Goal: Task Accomplishment & Management: Manage account settings

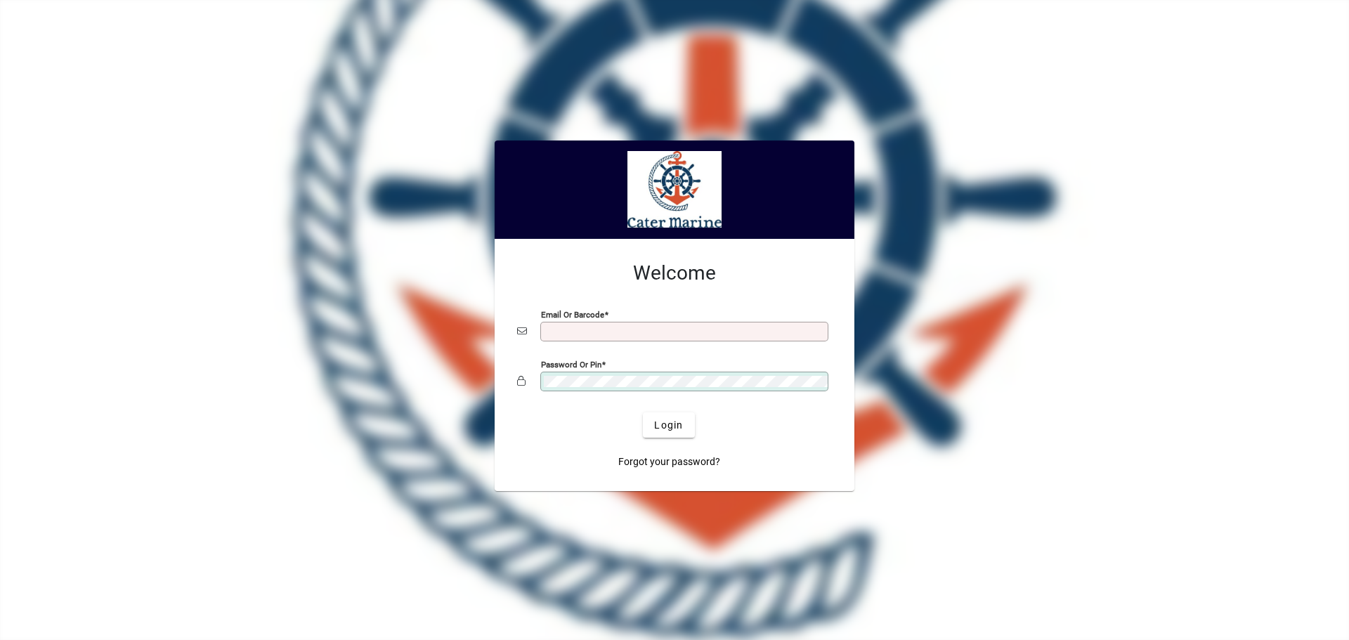
click at [576, 326] on input "Email or Barcode" at bounding box center [686, 331] width 284 height 11
type input "**********"
click at [643, 412] on button "Login" at bounding box center [668, 424] width 51 height 25
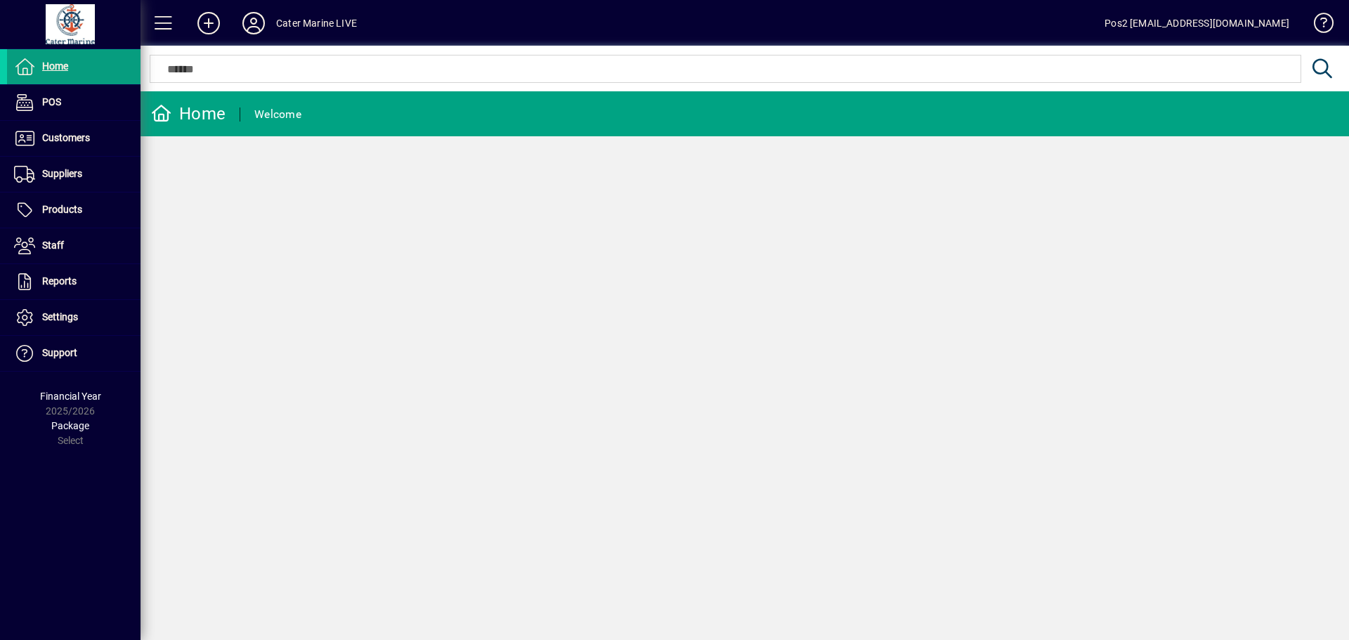
click at [1188, 335] on div "Home Welcome" at bounding box center [745, 365] width 1209 height 549
click at [77, 177] on span "Suppliers" at bounding box center [62, 173] width 40 height 11
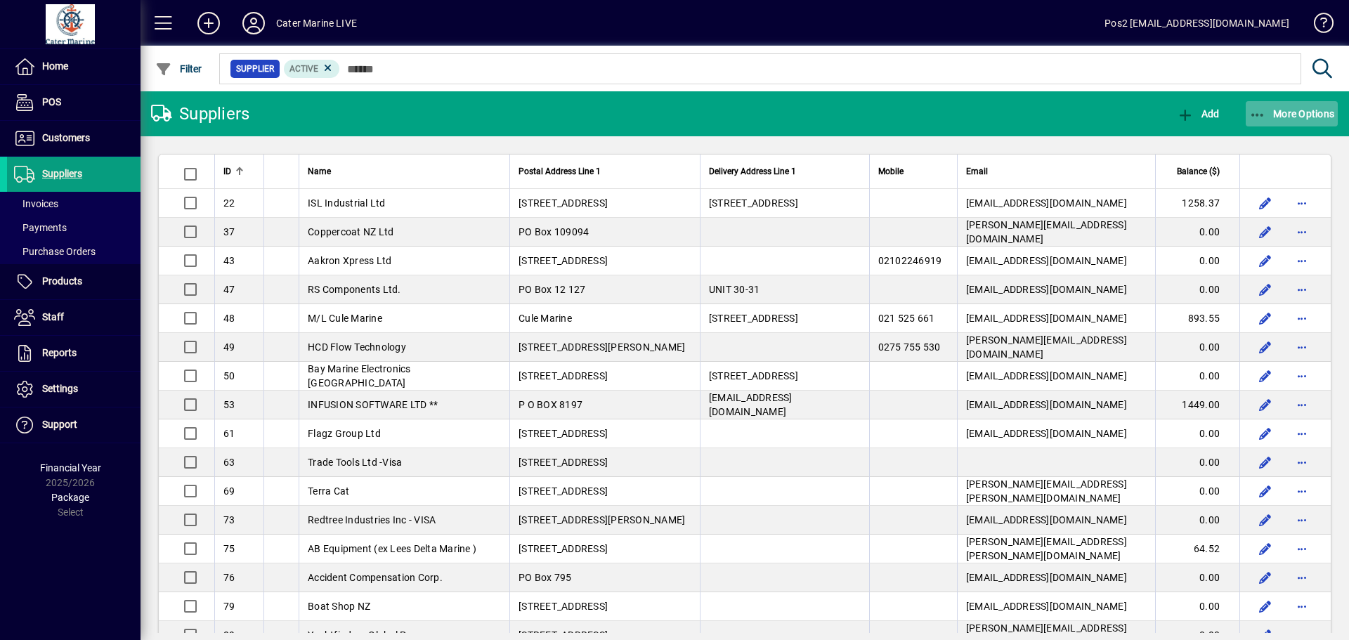
click at [1257, 110] on icon "button" at bounding box center [1258, 115] width 18 height 14
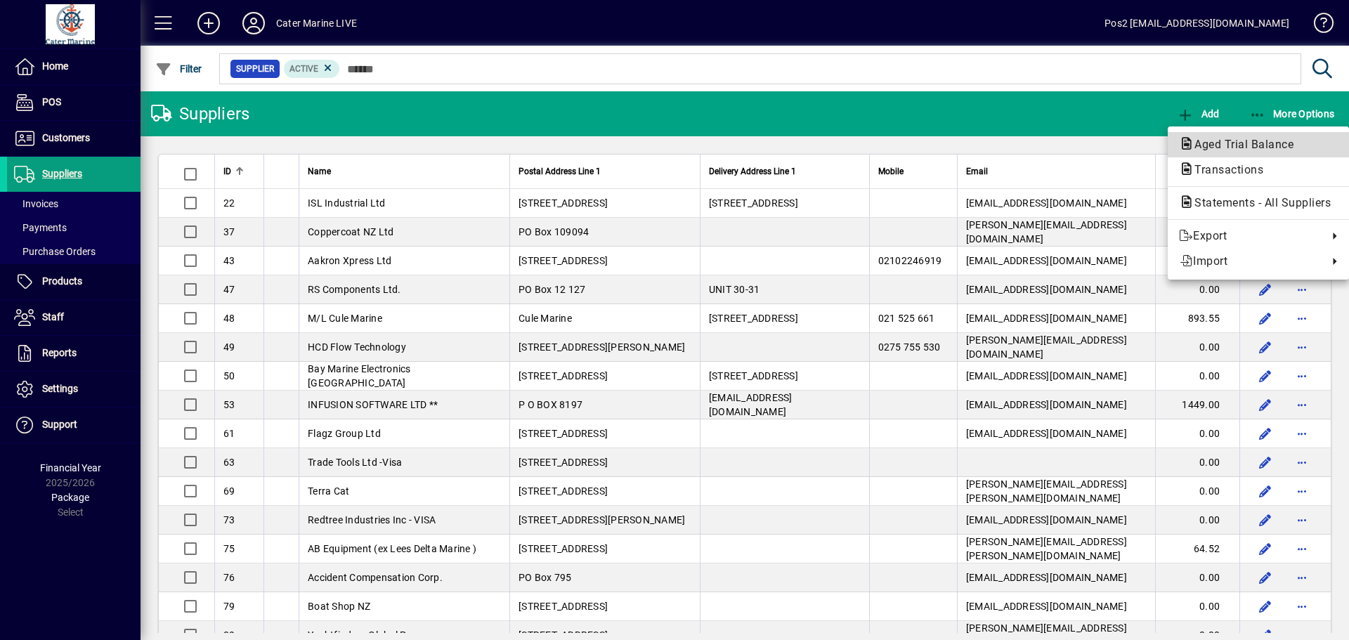
click at [1228, 135] on button "Aged Trial Balance" at bounding box center [1258, 144] width 181 height 25
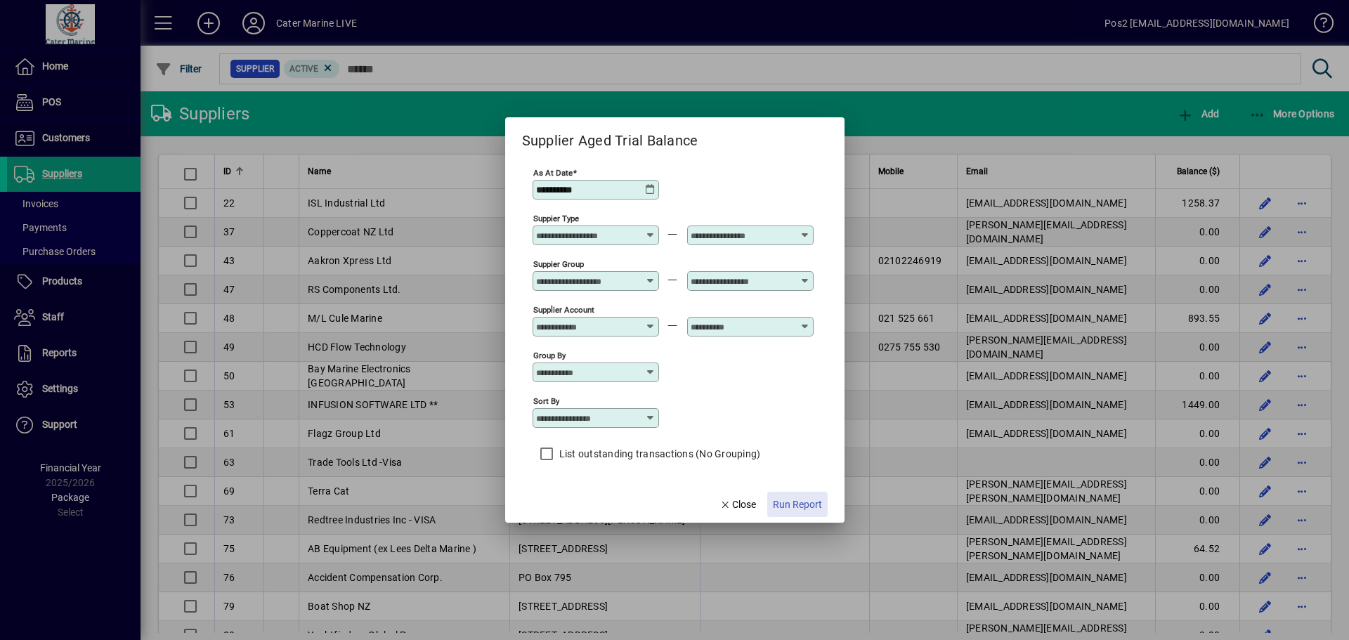
click at [798, 498] on span "Run Report" at bounding box center [797, 505] width 49 height 15
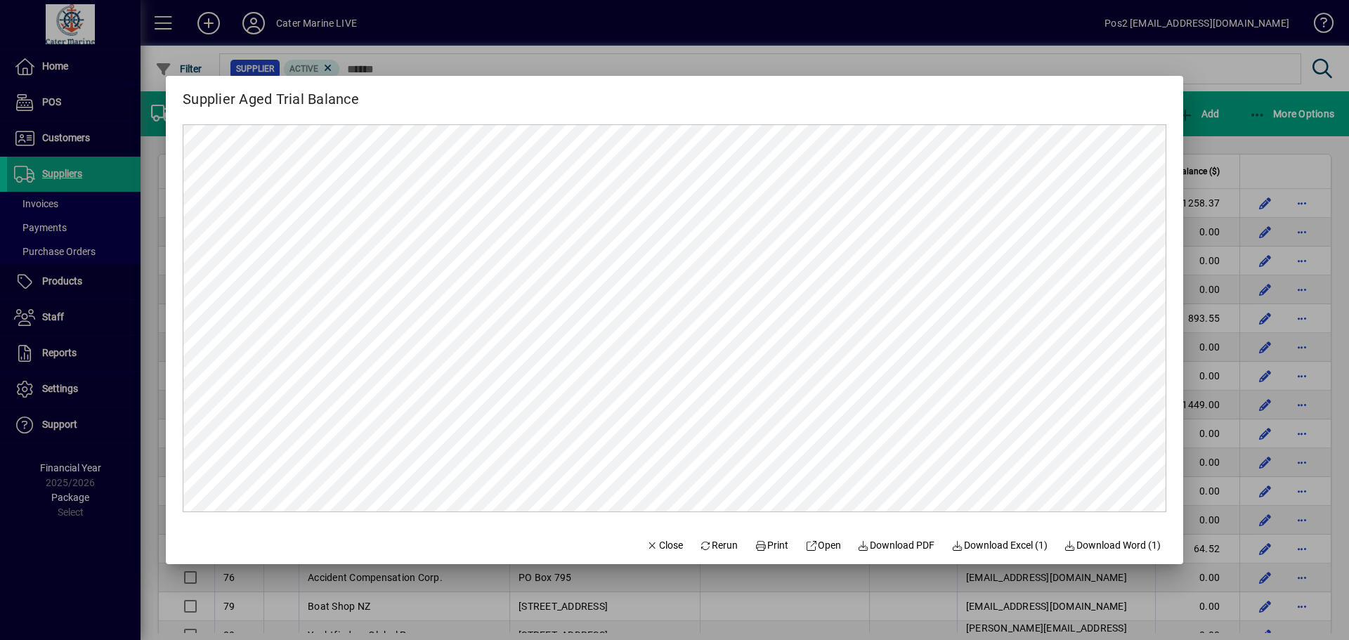
click at [1207, 153] on div at bounding box center [674, 320] width 1349 height 640
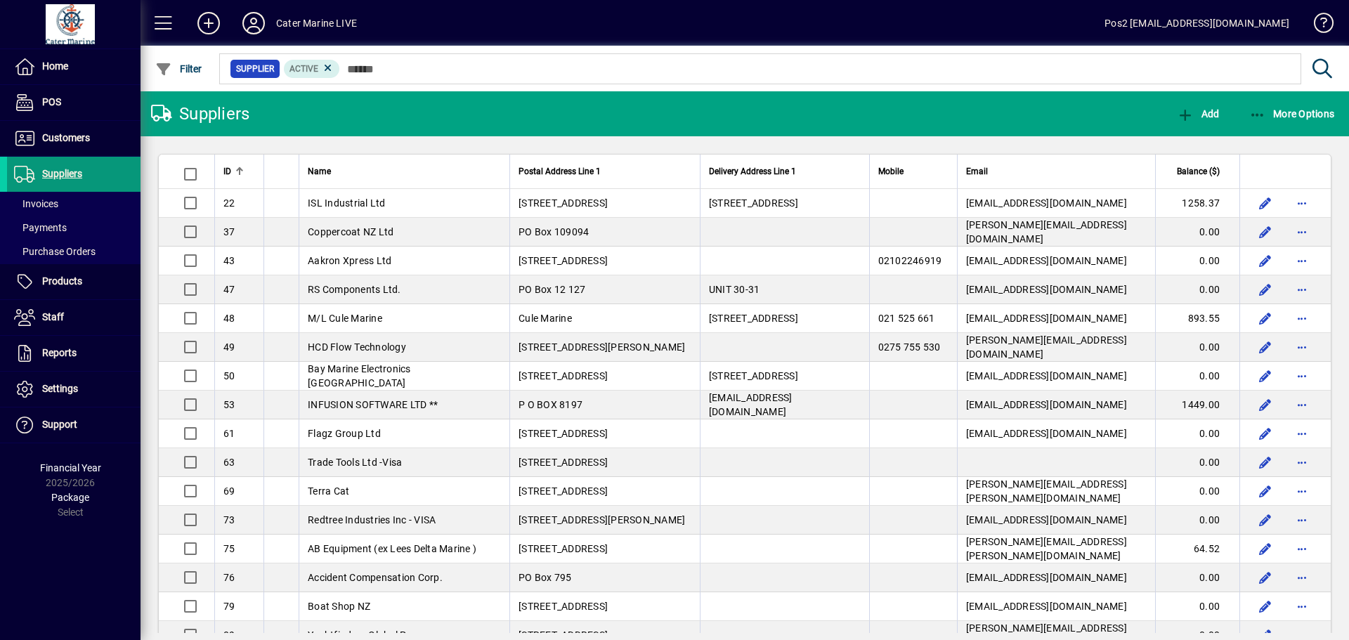
click at [55, 173] on span "Suppliers" at bounding box center [62, 173] width 40 height 11
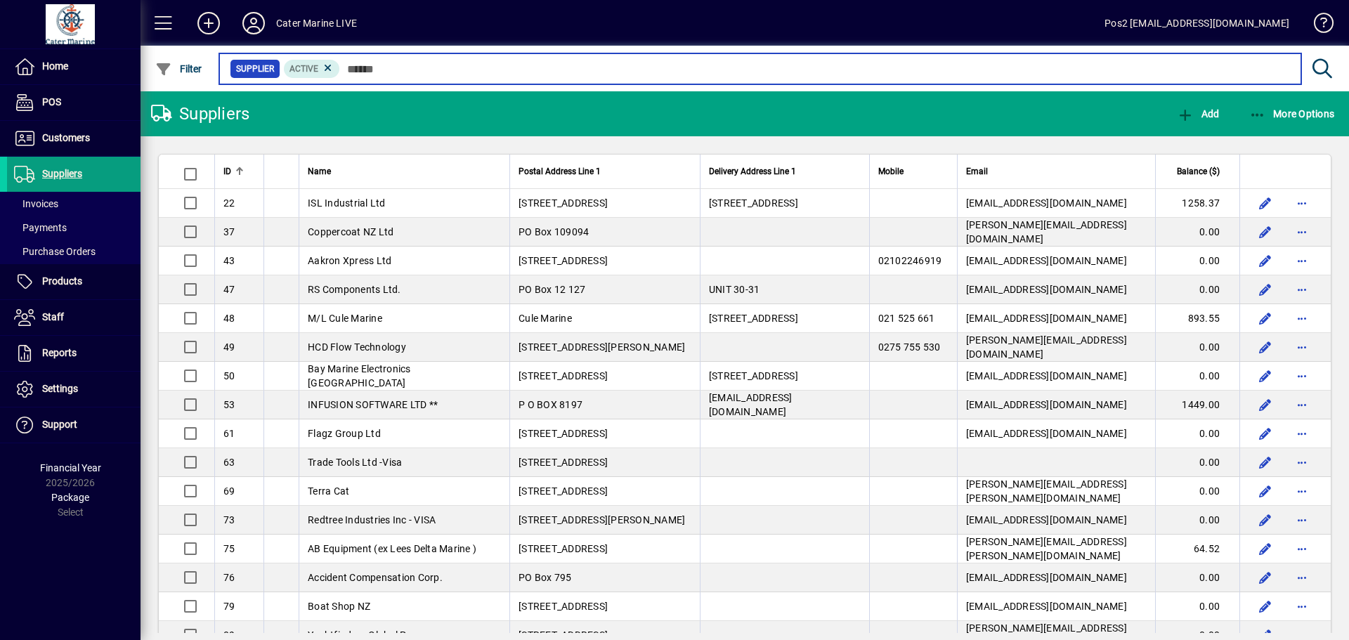
click at [395, 71] on input "text" at bounding box center [815, 69] width 950 height 20
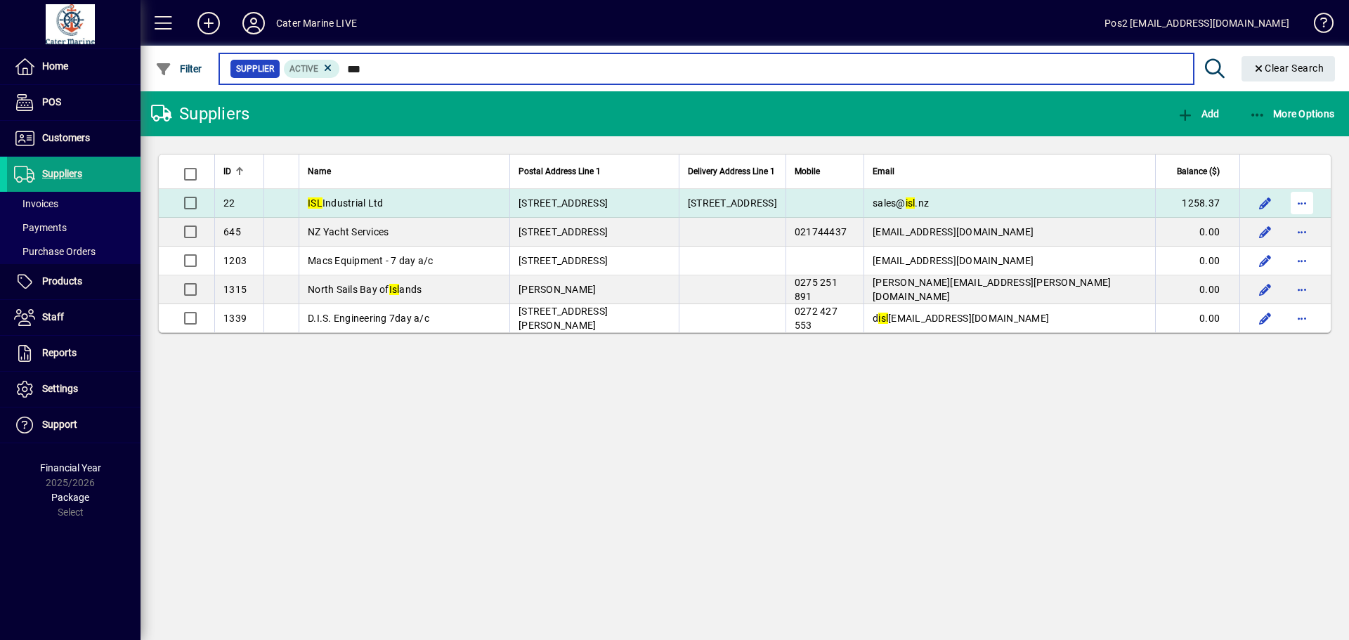
type input "***"
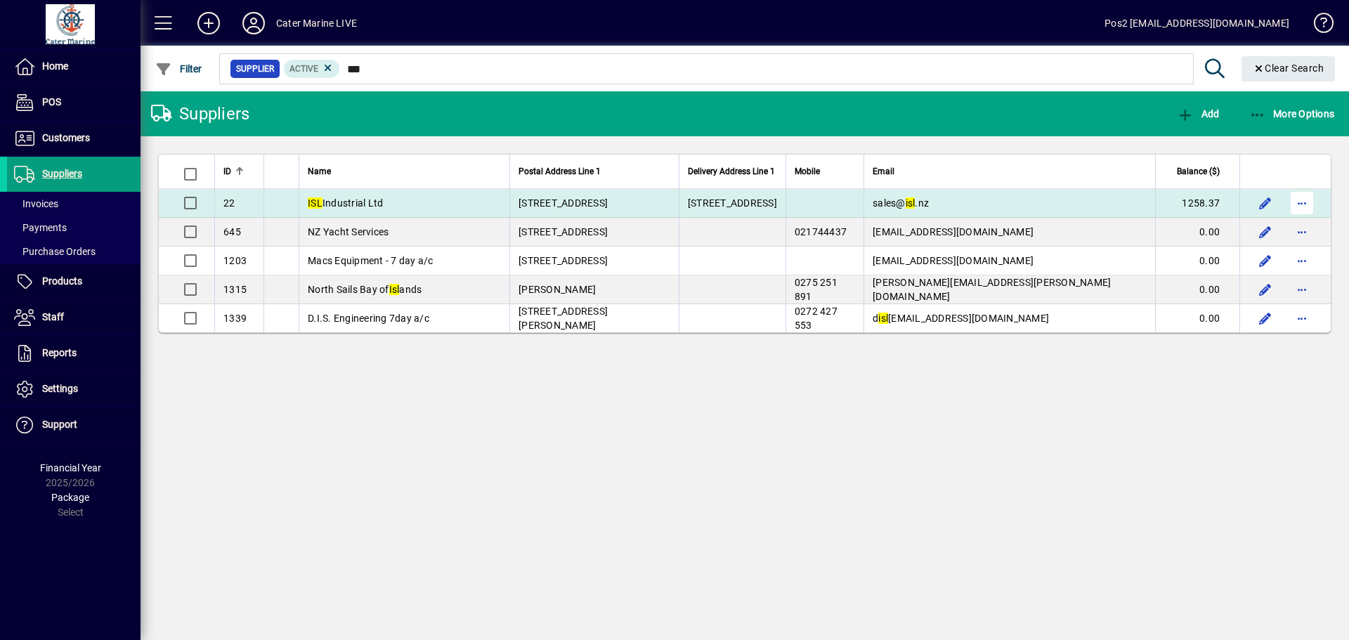
click at [1298, 197] on span "button" at bounding box center [1302, 203] width 34 height 34
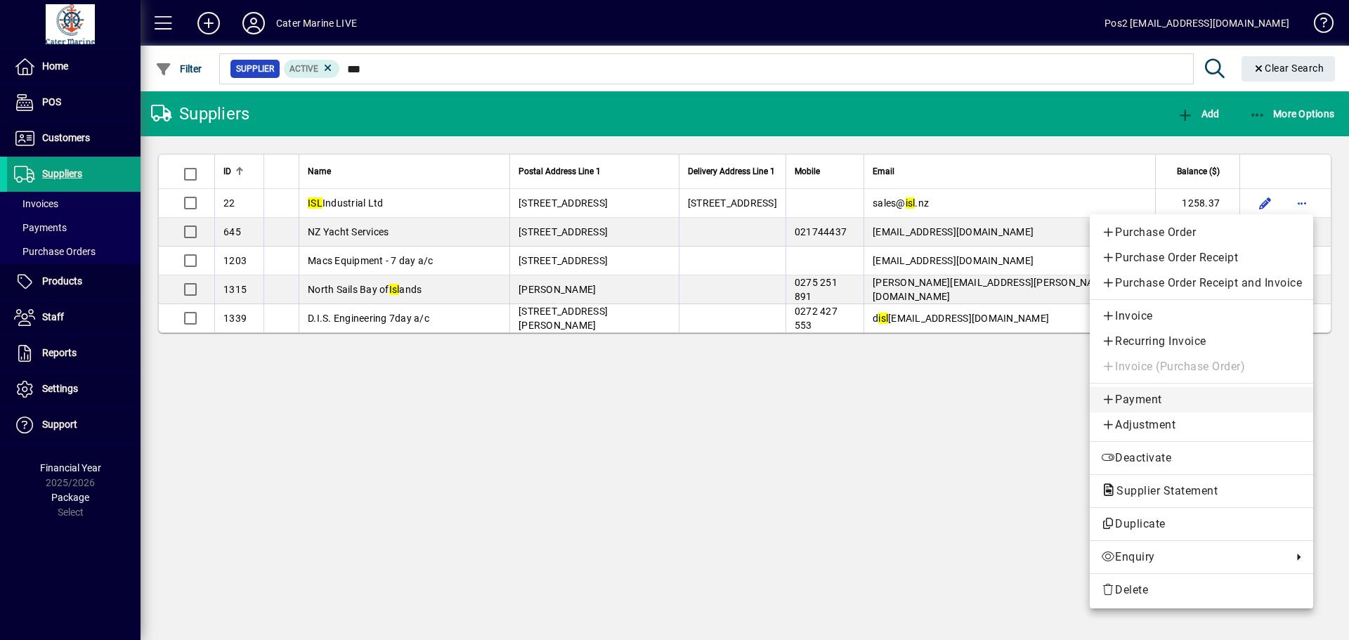
click at [1114, 394] on span "Payment" at bounding box center [1201, 399] width 201 height 17
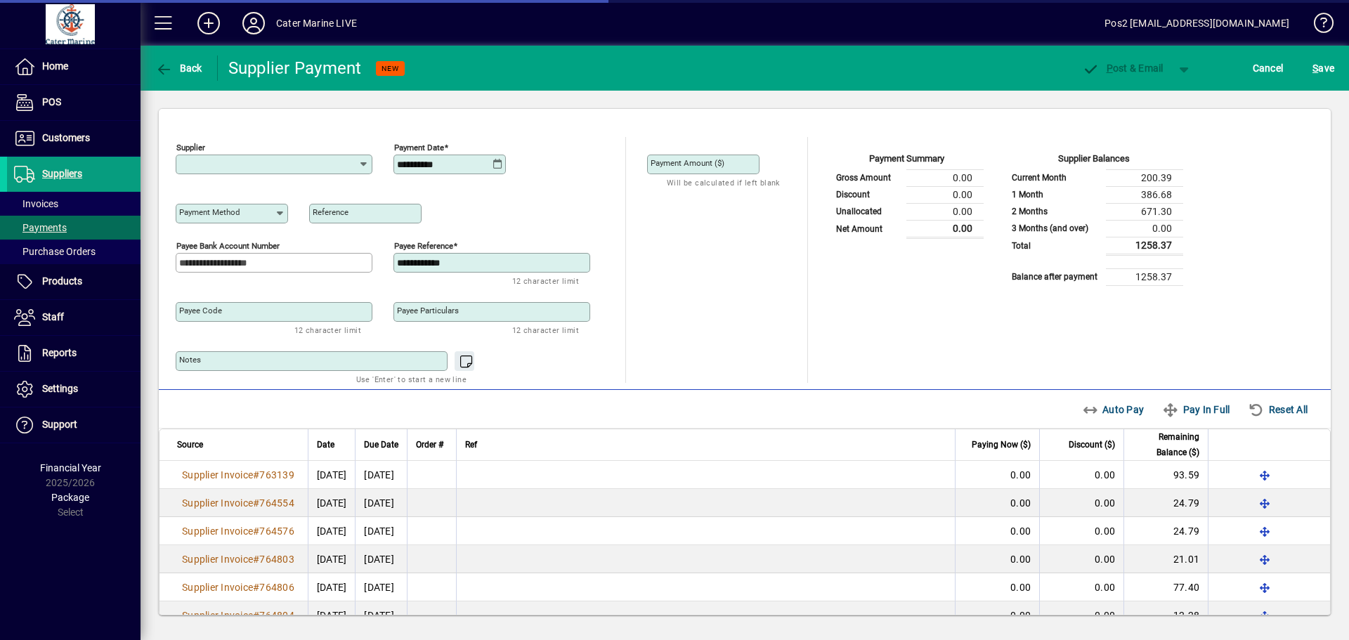
type input "**********"
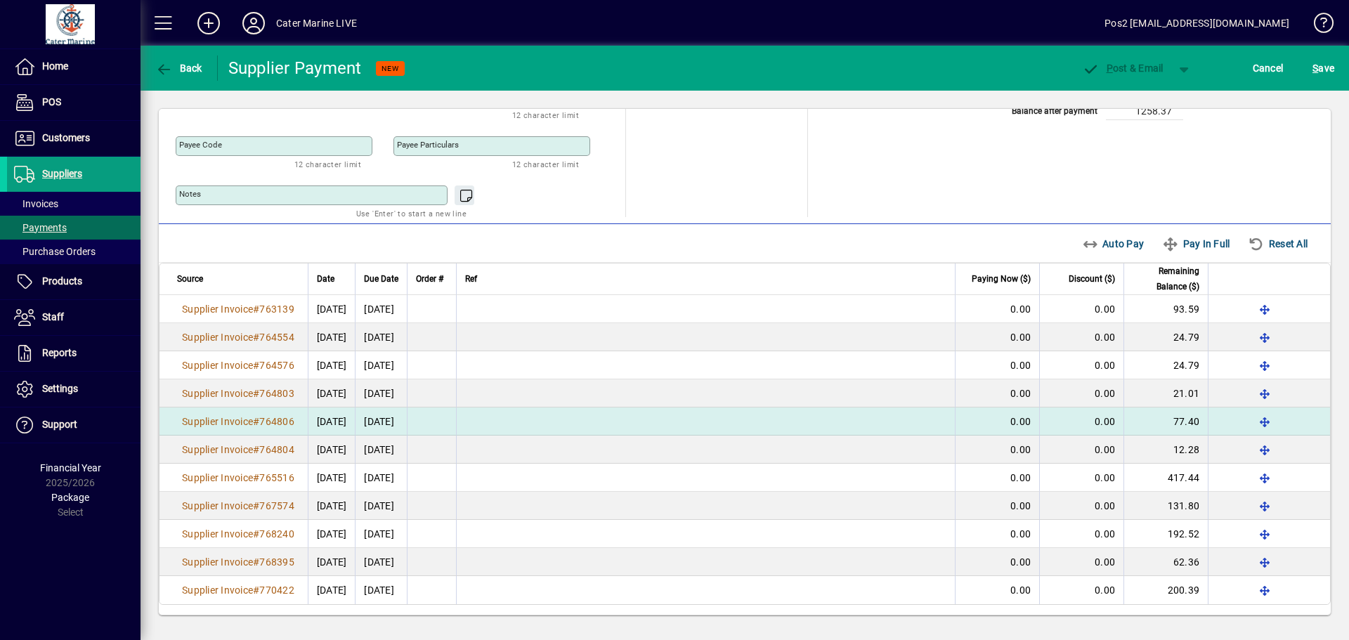
scroll to position [167, 0]
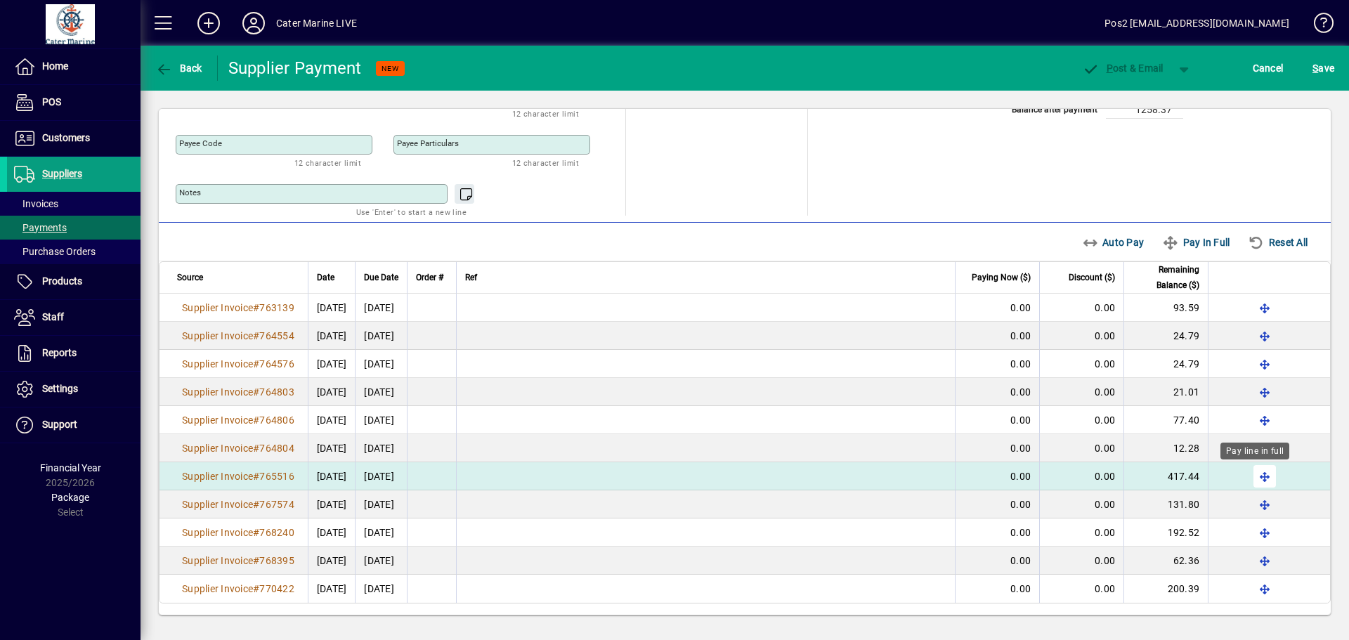
click at [1258, 479] on span "button" at bounding box center [1265, 477] width 34 height 34
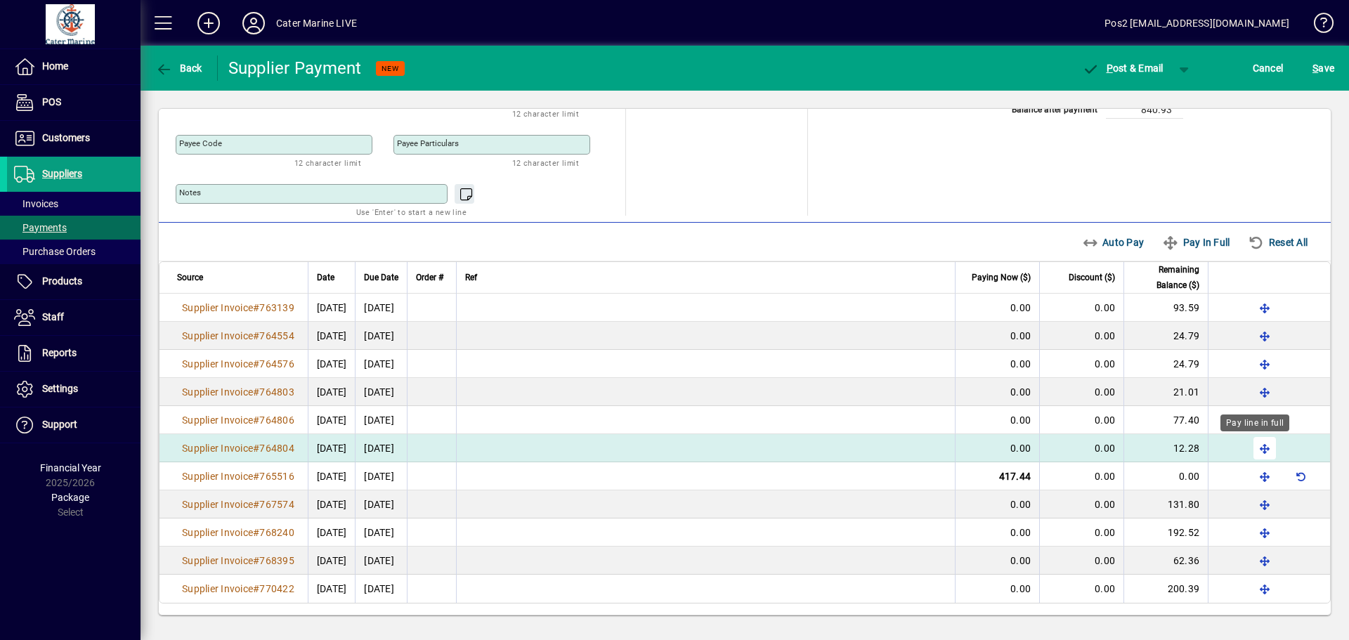
click at [1253, 450] on span "button" at bounding box center [1265, 448] width 34 height 34
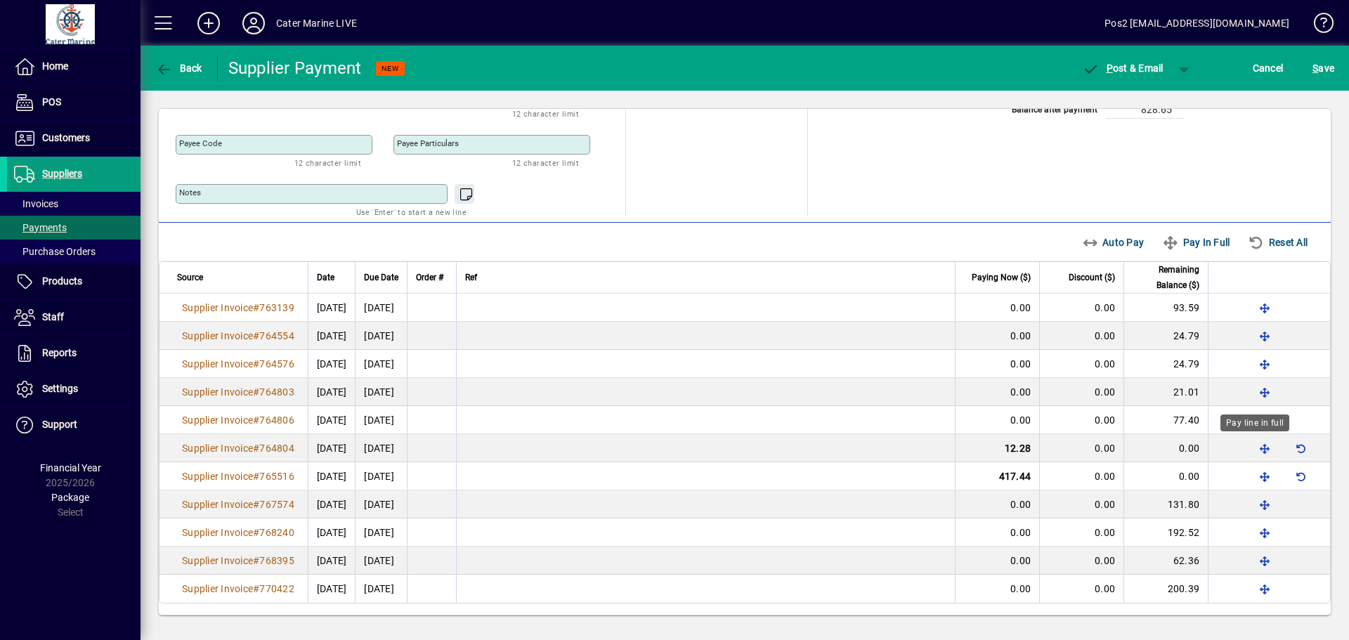
click at [1254, 419] on div "Pay line in full" at bounding box center [1255, 423] width 69 height 17
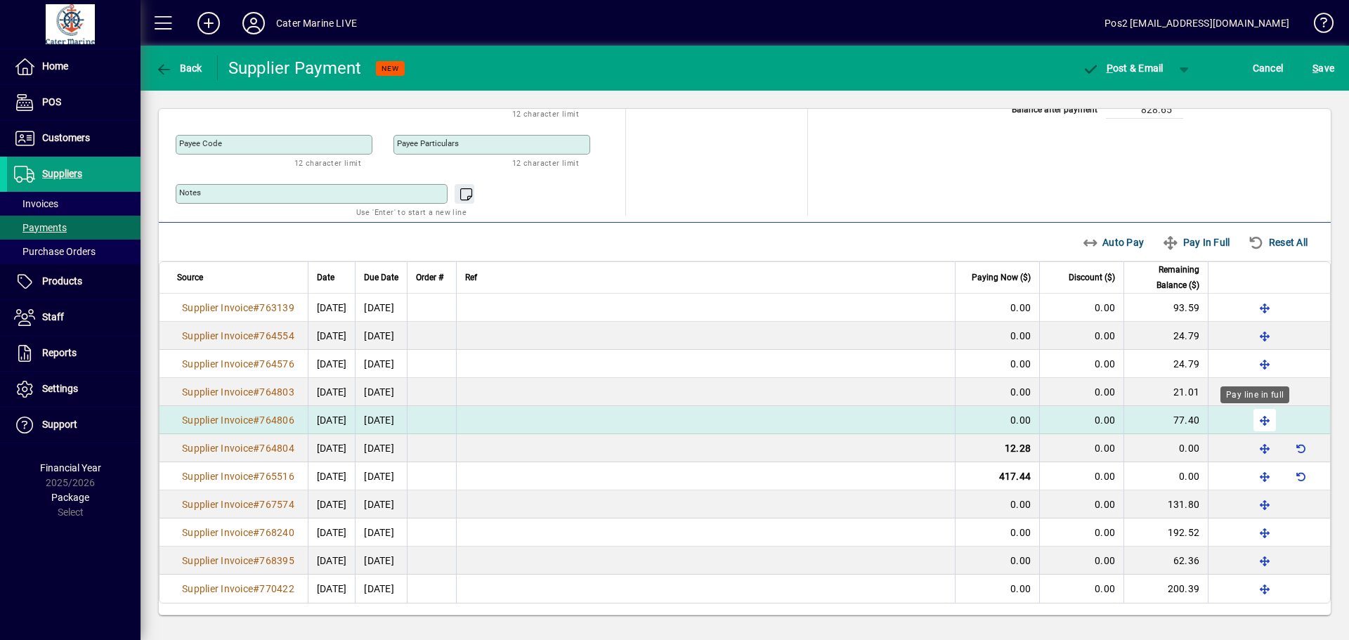
click at [1252, 421] on span "button" at bounding box center [1265, 420] width 34 height 34
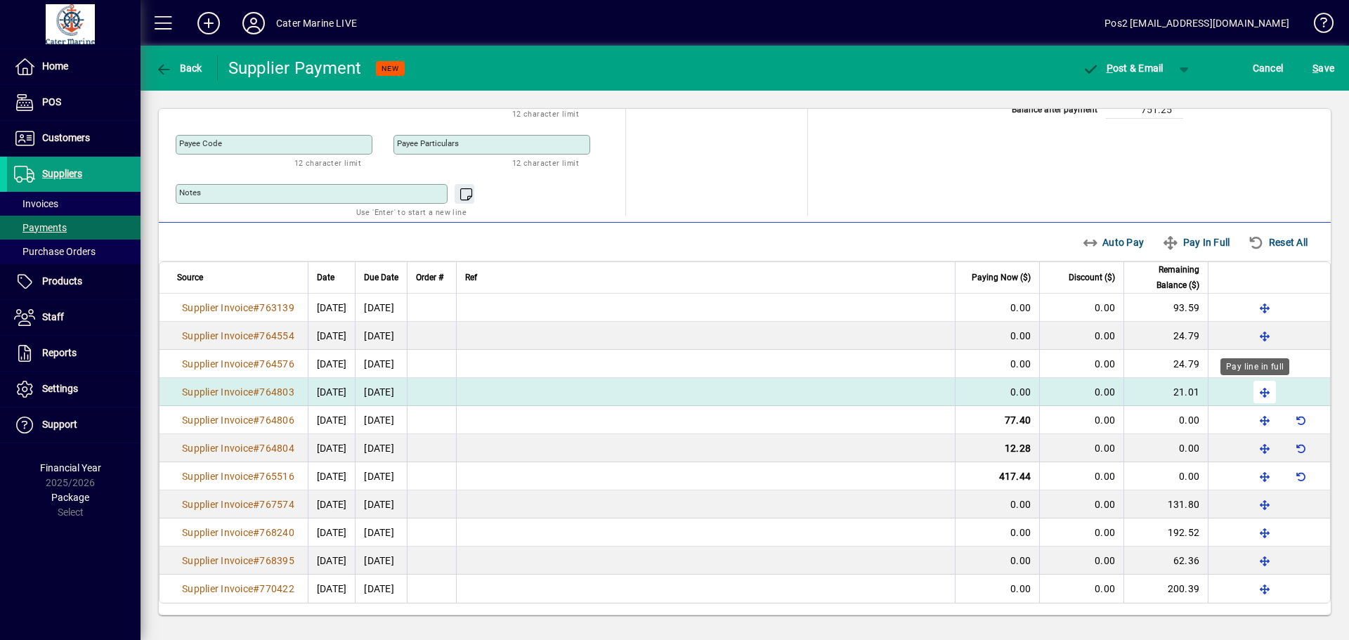
click at [1252, 391] on span "button" at bounding box center [1265, 392] width 34 height 34
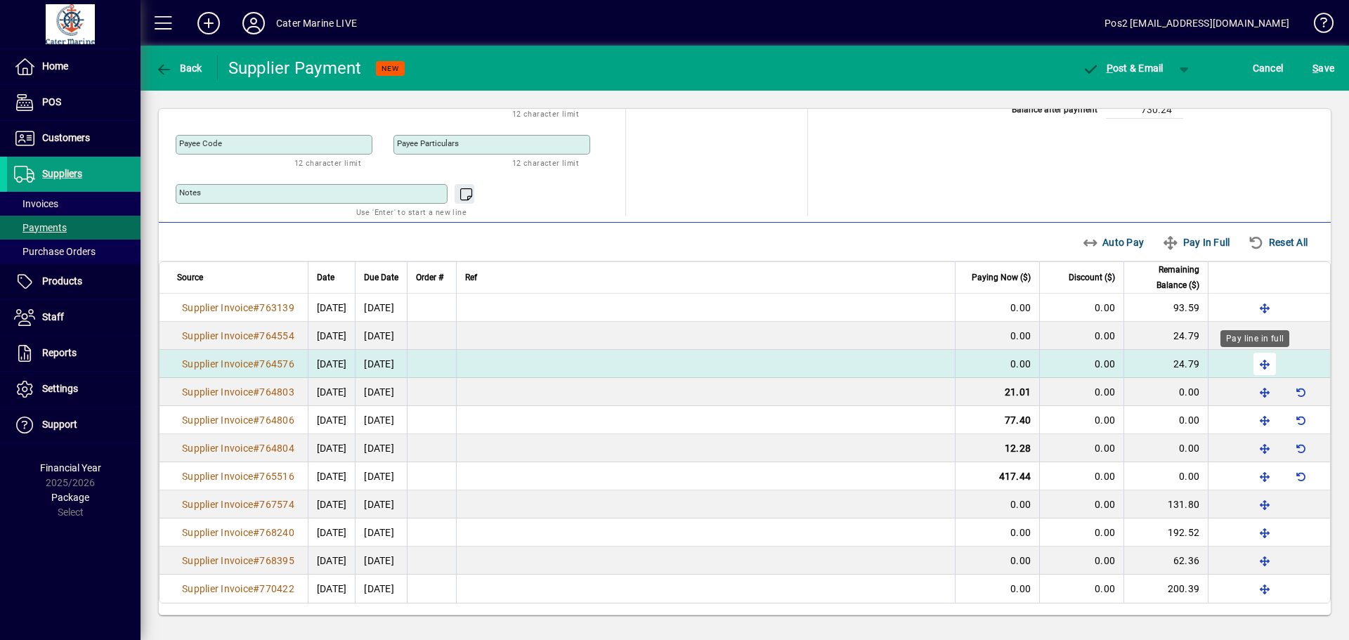
click at [1257, 366] on span "button" at bounding box center [1265, 364] width 34 height 34
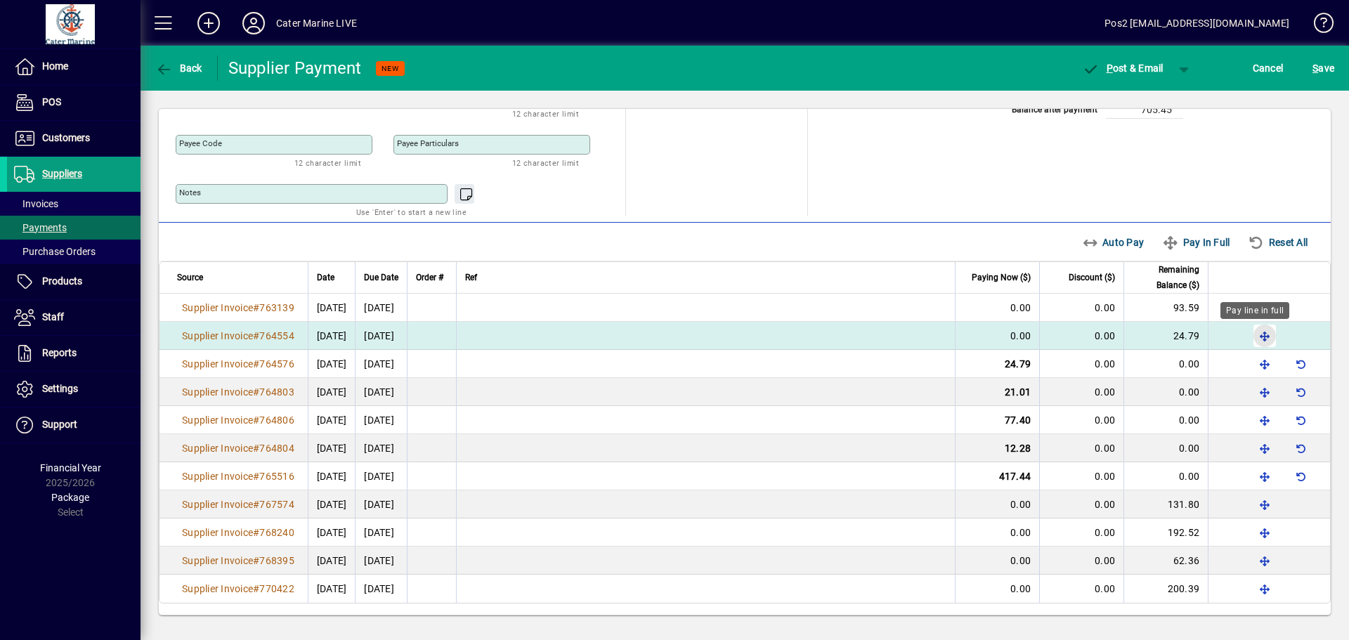
click at [1257, 334] on span "button" at bounding box center [1265, 336] width 34 height 34
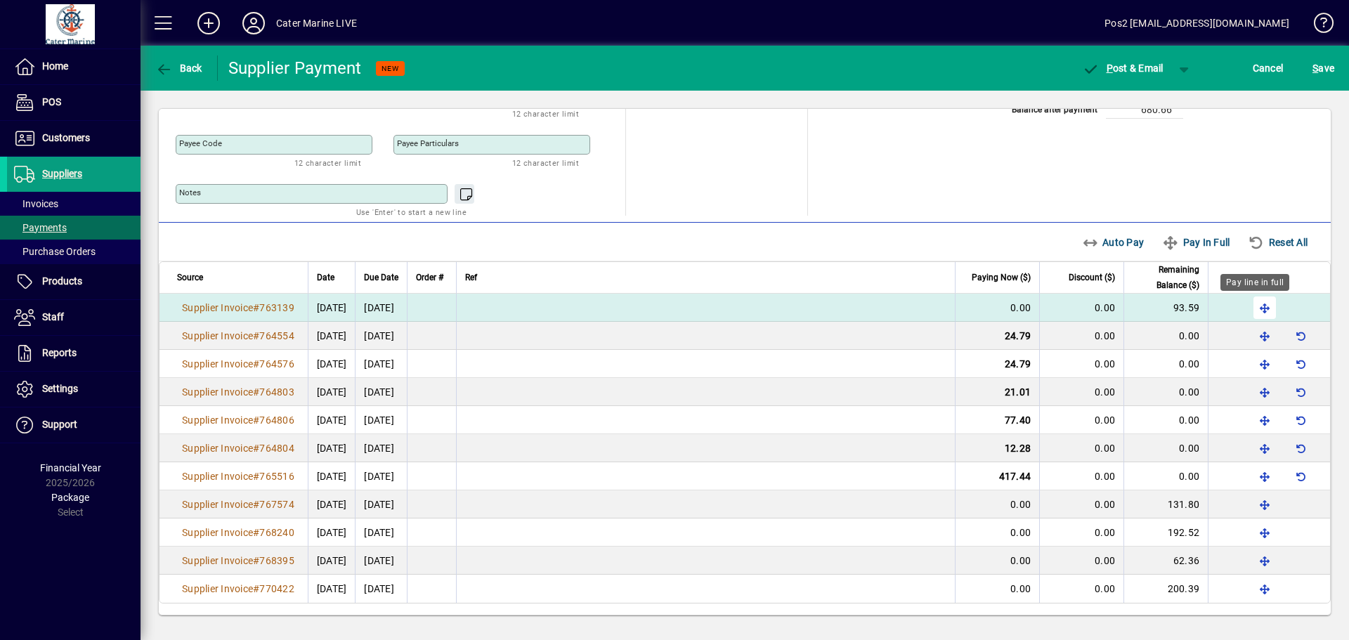
click at [1253, 312] on span "button" at bounding box center [1265, 308] width 34 height 34
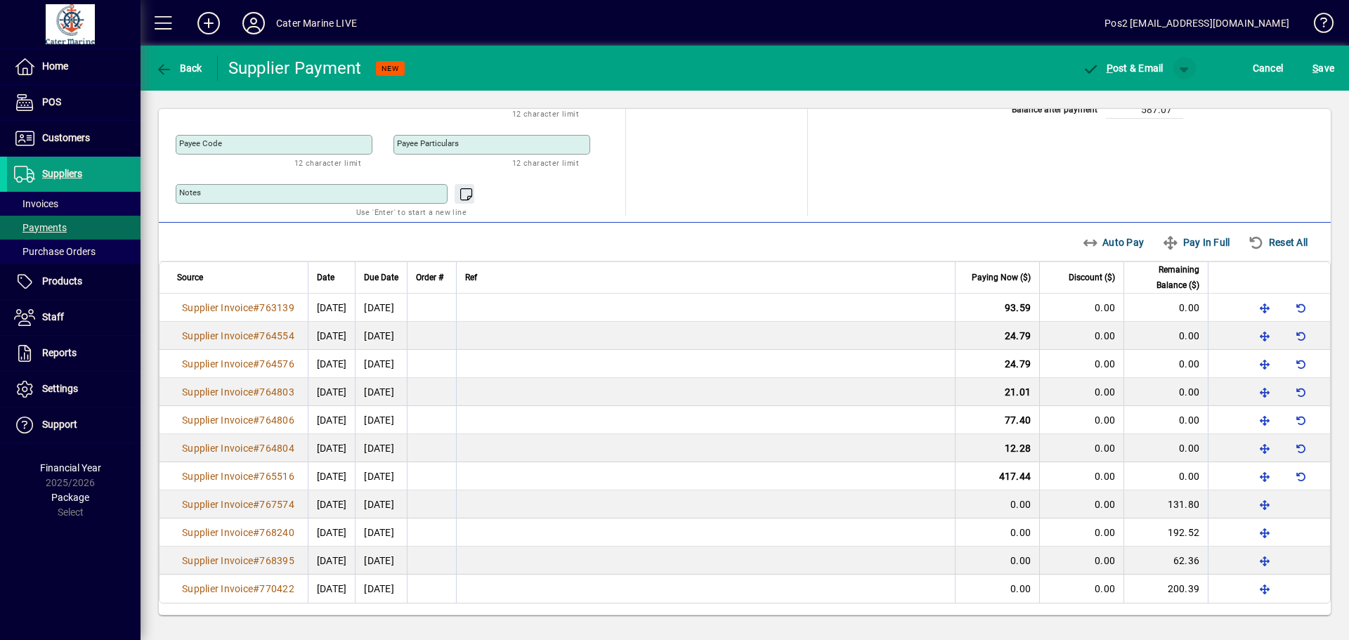
click at [1189, 66] on span "button" at bounding box center [1185, 68] width 34 height 34
click at [1152, 96] on span "P ost" at bounding box center [1140, 97] width 50 height 11
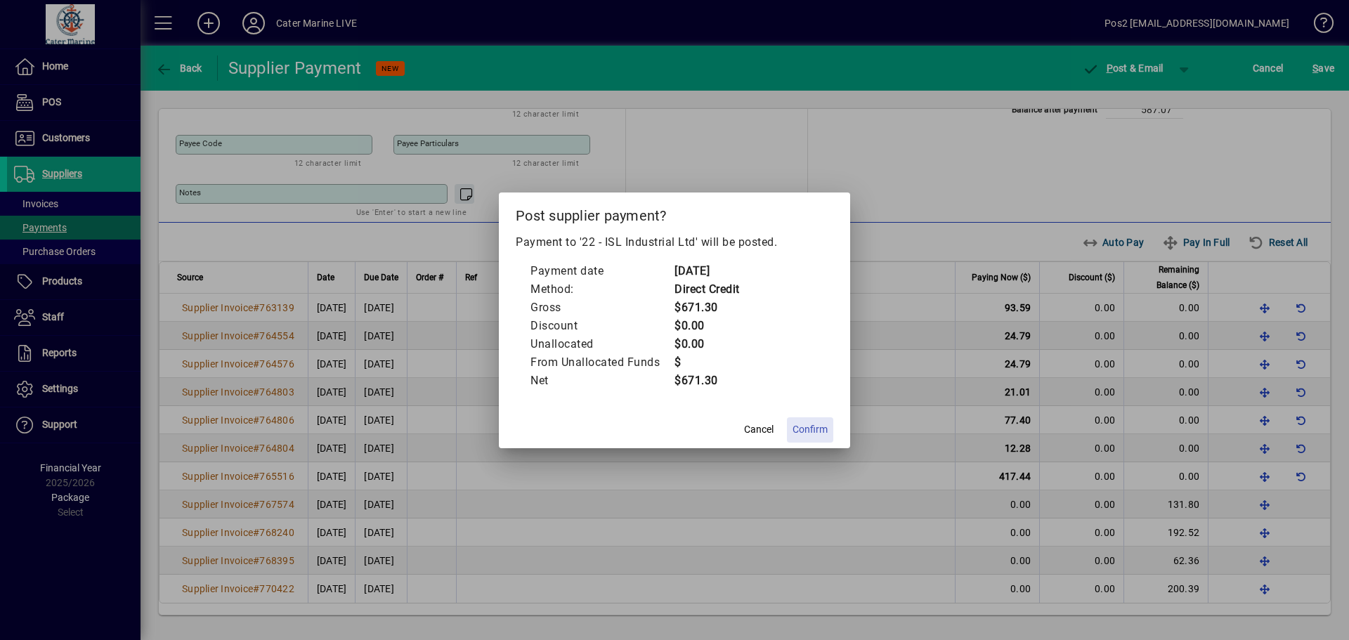
click at [817, 432] on span "Confirm" at bounding box center [810, 429] width 35 height 15
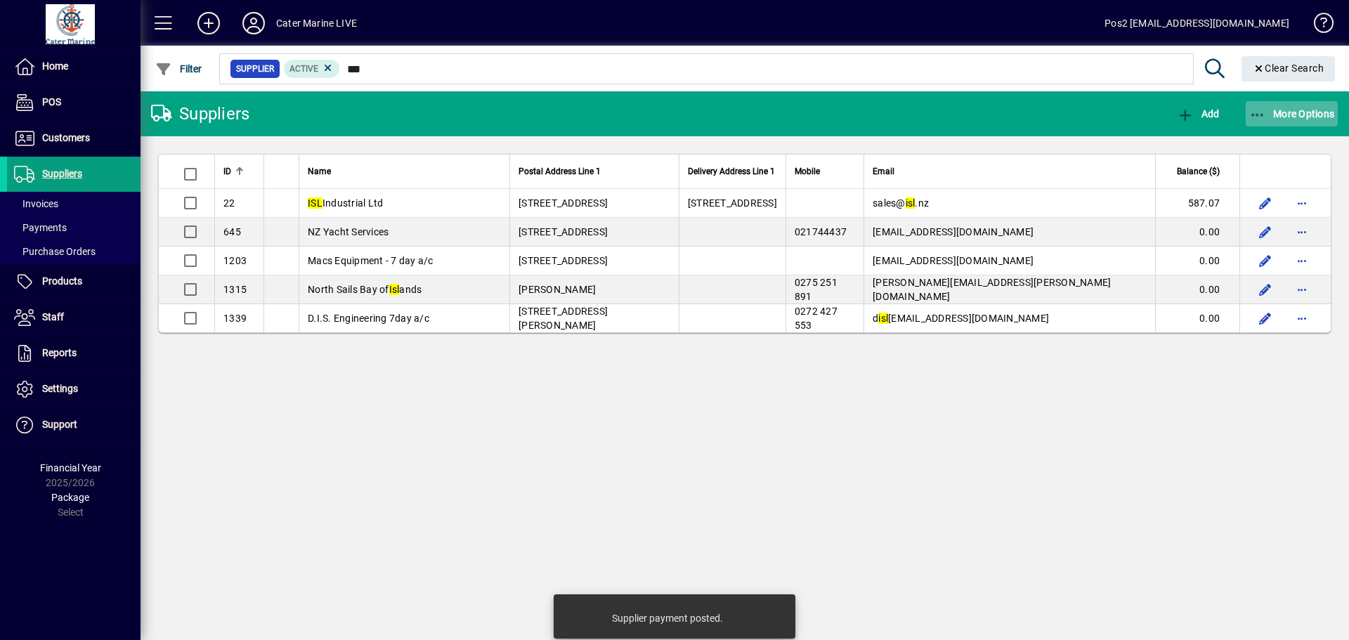
click at [1258, 117] on icon "button" at bounding box center [1258, 115] width 18 height 14
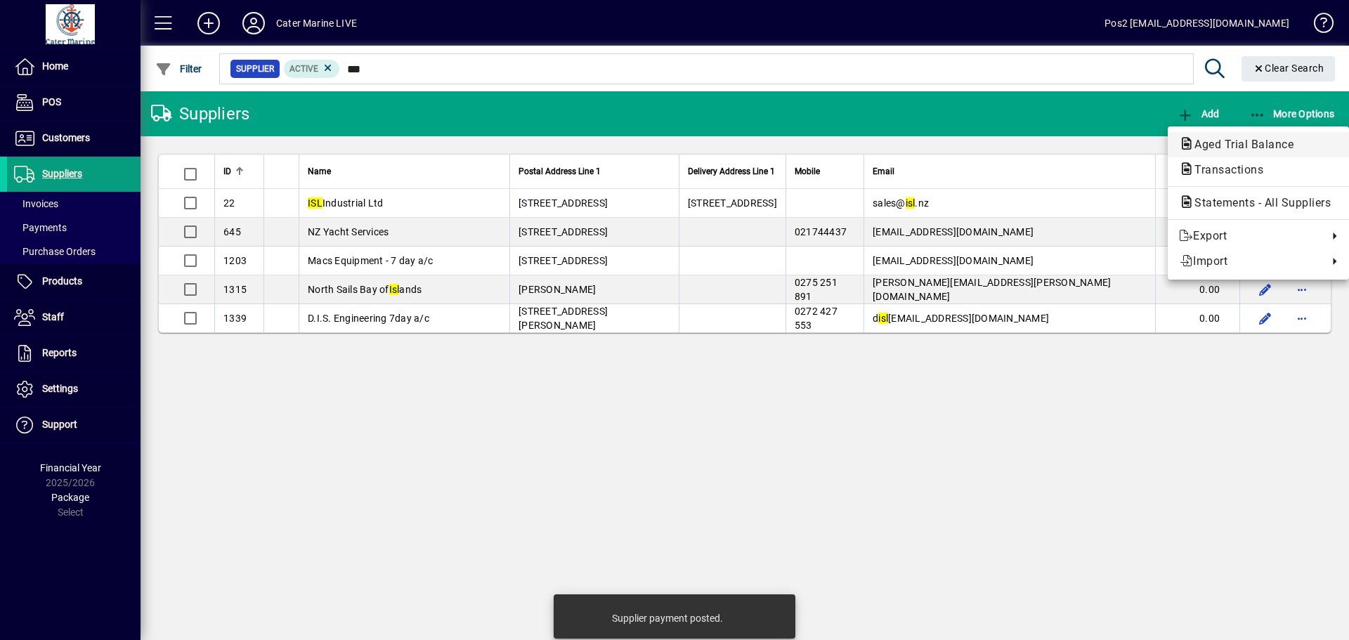
click at [1240, 145] on span "Aged Trial Balance" at bounding box center [1240, 144] width 122 height 13
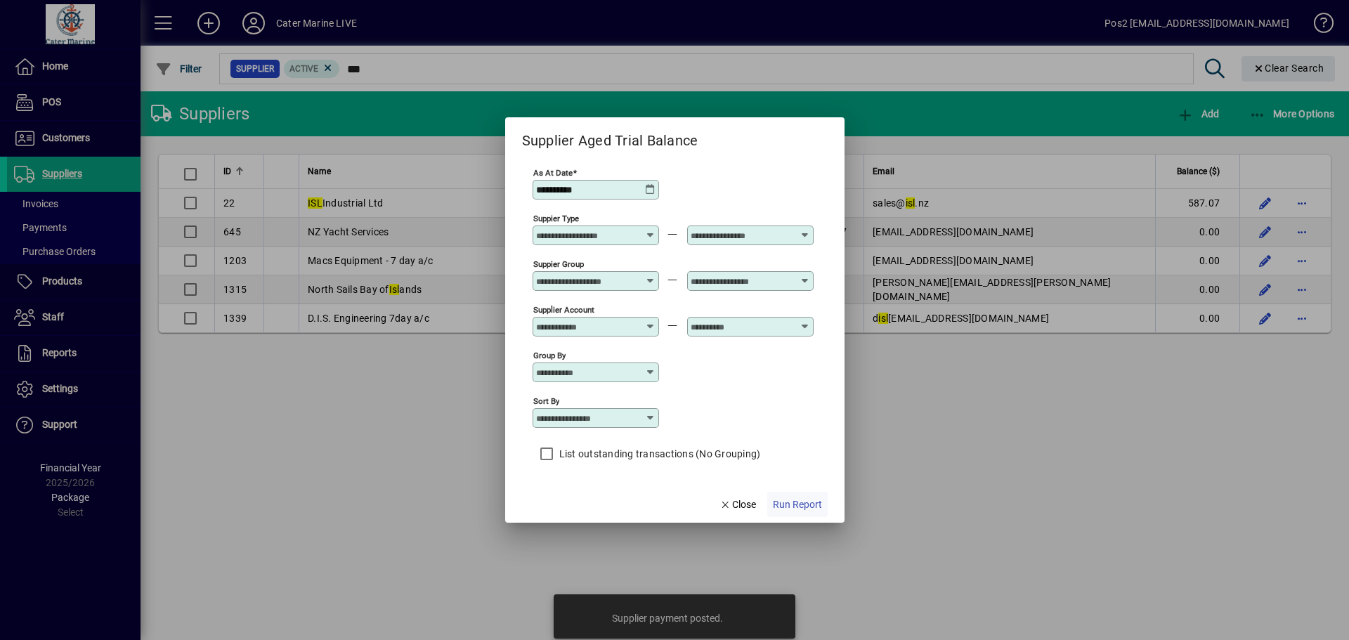
click at [811, 495] on span "button" at bounding box center [797, 505] width 60 height 34
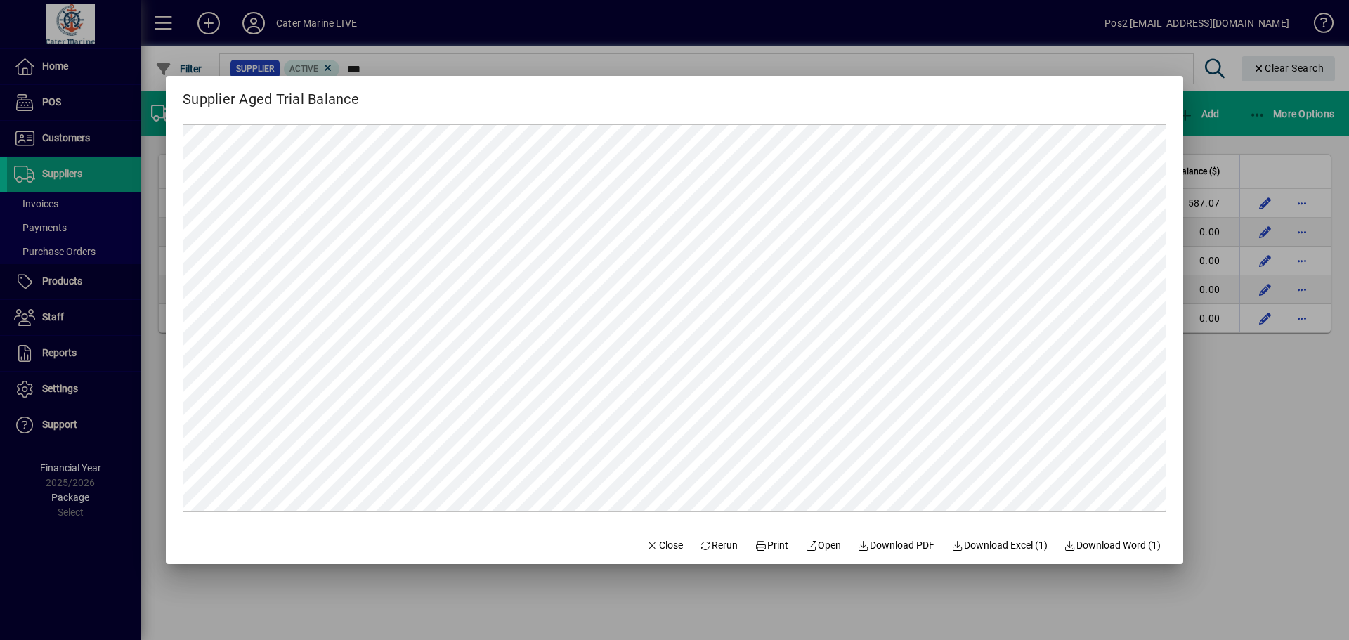
click at [1325, 439] on div at bounding box center [674, 320] width 1349 height 640
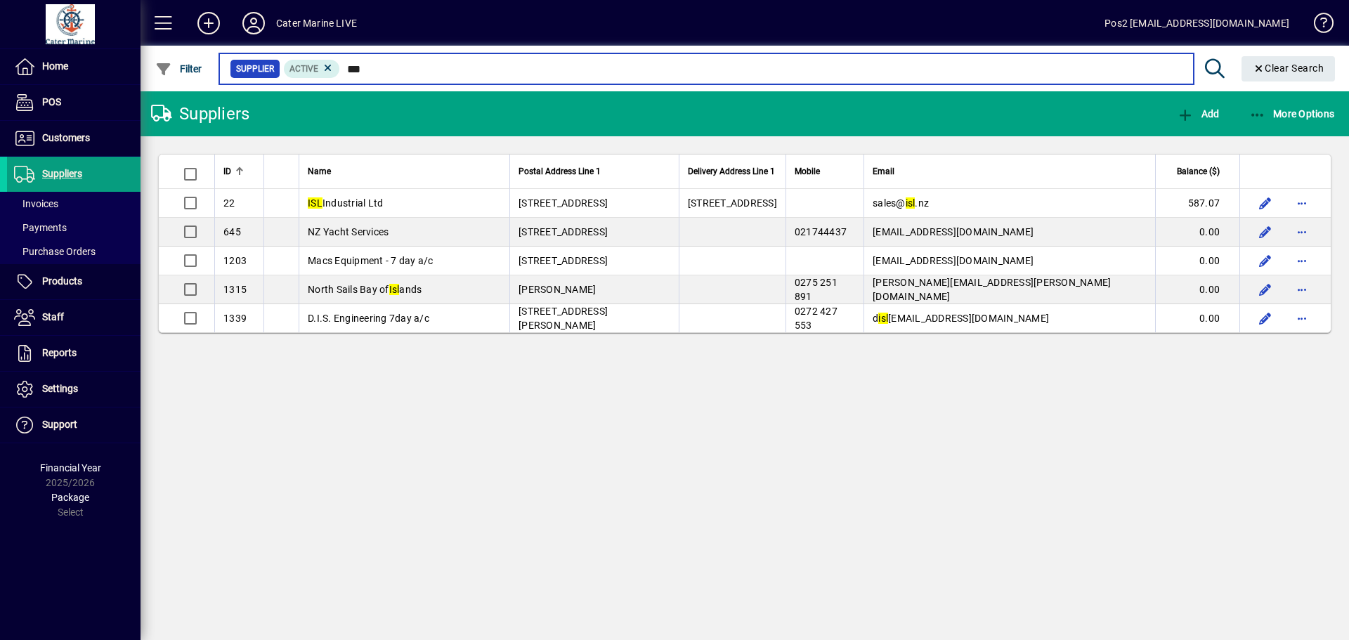
click at [401, 76] on input "***" at bounding box center [761, 69] width 842 height 20
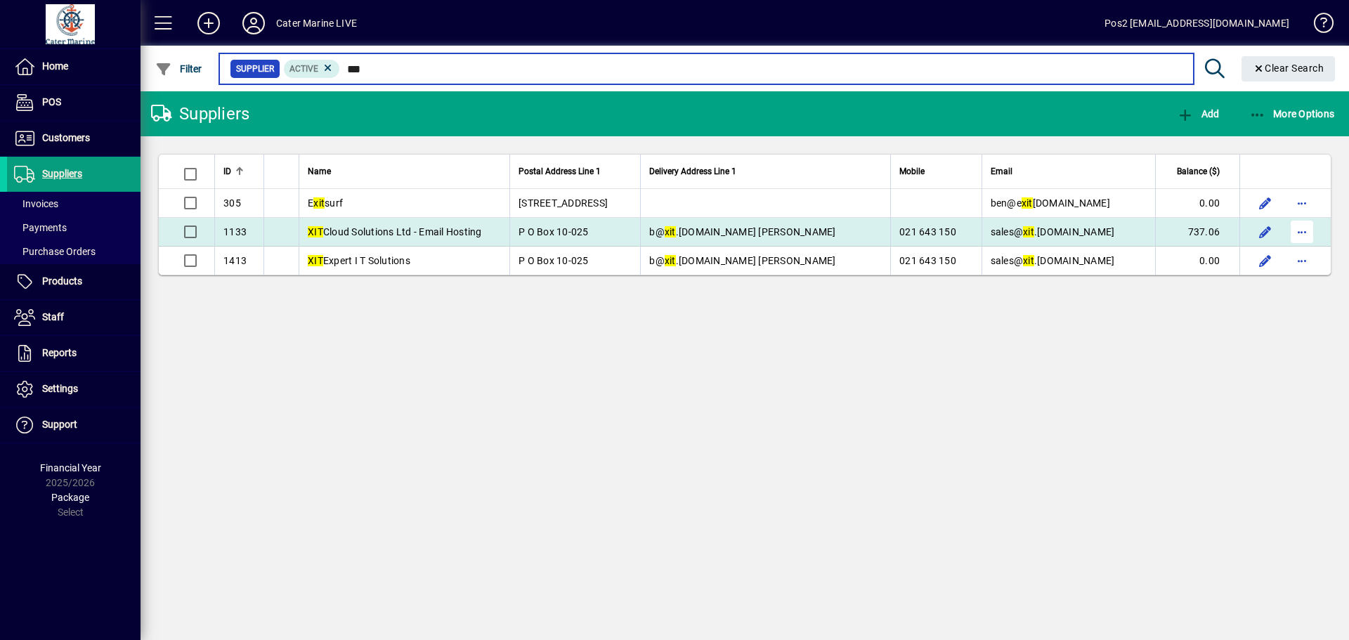
type input "***"
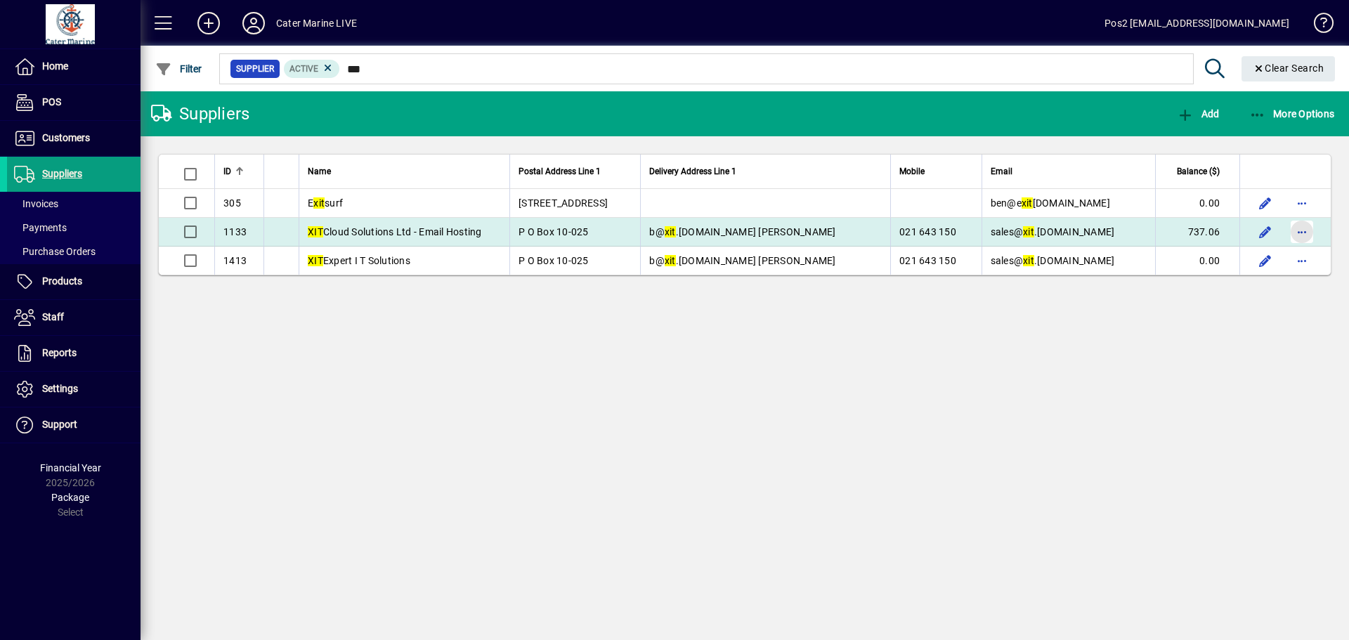
click at [1309, 235] on span "button" at bounding box center [1302, 232] width 34 height 34
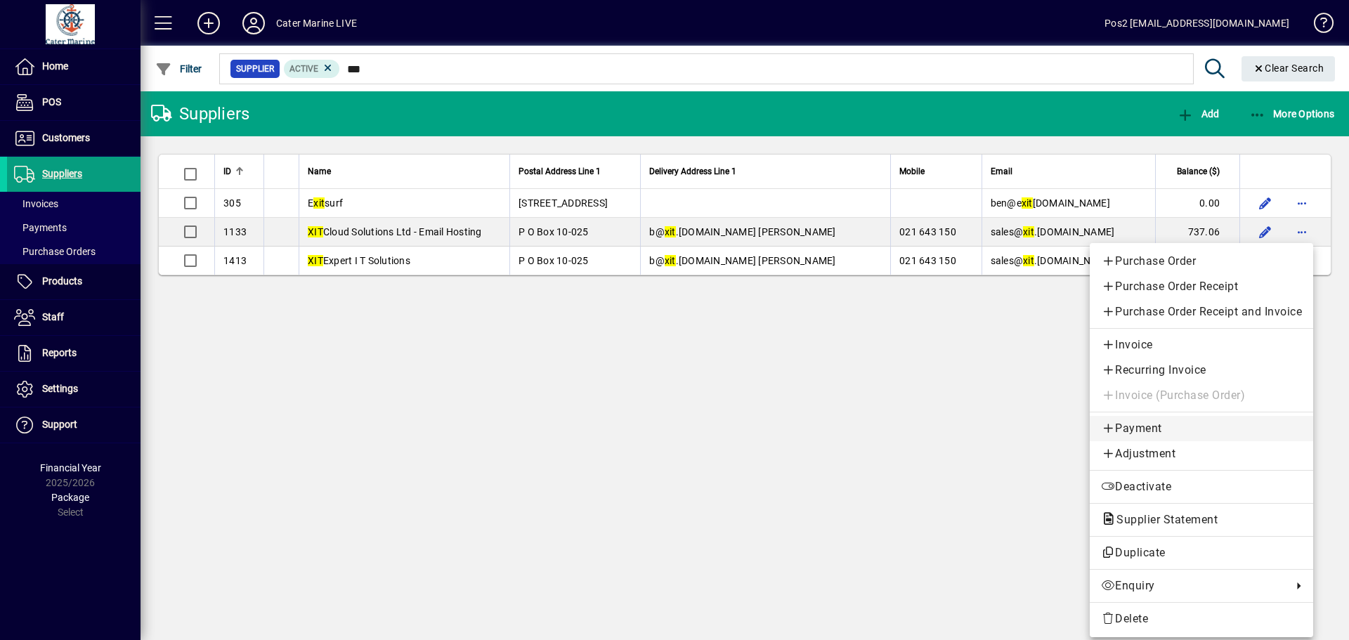
click at [1136, 421] on span "Payment" at bounding box center [1201, 428] width 201 height 17
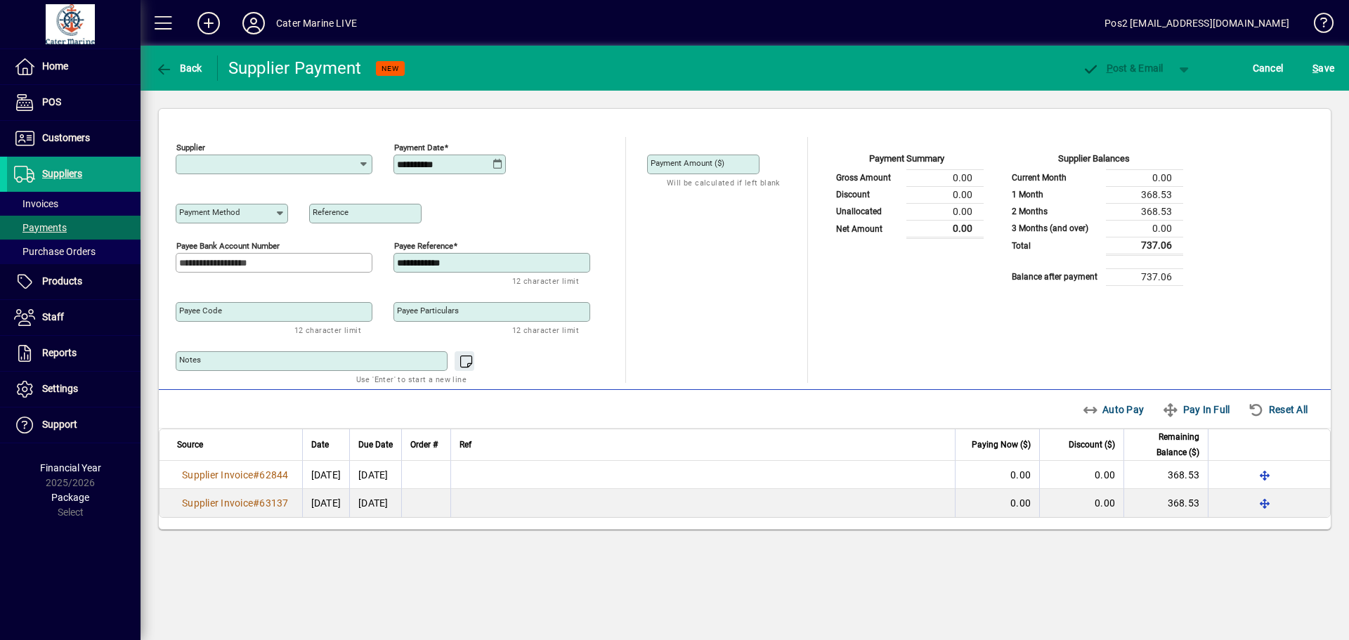
type input "**********"
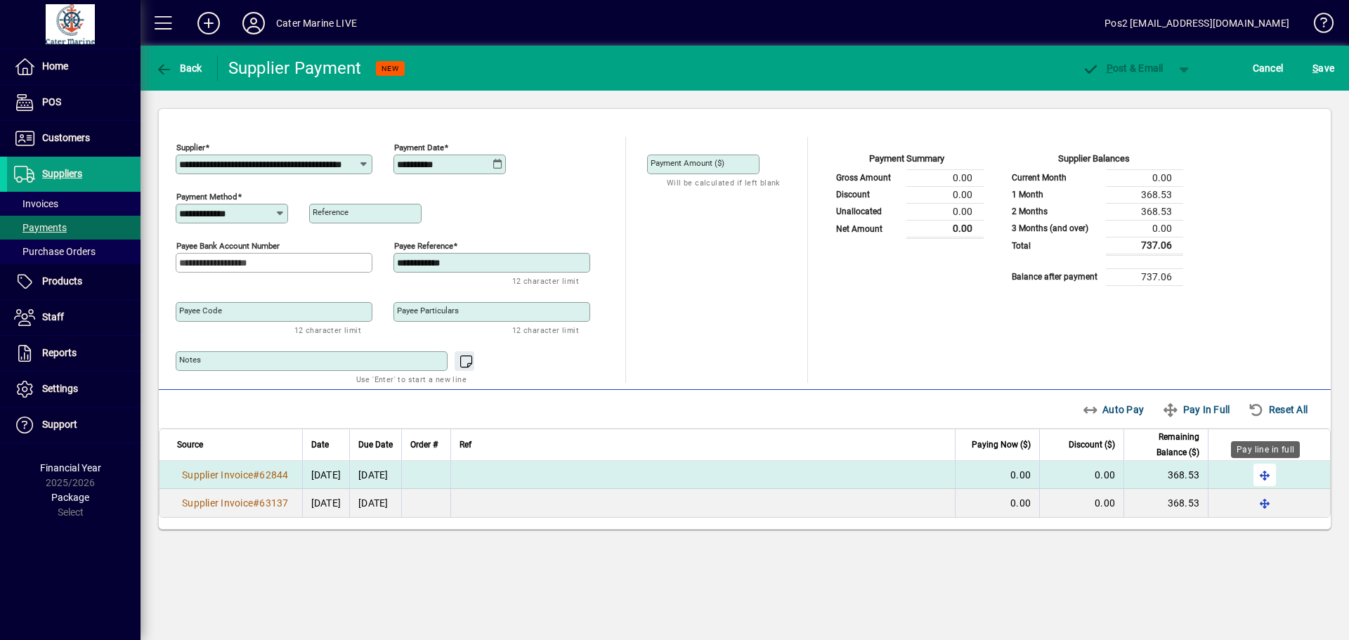
click at [1260, 473] on span "button" at bounding box center [1265, 475] width 34 height 34
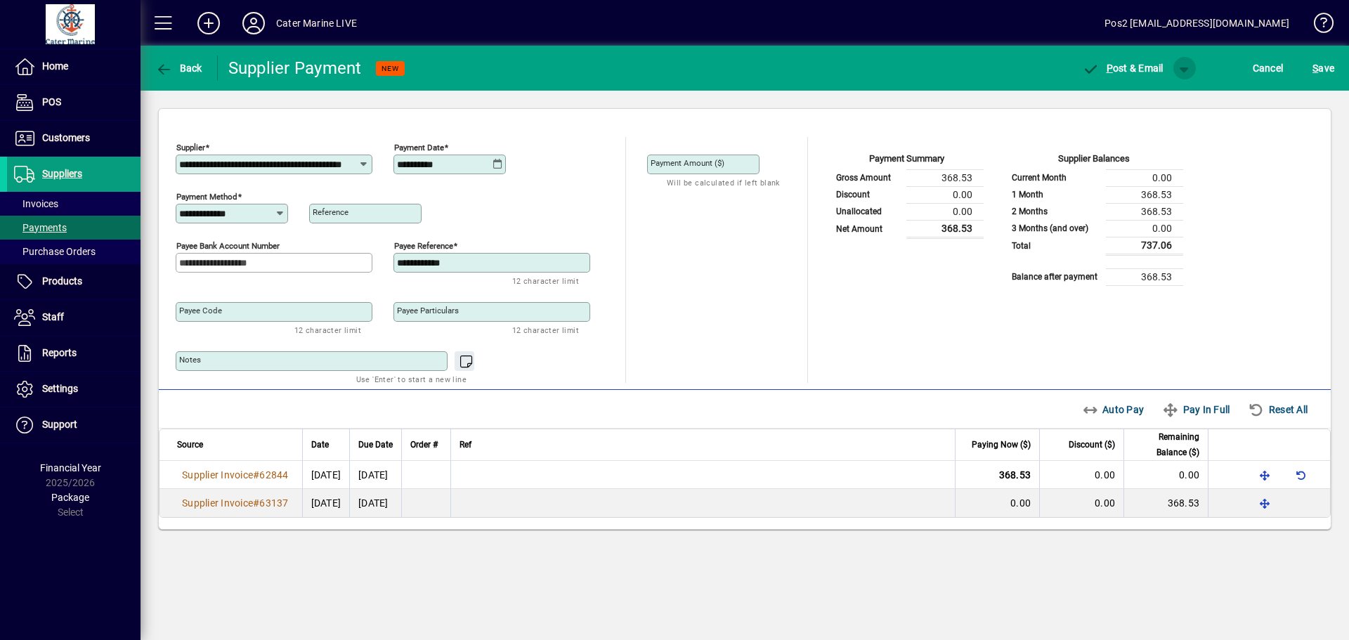
click at [1180, 70] on span "button" at bounding box center [1185, 68] width 34 height 34
click at [1140, 101] on span "P ost" at bounding box center [1140, 97] width 50 height 11
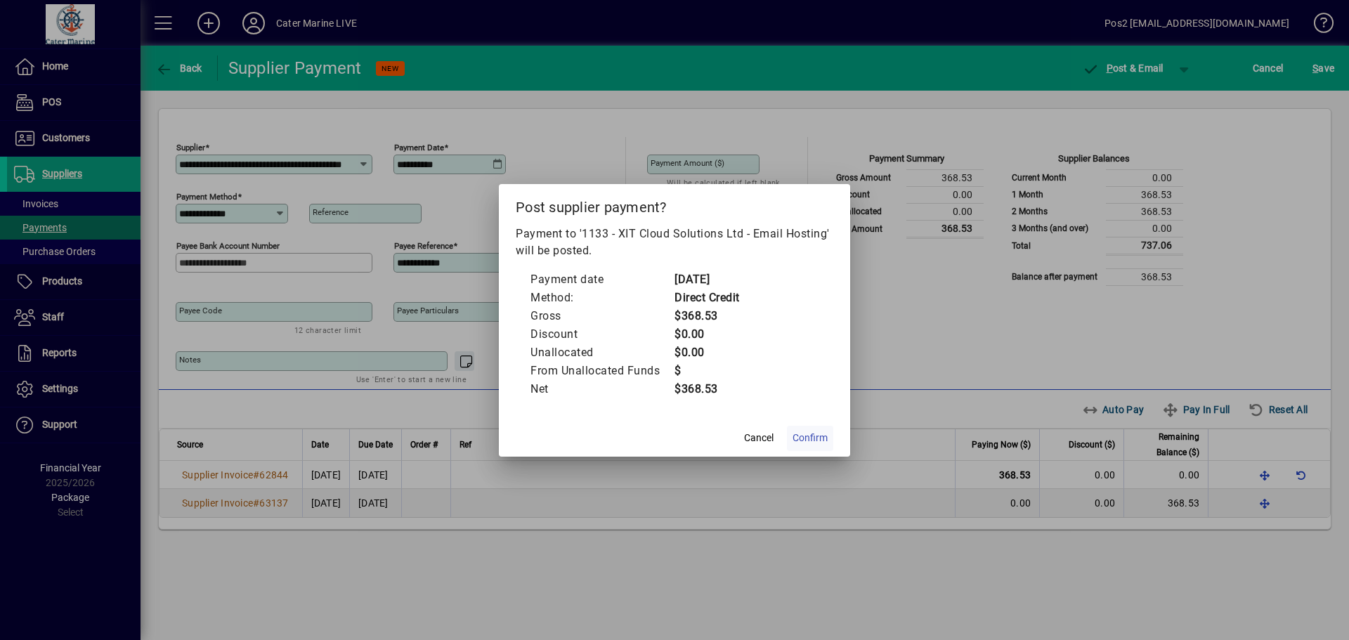
click at [815, 438] on span "Confirm" at bounding box center [810, 438] width 35 height 15
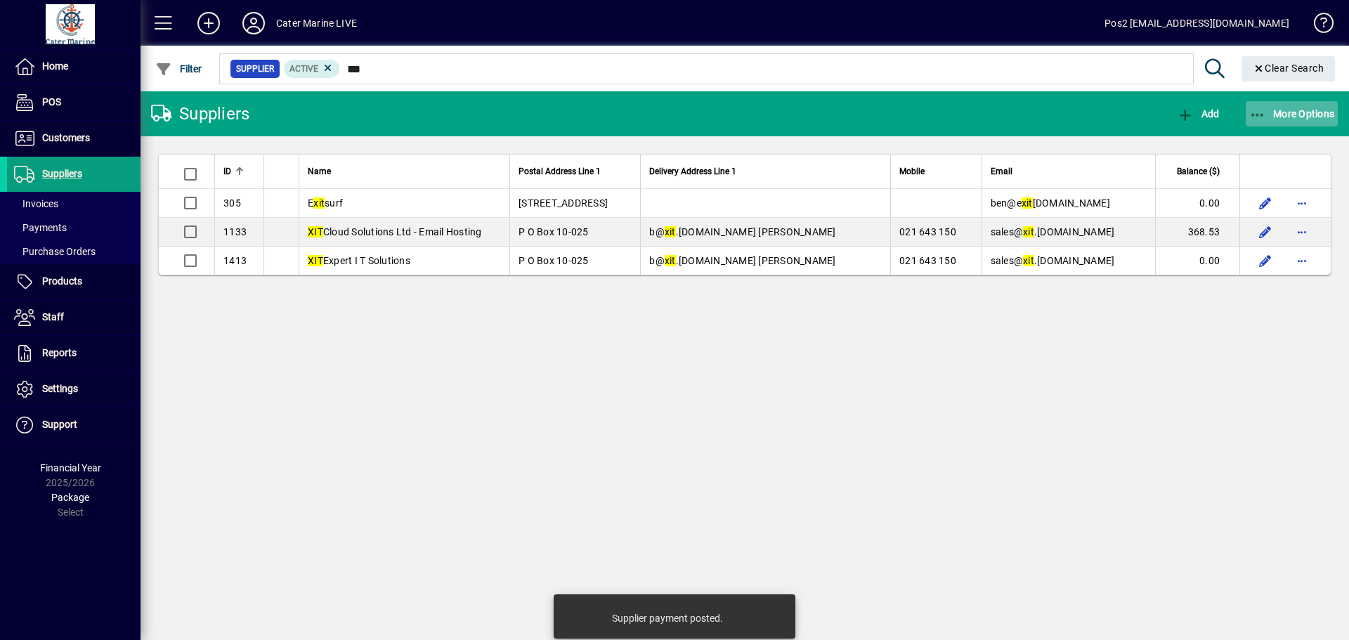
click at [1256, 108] on icon "button" at bounding box center [1258, 115] width 18 height 14
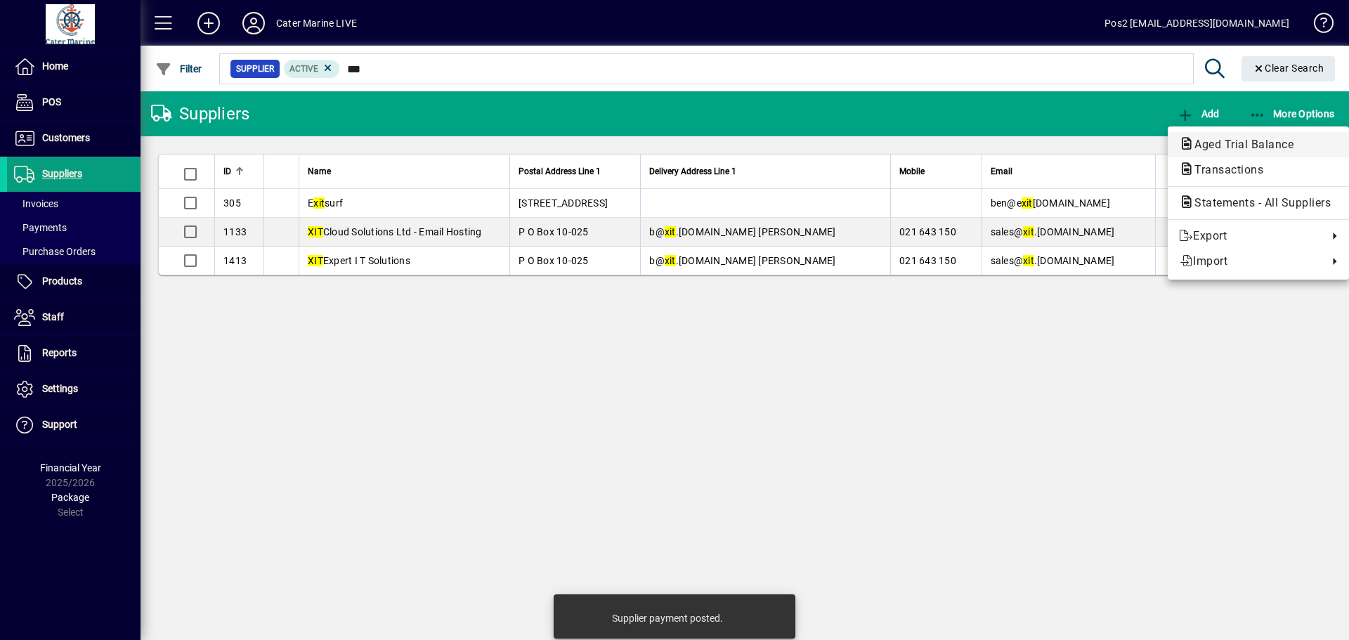
click at [1222, 143] on span "Aged Trial Balance" at bounding box center [1240, 144] width 122 height 13
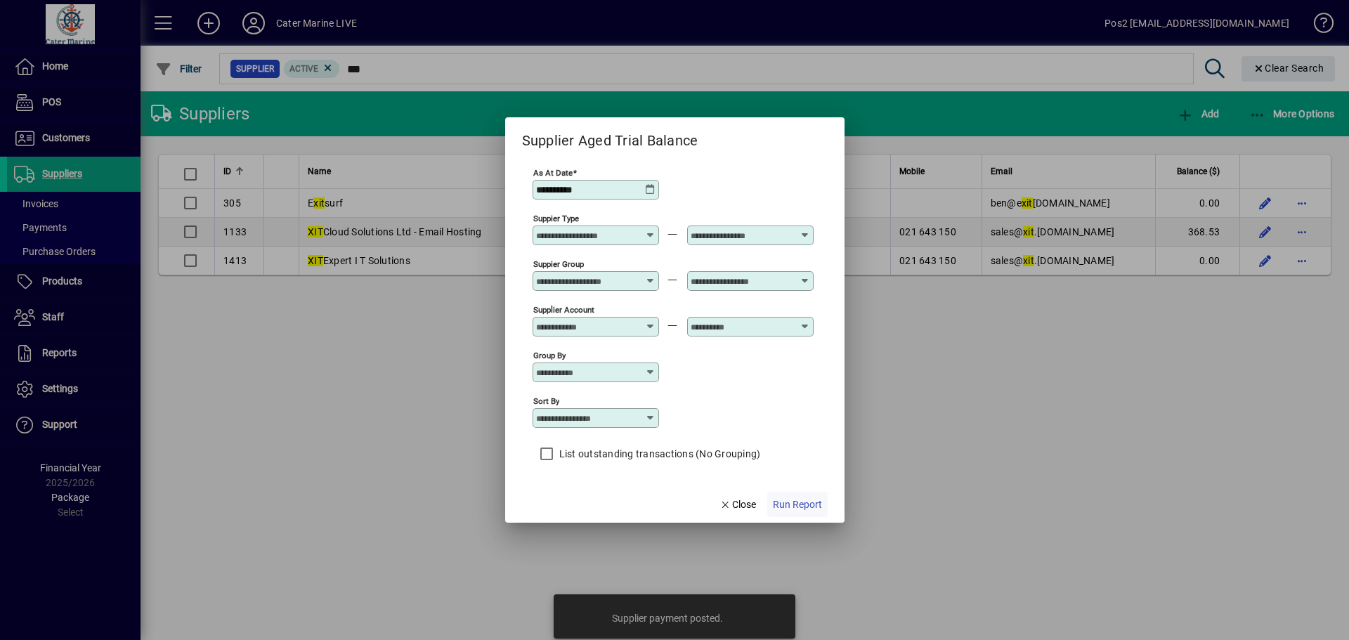
click at [803, 499] on span "Run Report" at bounding box center [797, 505] width 49 height 15
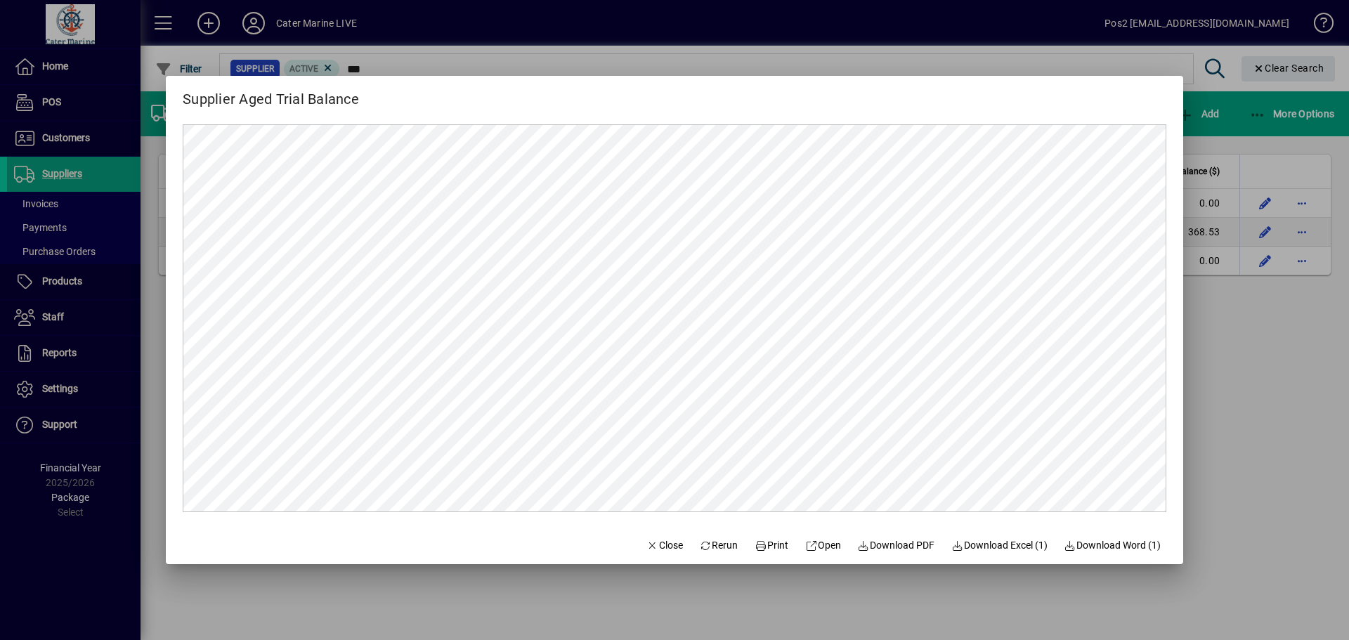
click at [1242, 386] on div at bounding box center [674, 320] width 1349 height 640
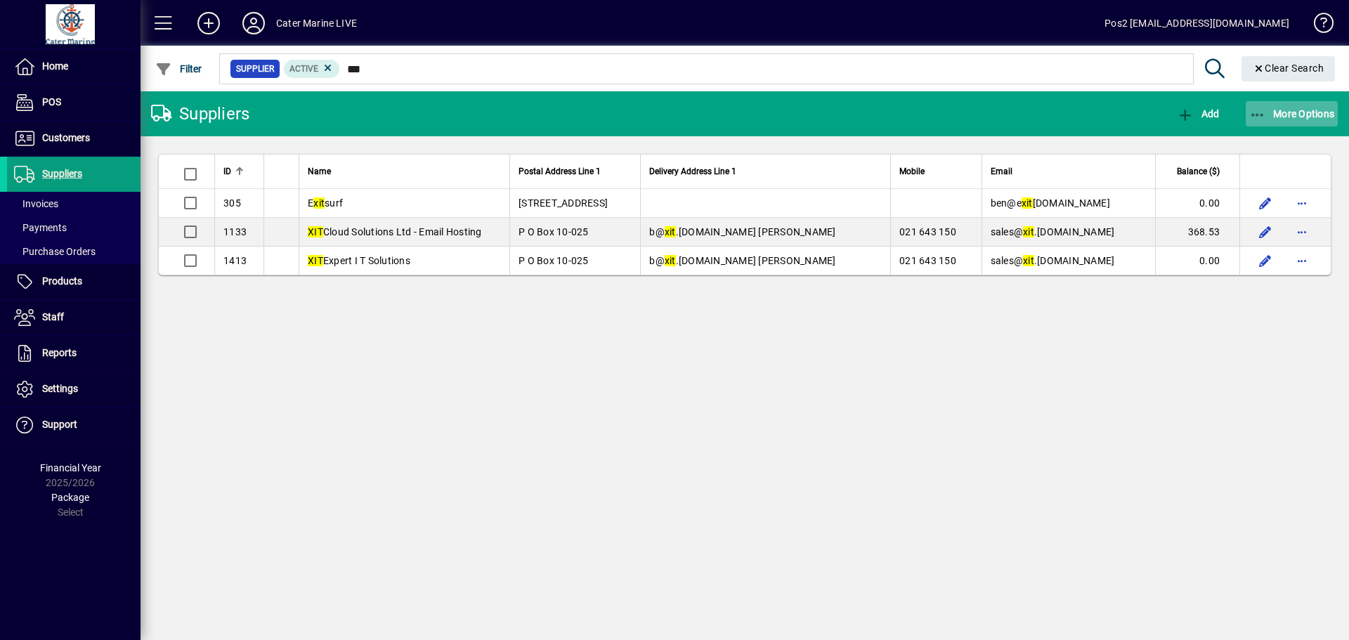
click at [1256, 115] on icon "button" at bounding box center [1258, 115] width 18 height 14
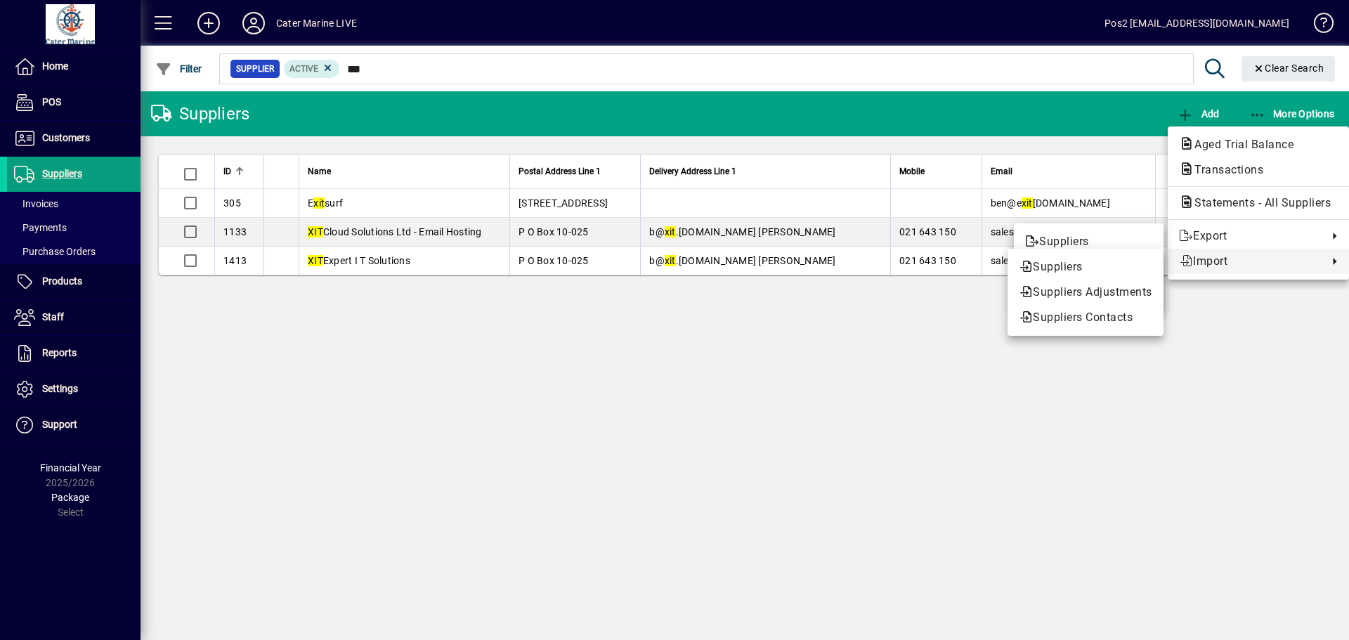
click at [1187, 424] on div at bounding box center [674, 320] width 1349 height 640
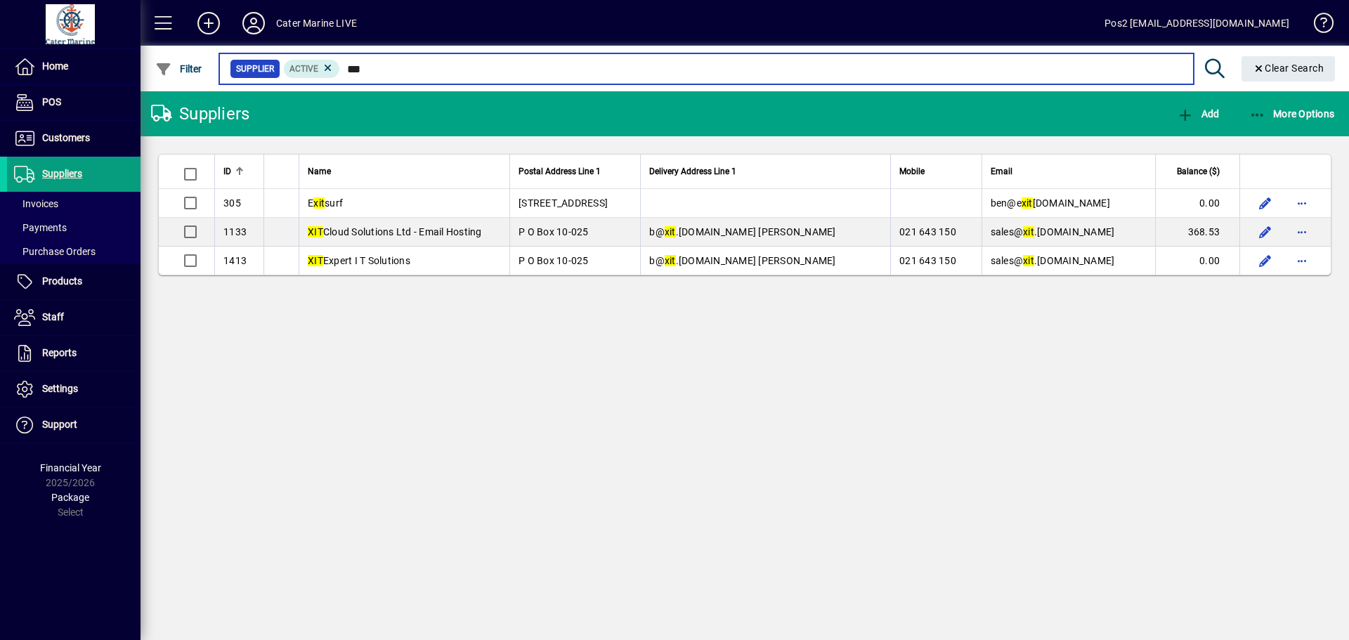
click at [393, 72] on input "***" at bounding box center [761, 69] width 842 height 20
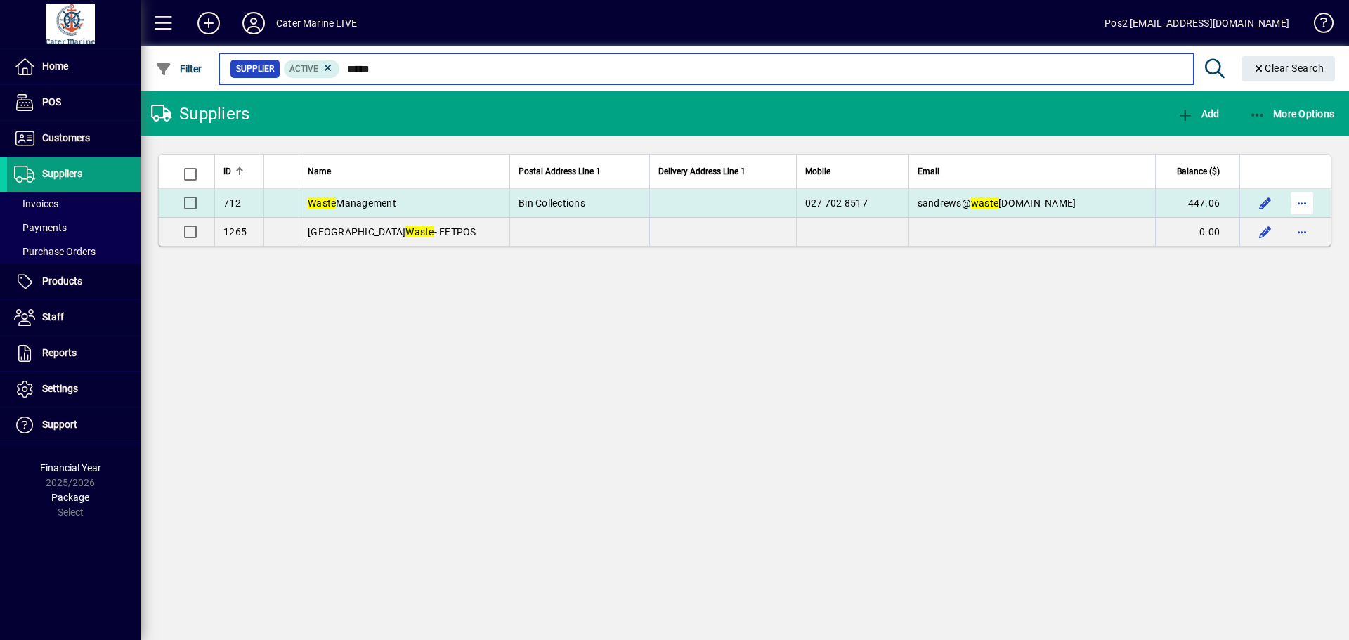
type input "*****"
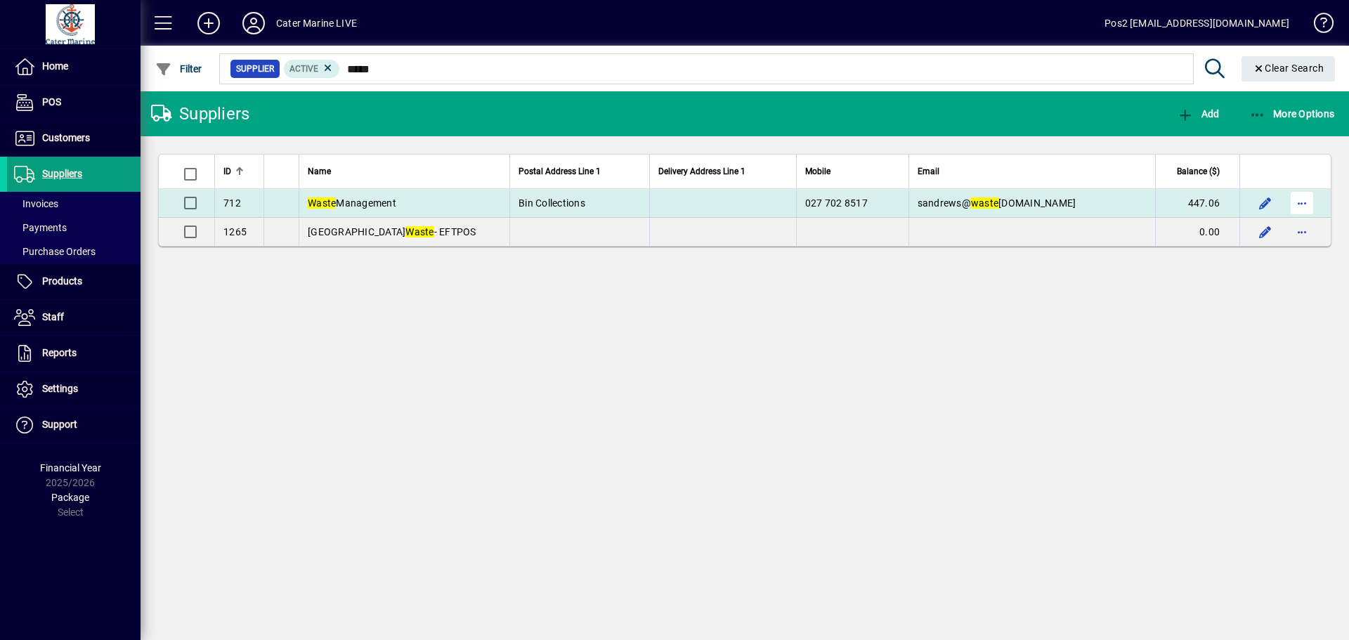
click at [1301, 206] on span "button" at bounding box center [1302, 203] width 34 height 34
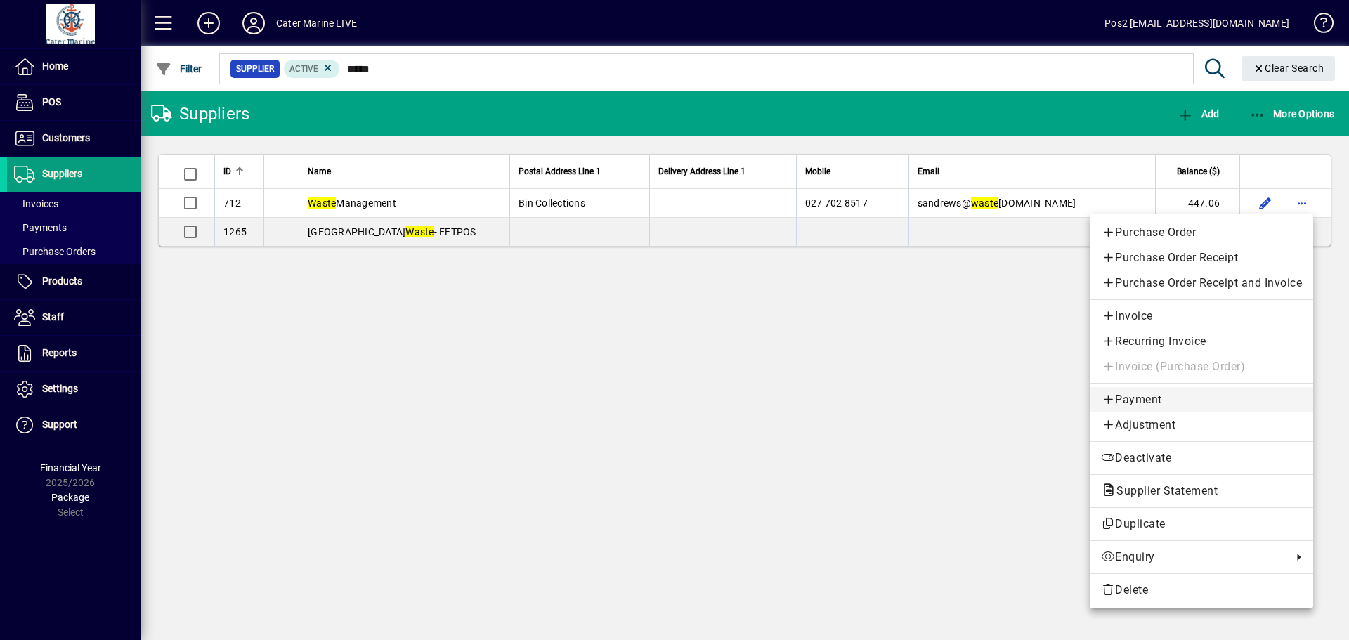
click at [1117, 405] on span "Payment" at bounding box center [1201, 399] width 201 height 17
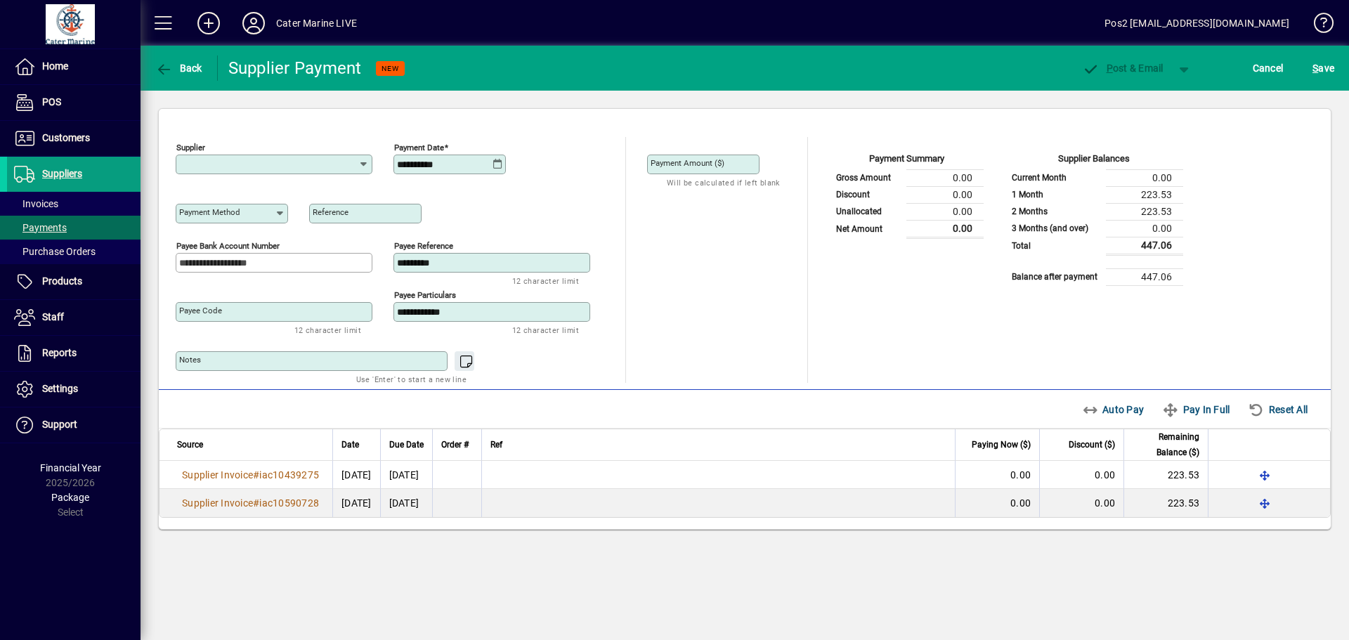
type input "**********"
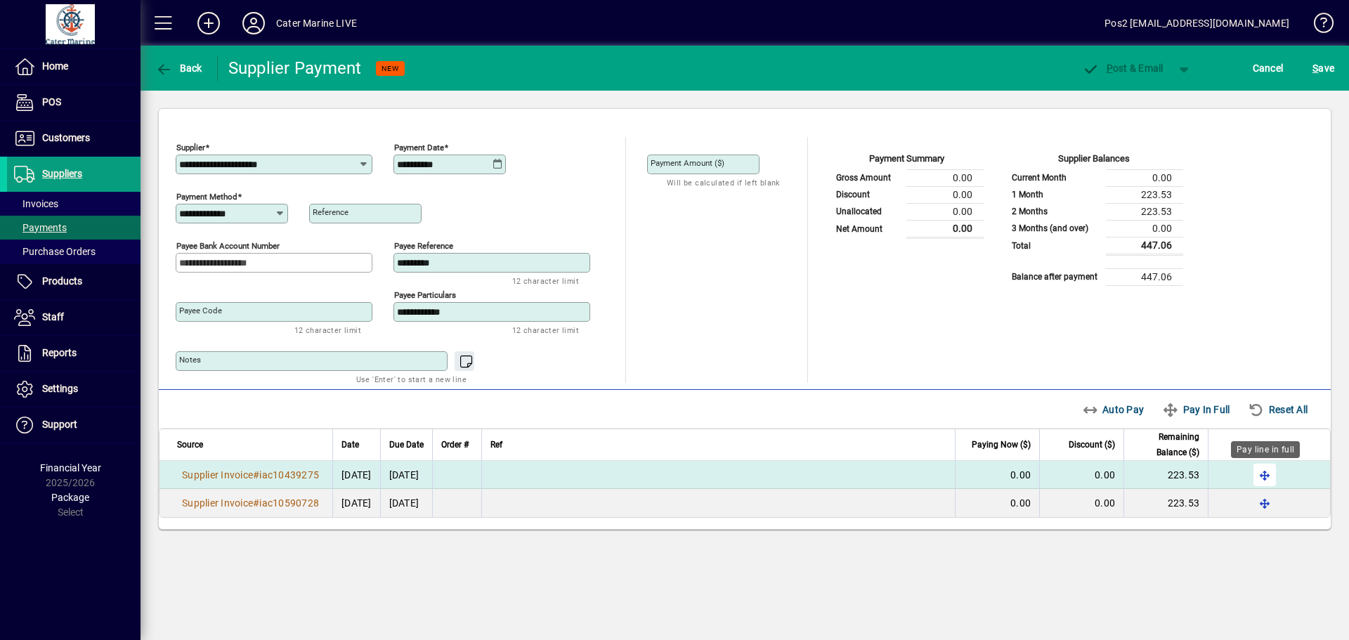
click at [1260, 474] on span "button" at bounding box center [1265, 475] width 34 height 34
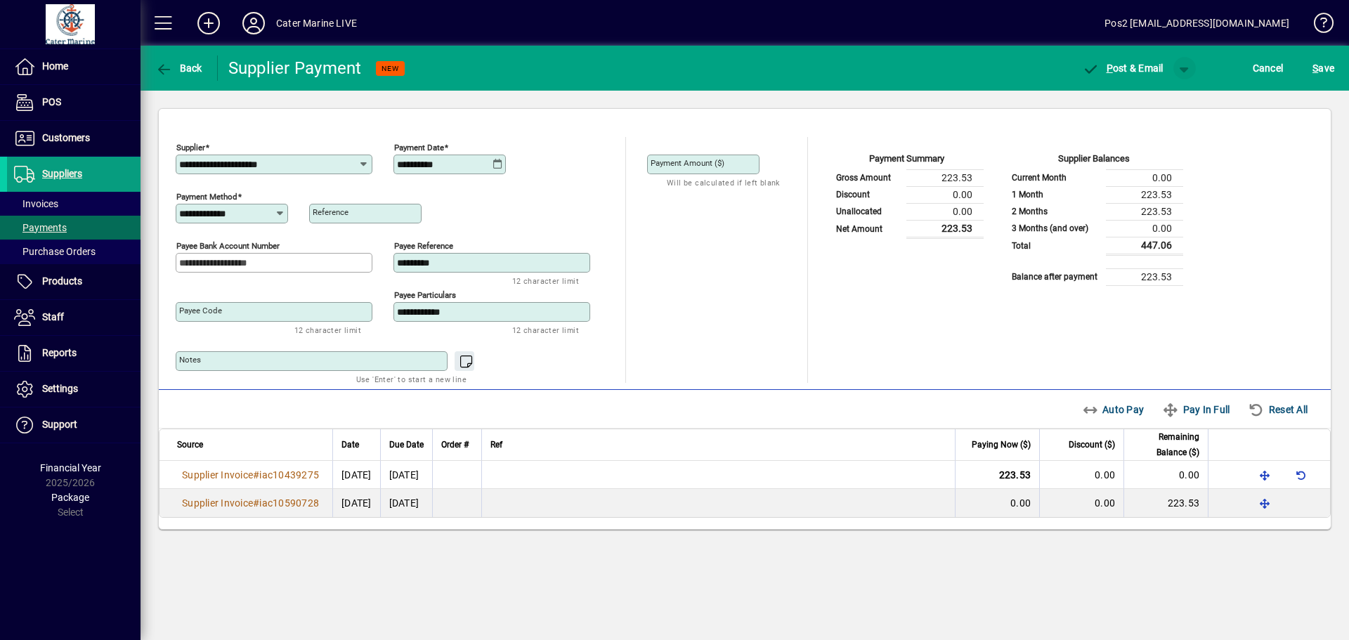
click at [1185, 66] on span "button" at bounding box center [1185, 68] width 34 height 34
click at [1157, 104] on span "button" at bounding box center [1148, 98] width 72 height 34
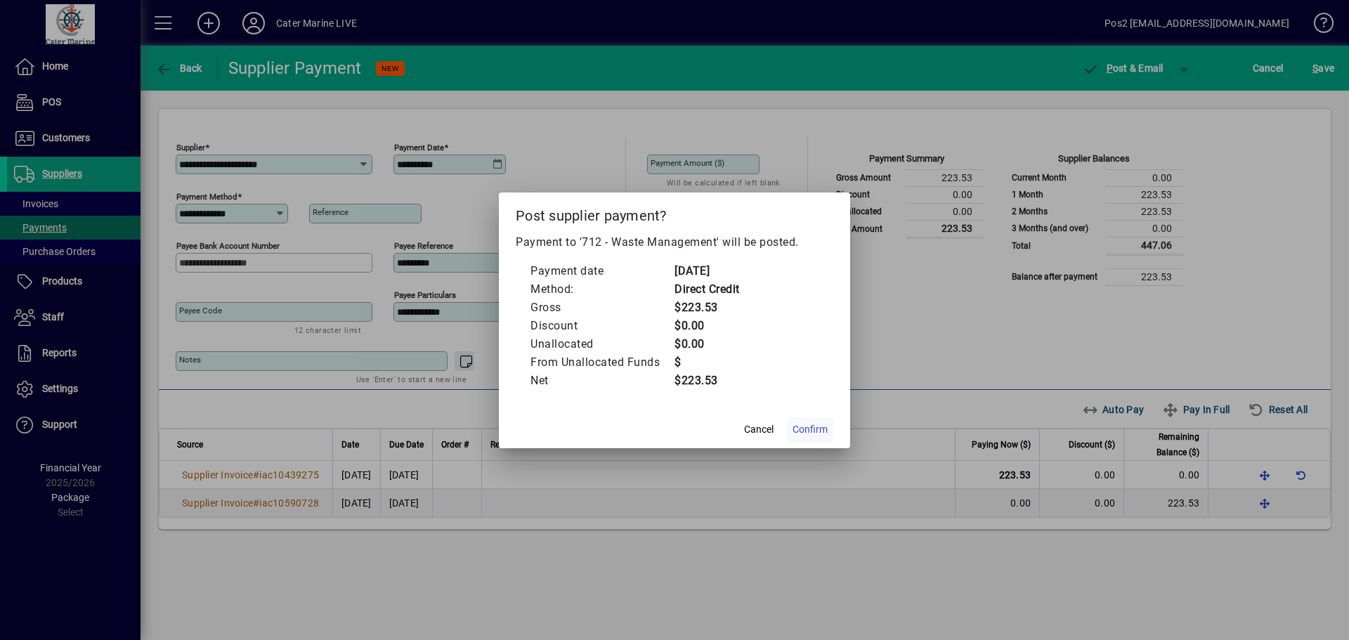
click at [801, 432] on span "Confirm" at bounding box center [810, 429] width 35 height 15
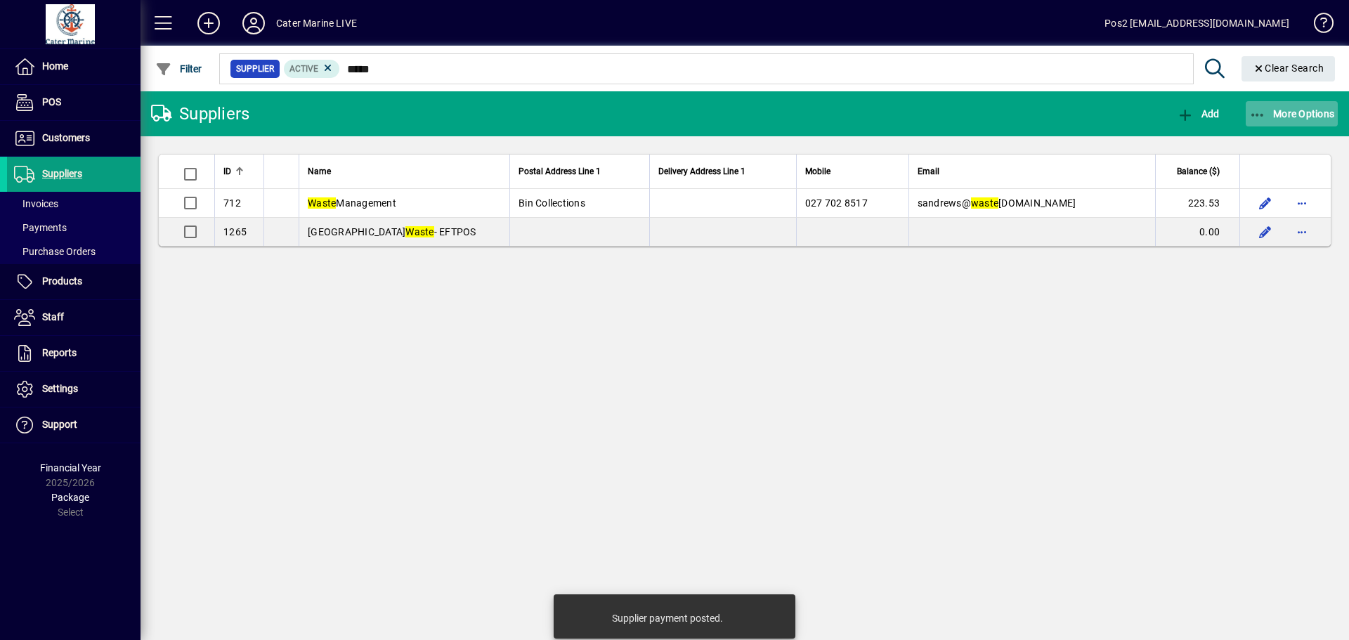
click at [1257, 108] on icon "button" at bounding box center [1258, 115] width 18 height 14
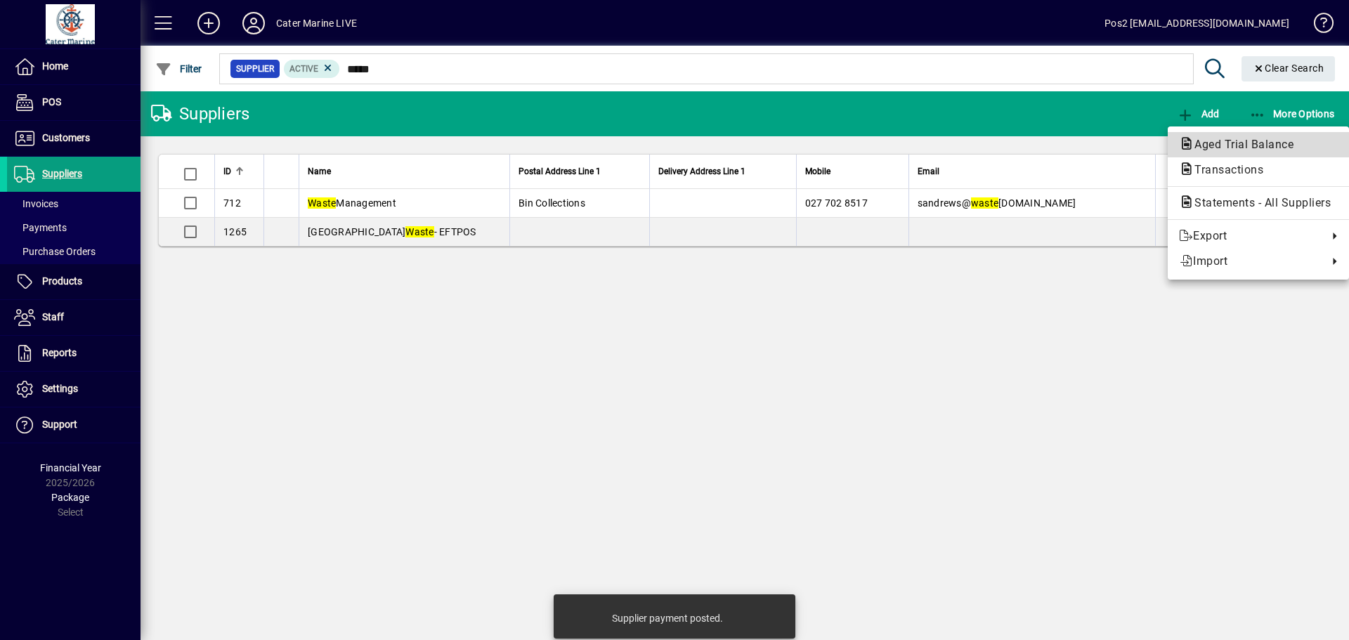
click at [1242, 143] on span "Aged Trial Balance" at bounding box center [1240, 144] width 122 height 13
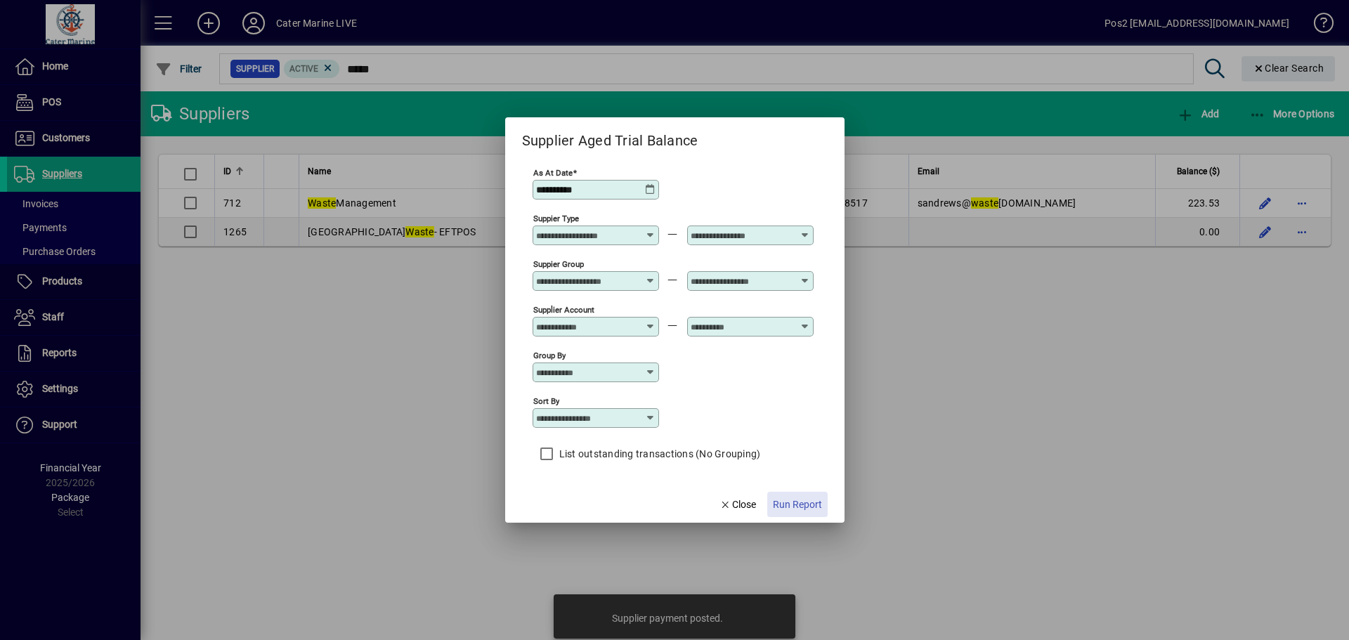
click at [802, 498] on span "Run Report" at bounding box center [797, 505] width 49 height 15
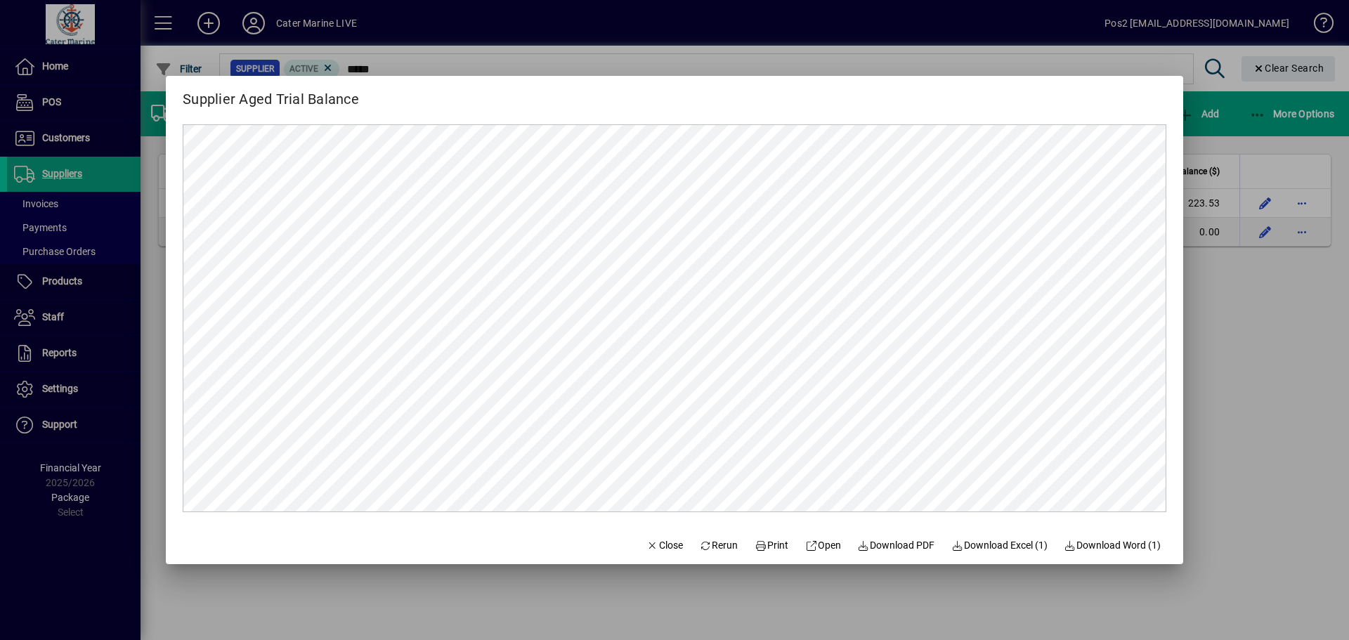
click at [1218, 402] on div at bounding box center [674, 320] width 1349 height 640
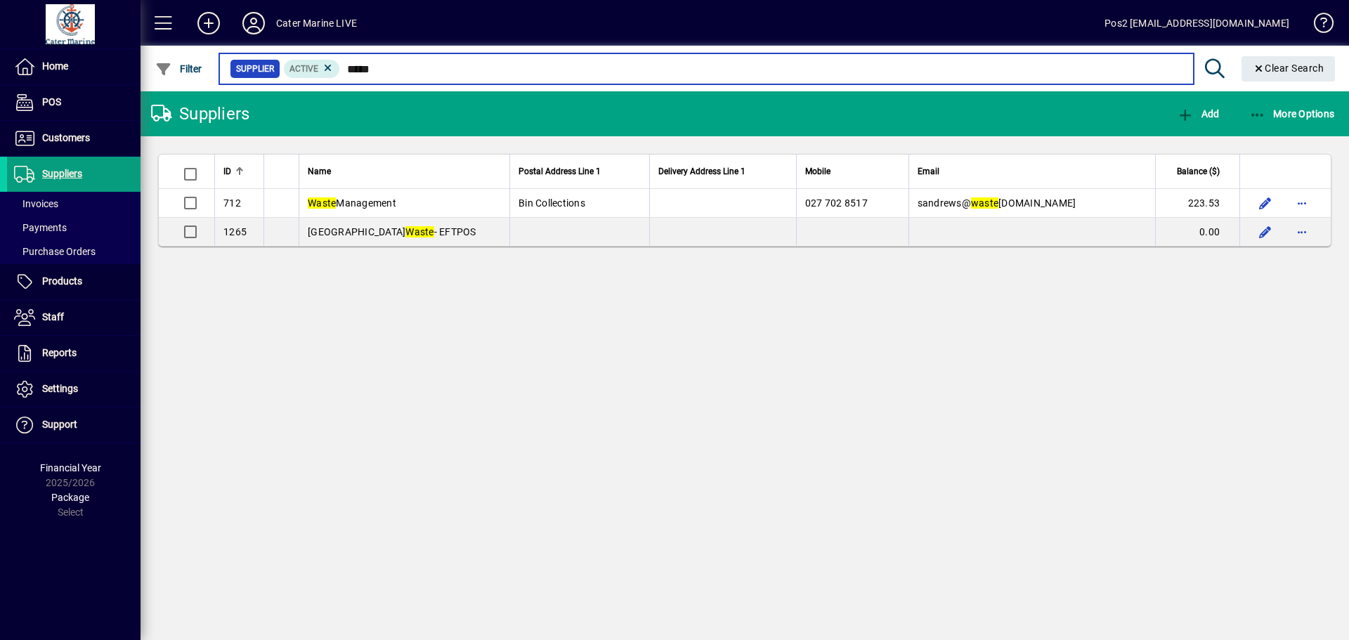
click at [413, 67] on input "*****" at bounding box center [761, 69] width 842 height 20
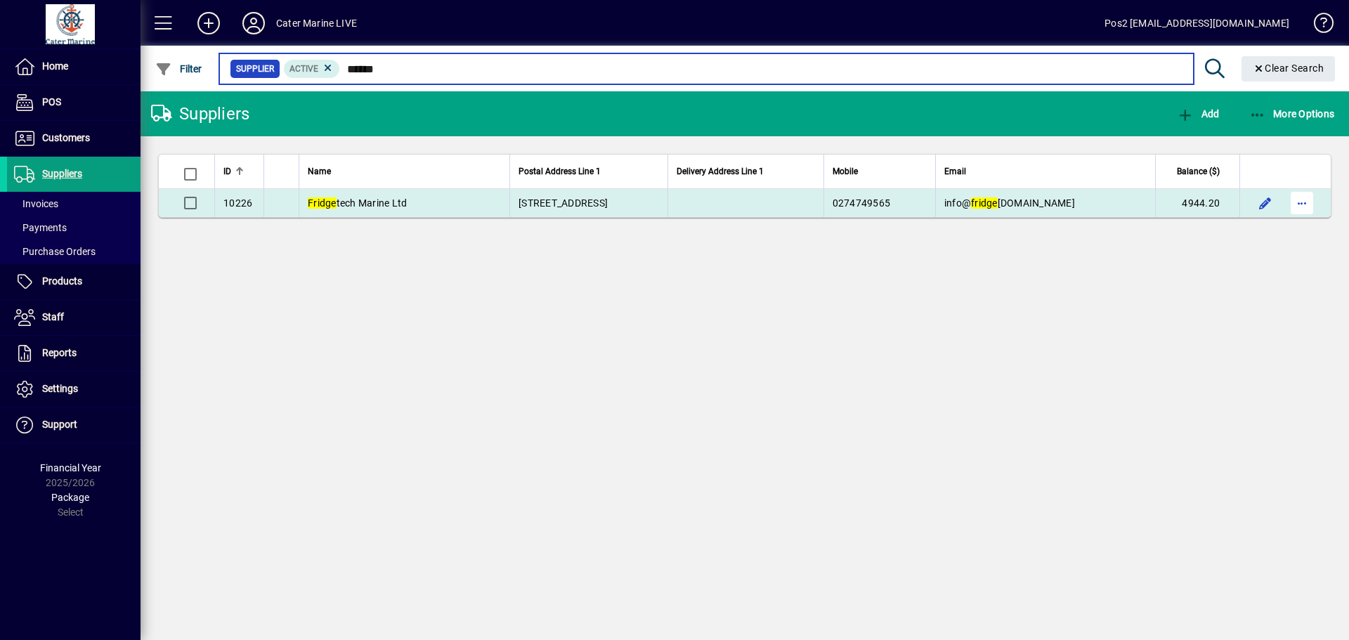
type input "******"
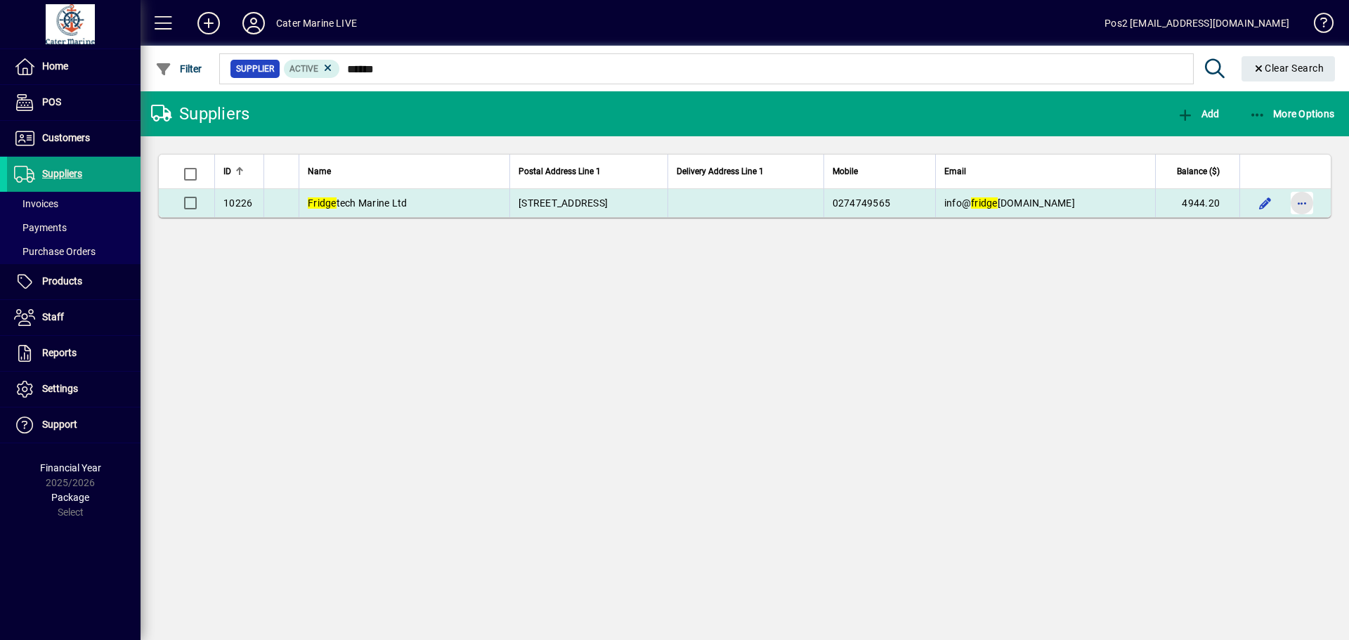
click at [1307, 205] on span "button" at bounding box center [1302, 203] width 34 height 34
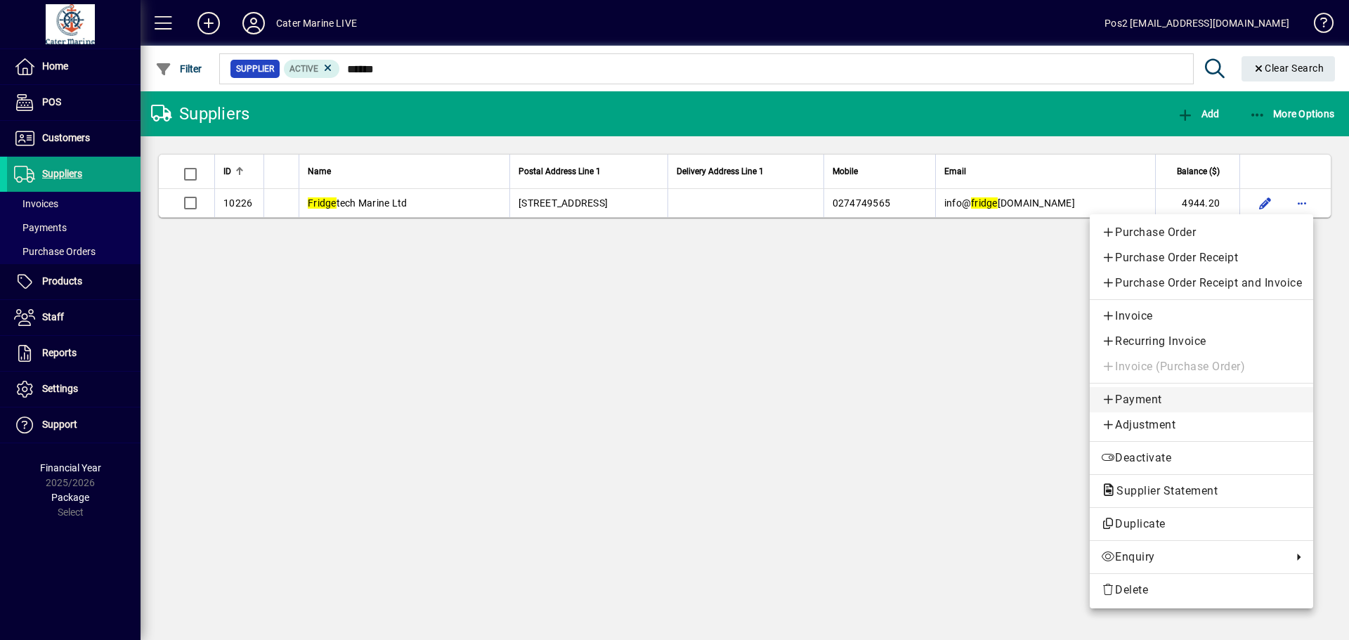
click at [1124, 400] on span "Payment" at bounding box center [1201, 399] width 201 height 17
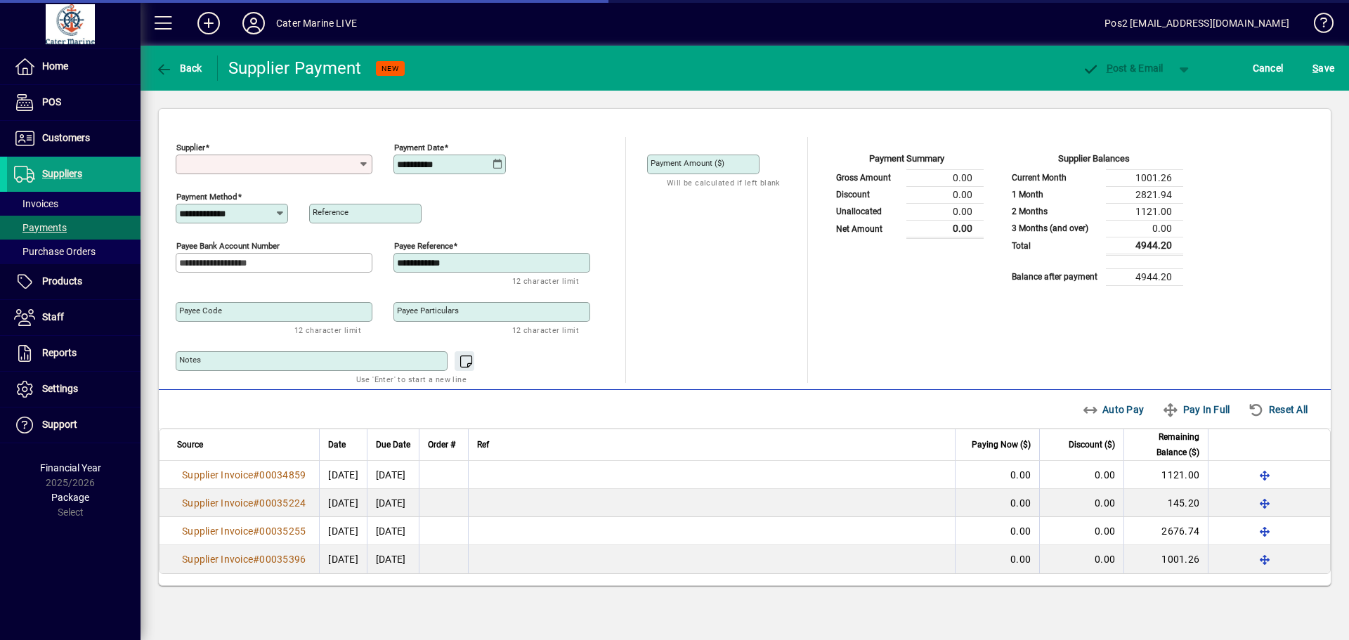
type input "**********"
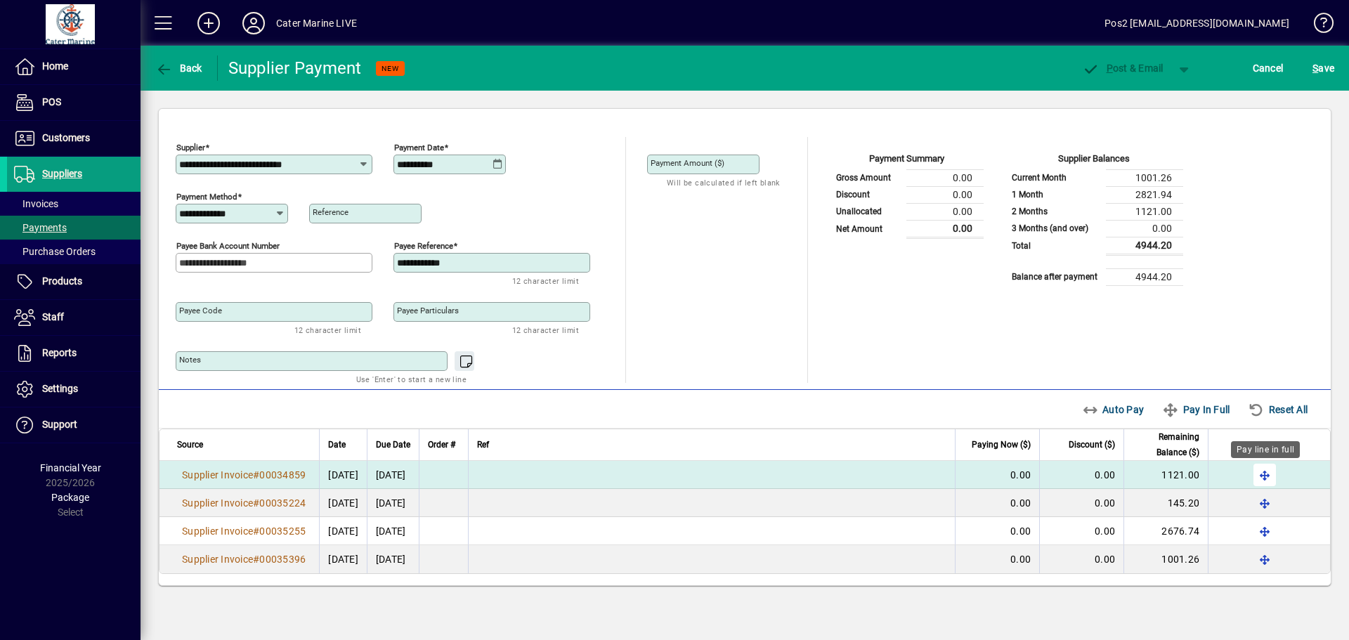
click at [1255, 471] on span "button" at bounding box center [1265, 475] width 34 height 34
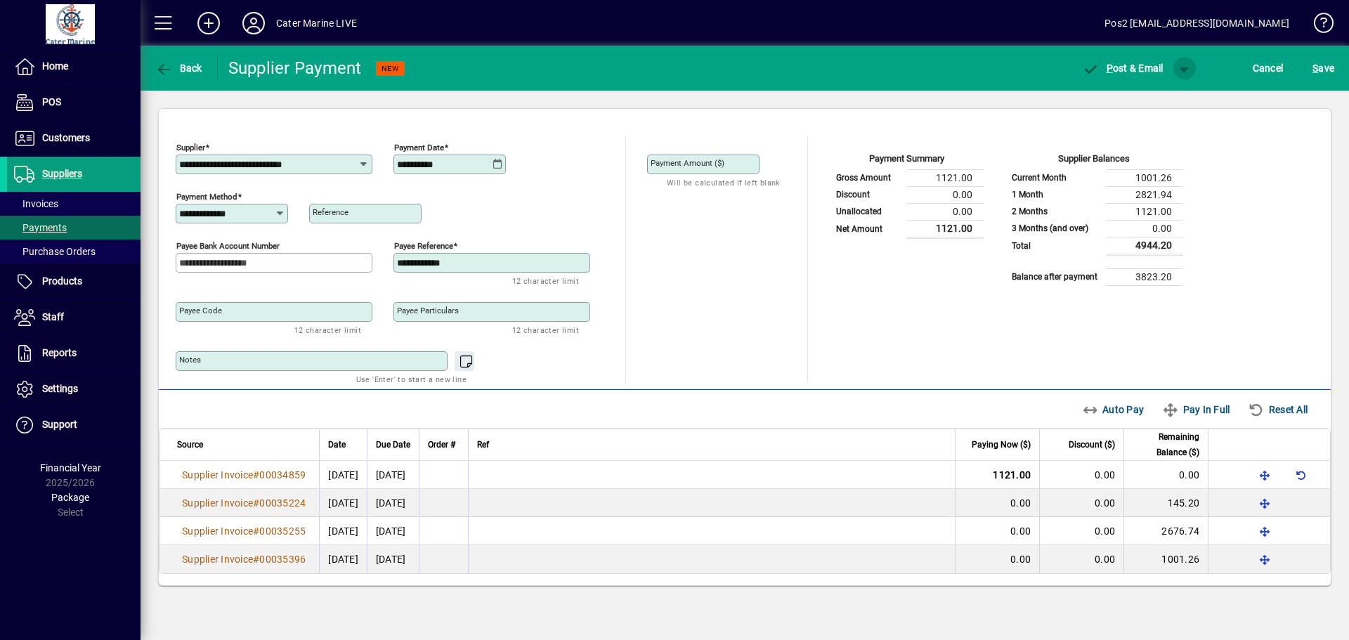
click at [1179, 65] on span "button" at bounding box center [1185, 68] width 34 height 34
click at [1148, 101] on span "P" at bounding box center [1146, 97] width 7 height 11
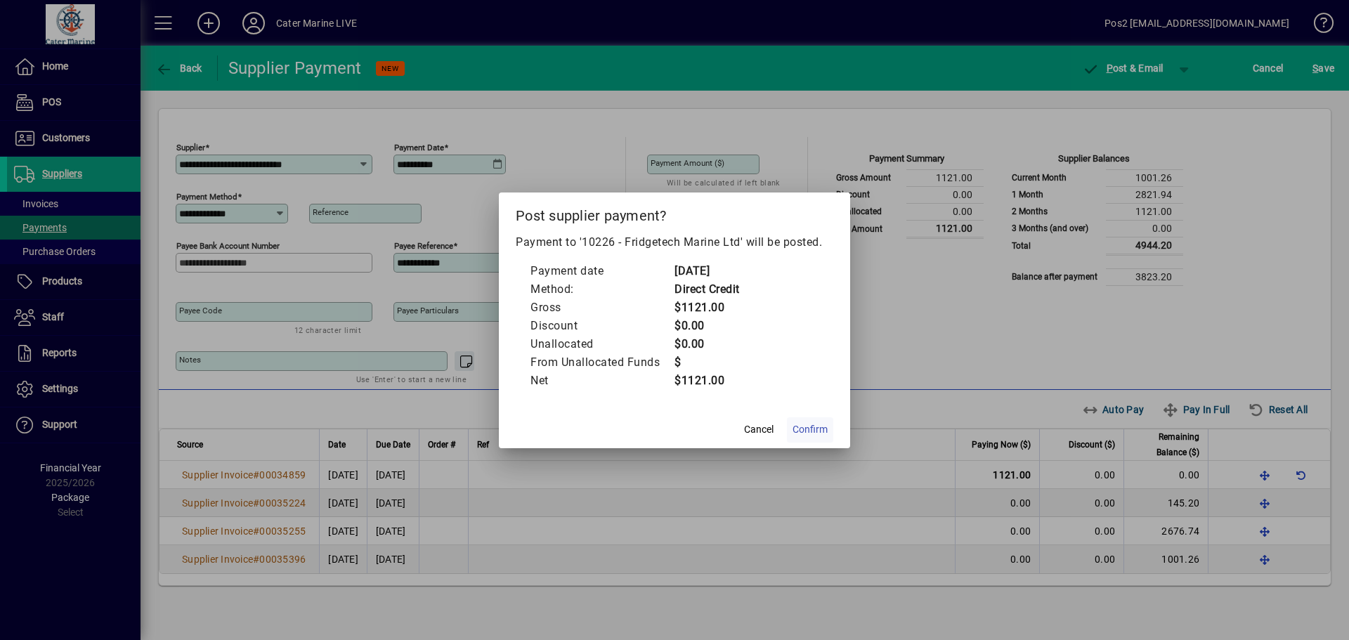
click at [812, 423] on span "Confirm" at bounding box center [810, 429] width 35 height 15
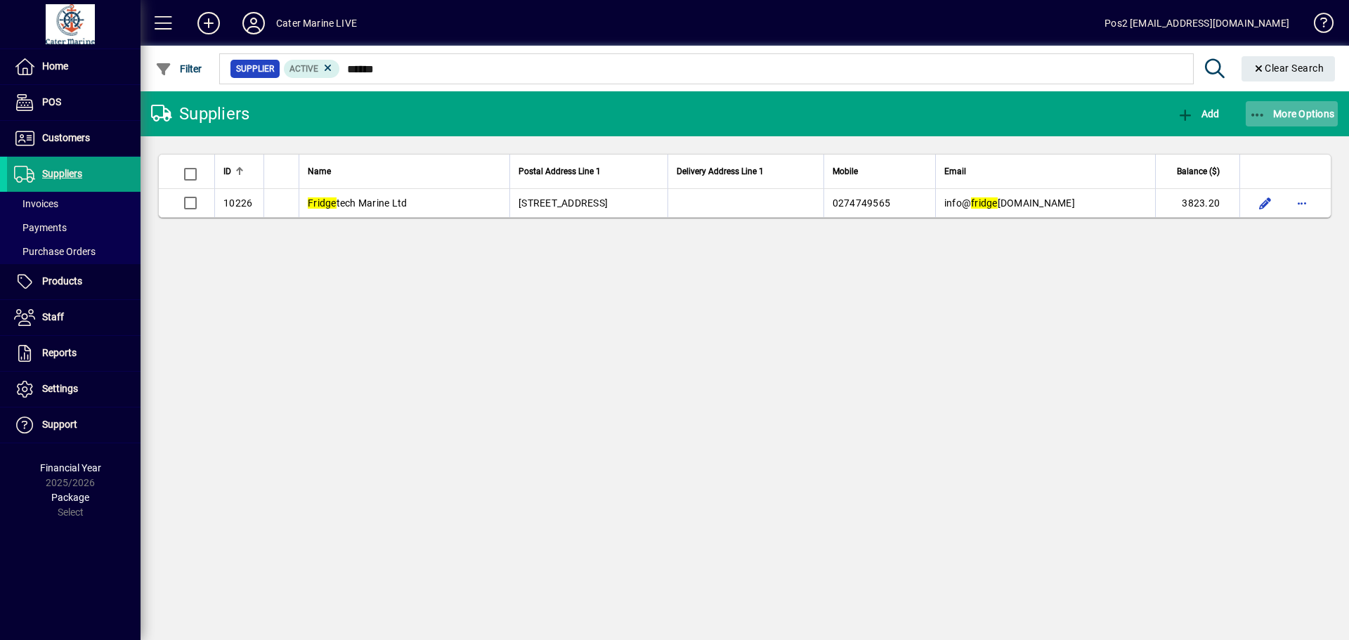
click at [1258, 115] on icon "button" at bounding box center [1258, 115] width 18 height 14
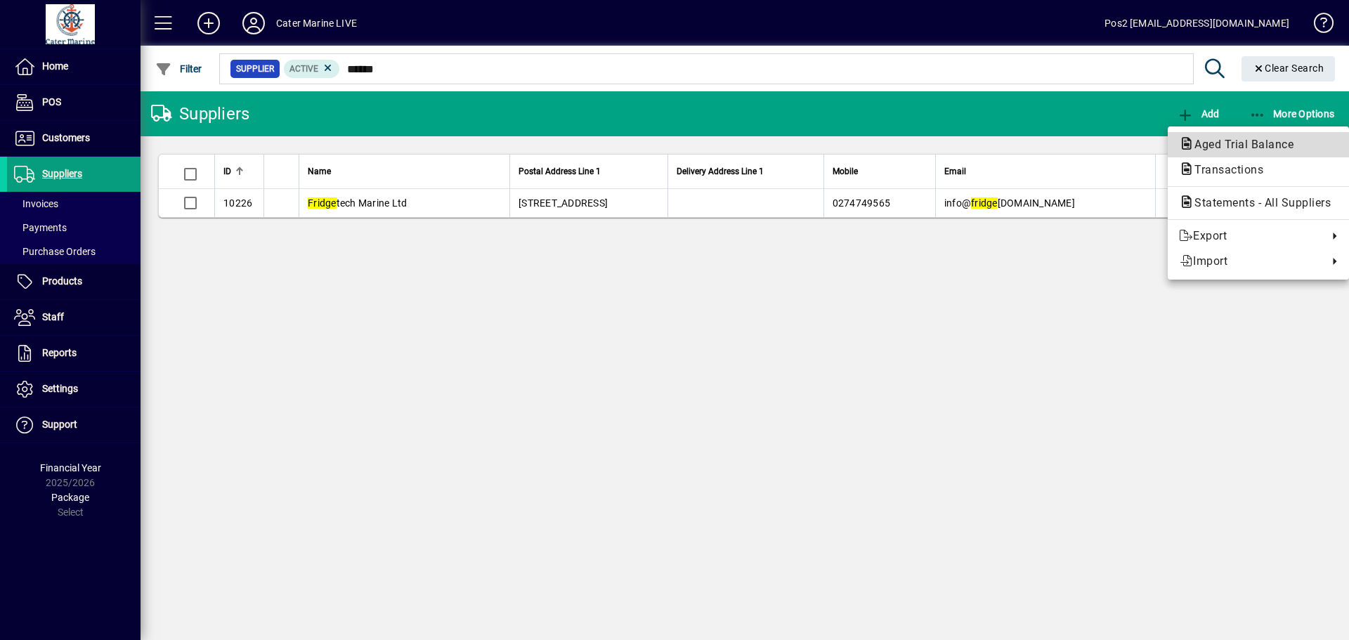
click at [1229, 142] on span "Aged Trial Balance" at bounding box center [1240, 144] width 122 height 13
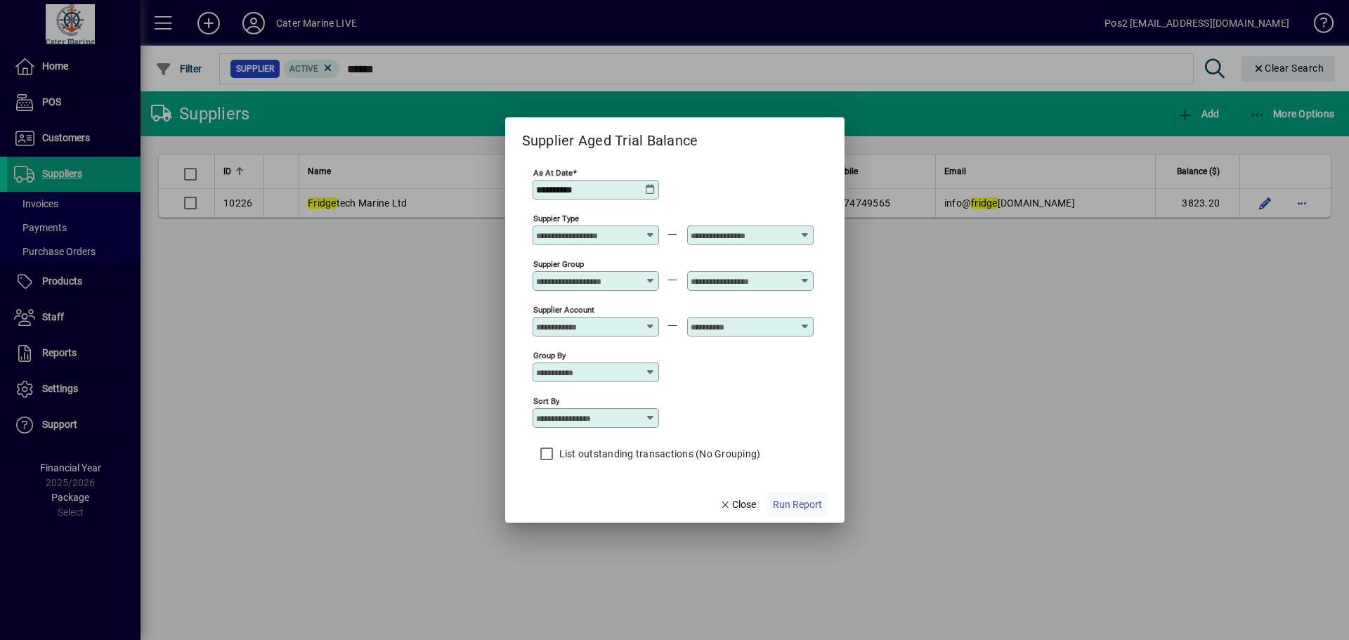
click at [803, 508] on span "Run Report" at bounding box center [797, 505] width 49 height 15
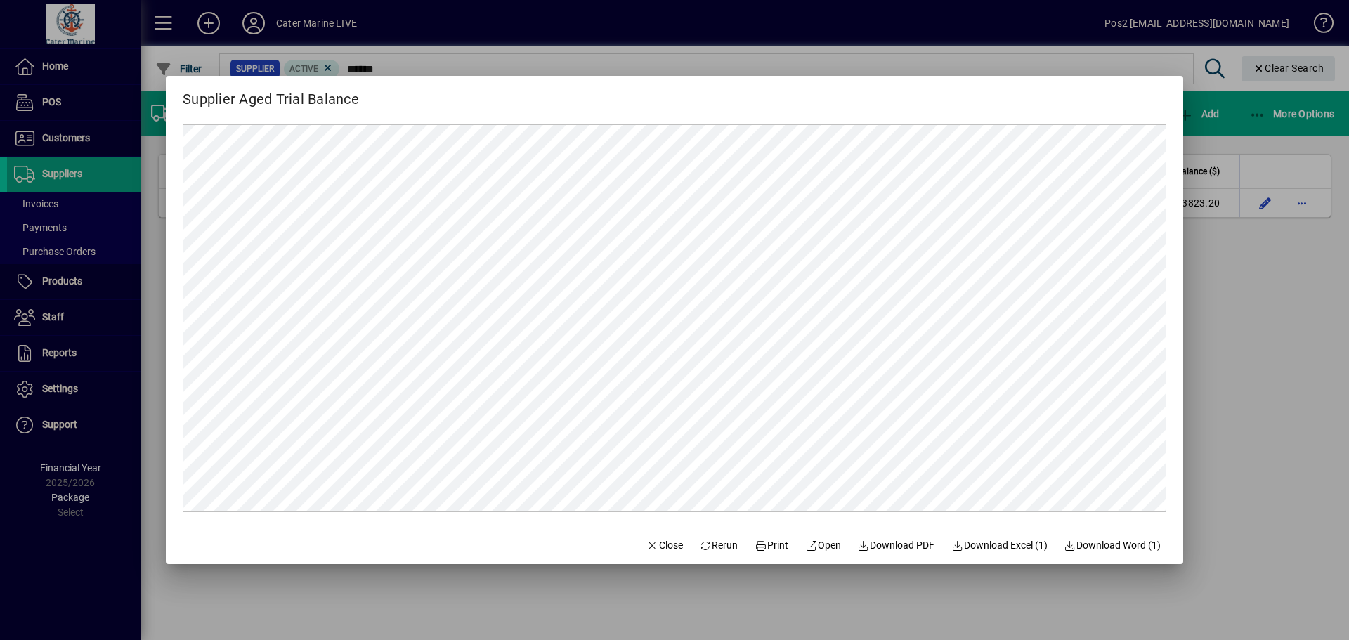
click at [1216, 344] on div at bounding box center [674, 320] width 1349 height 640
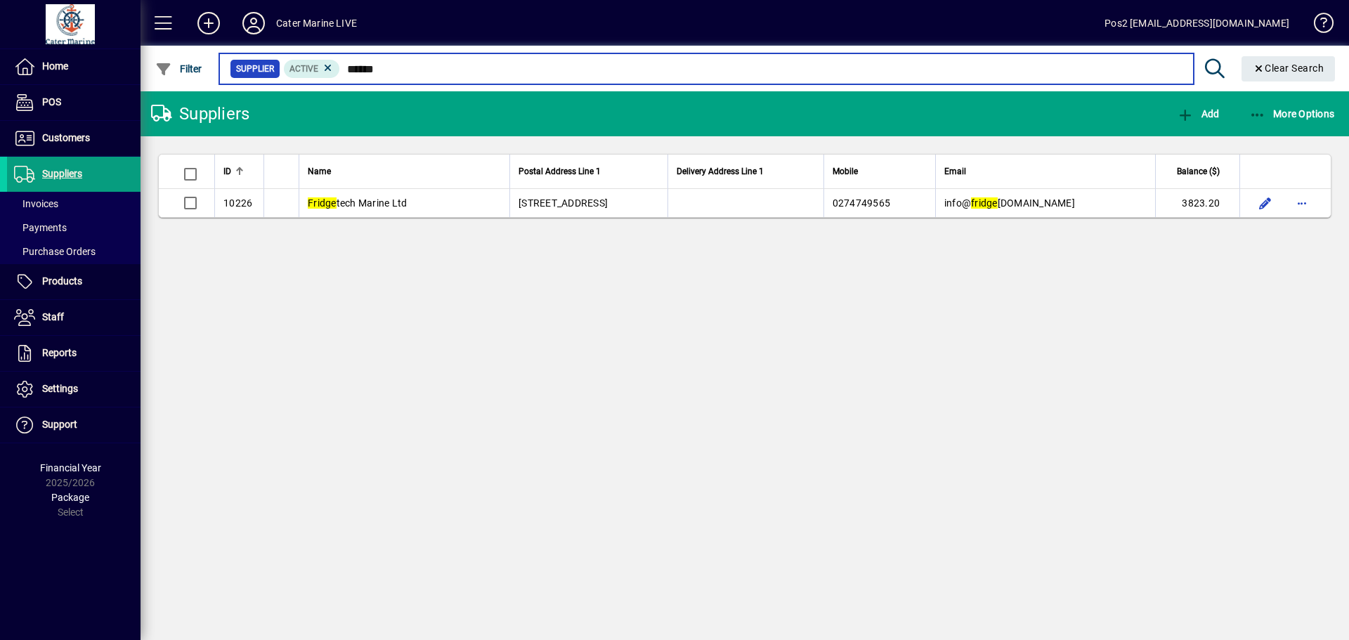
click at [409, 65] on input "******" at bounding box center [761, 69] width 842 height 20
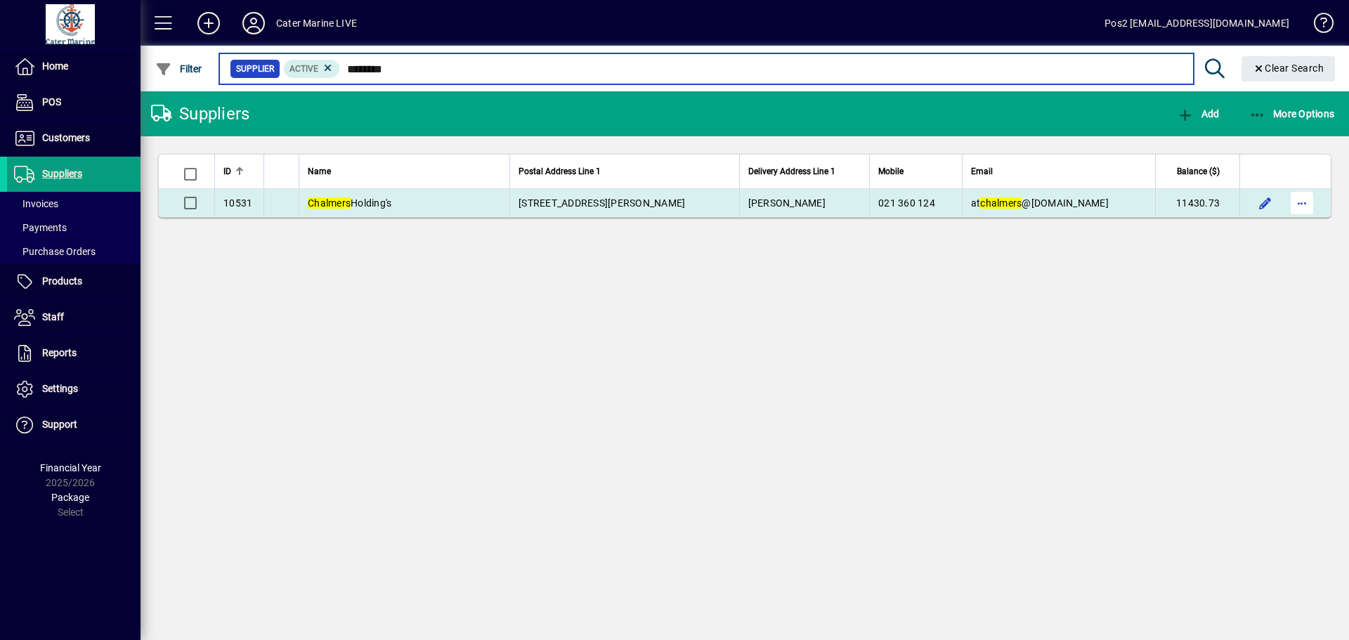
type input "********"
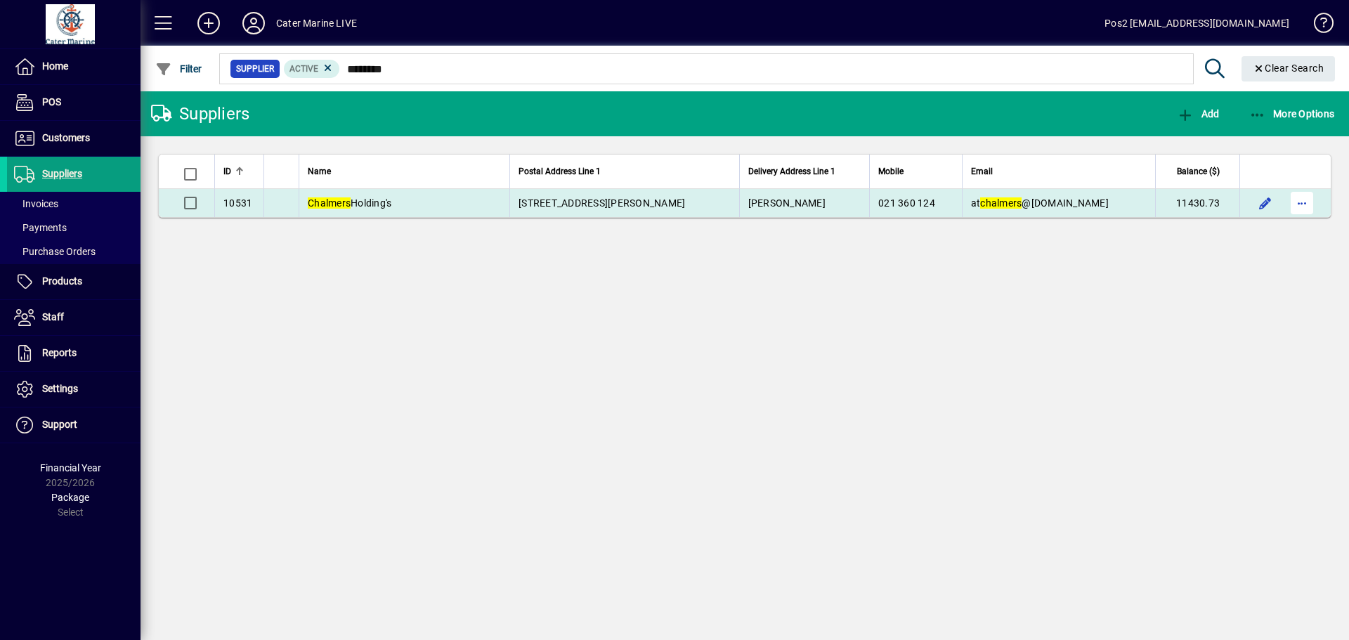
click at [1304, 205] on span "button" at bounding box center [1302, 203] width 34 height 34
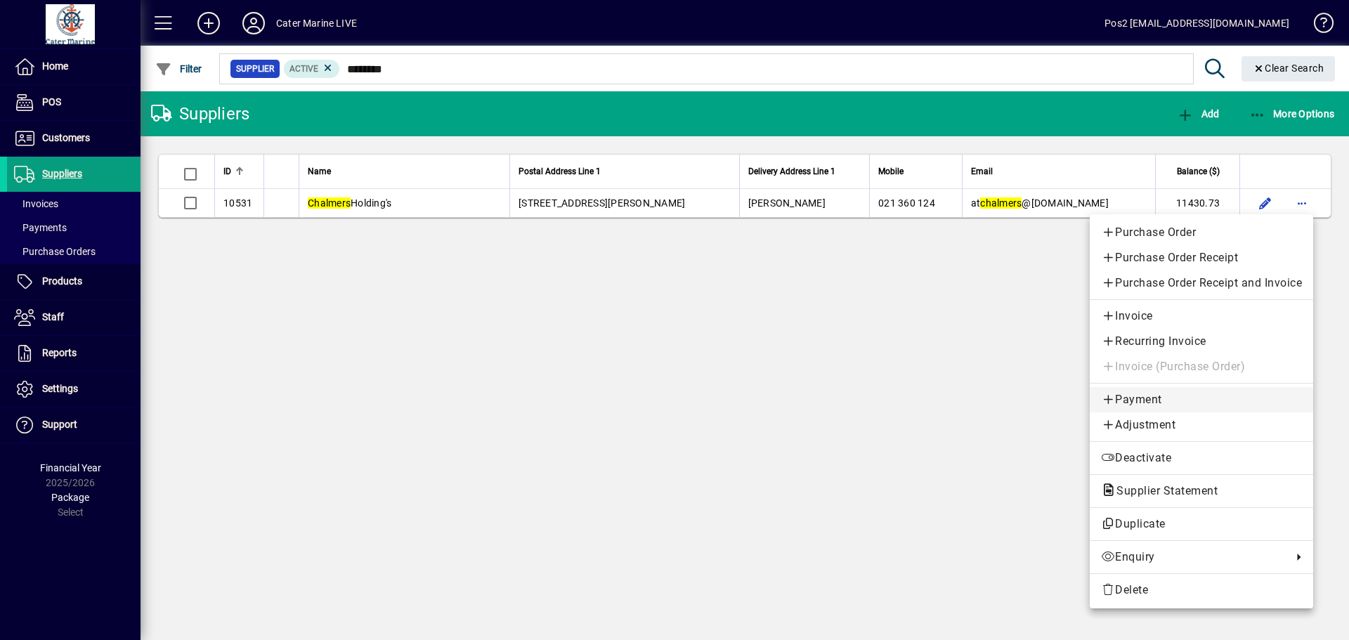
click at [1140, 403] on span "Payment" at bounding box center [1201, 399] width 201 height 17
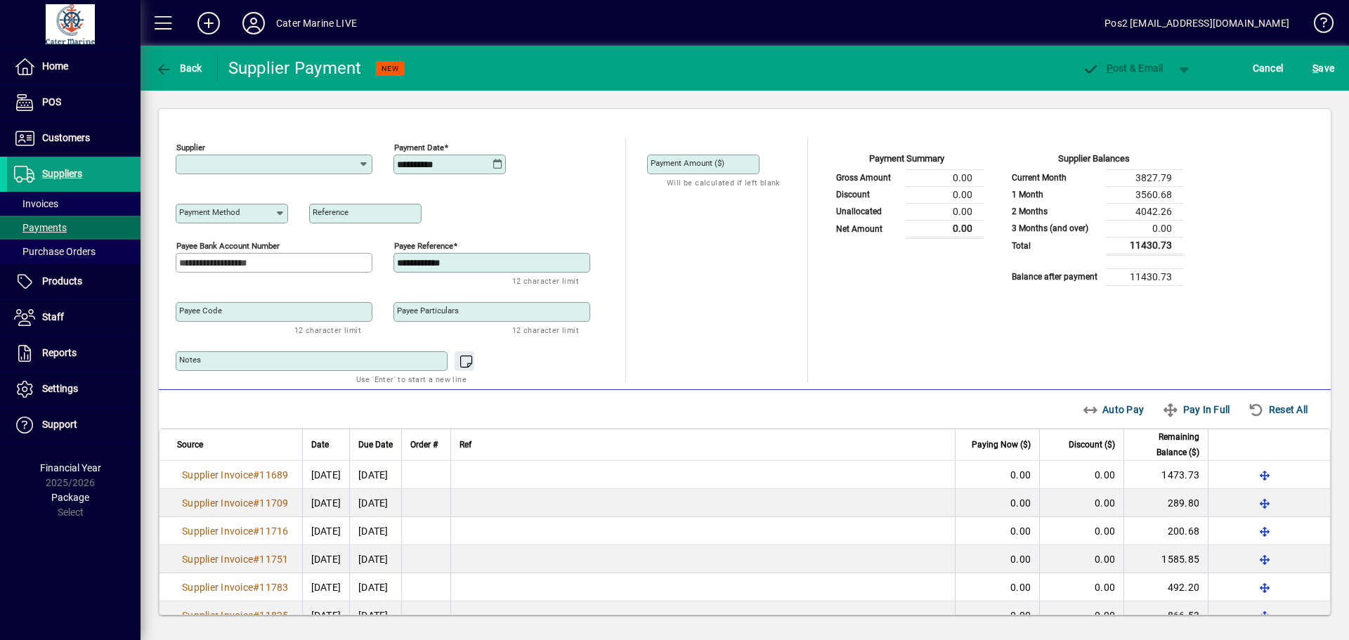
type input "**********"
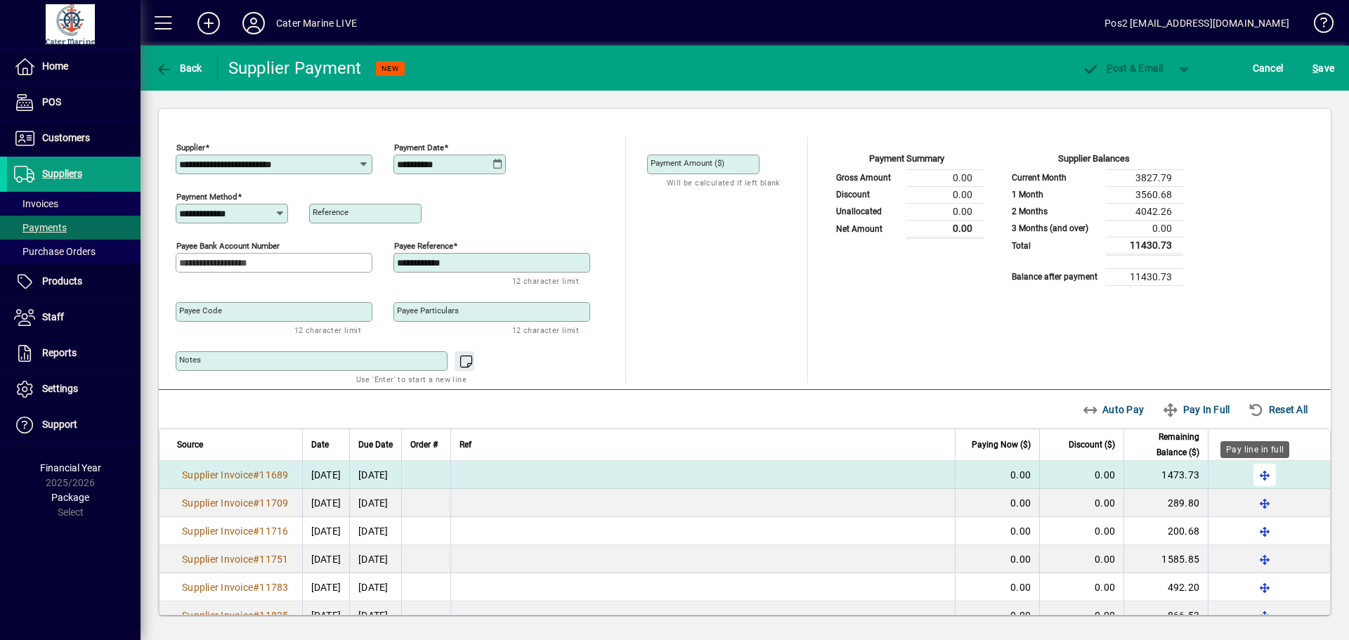
click at [1260, 474] on span "button" at bounding box center [1265, 475] width 34 height 34
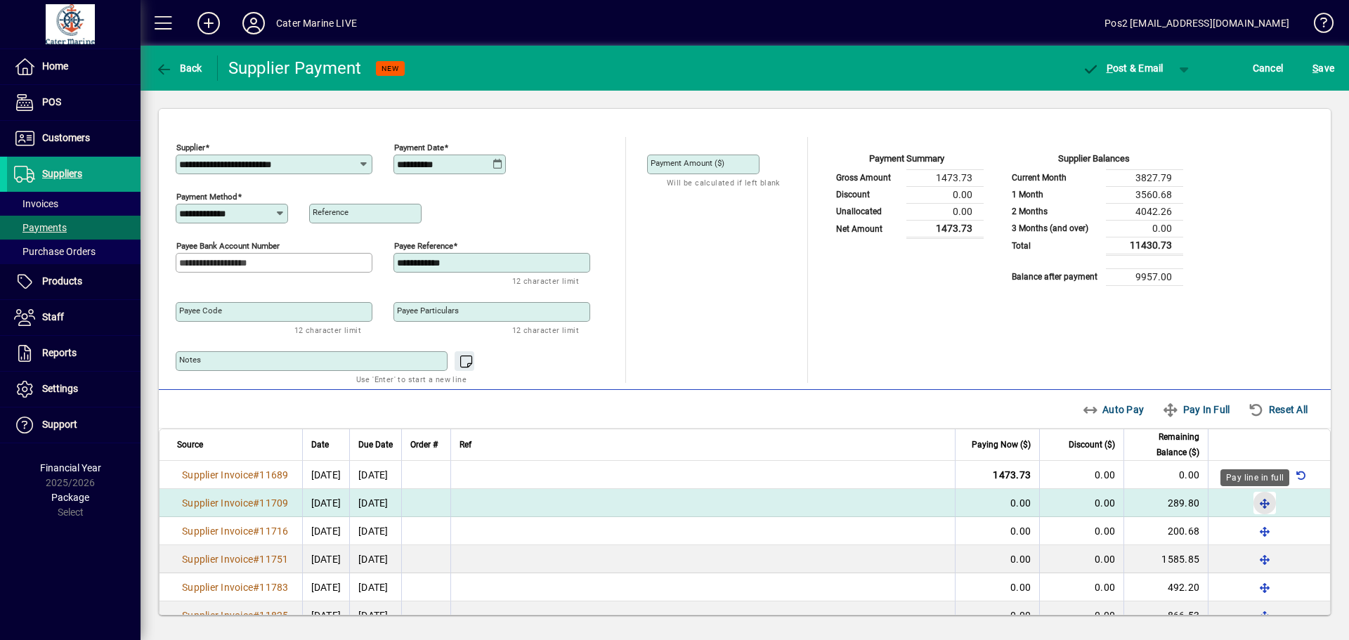
click at [1252, 497] on span "button" at bounding box center [1265, 503] width 34 height 34
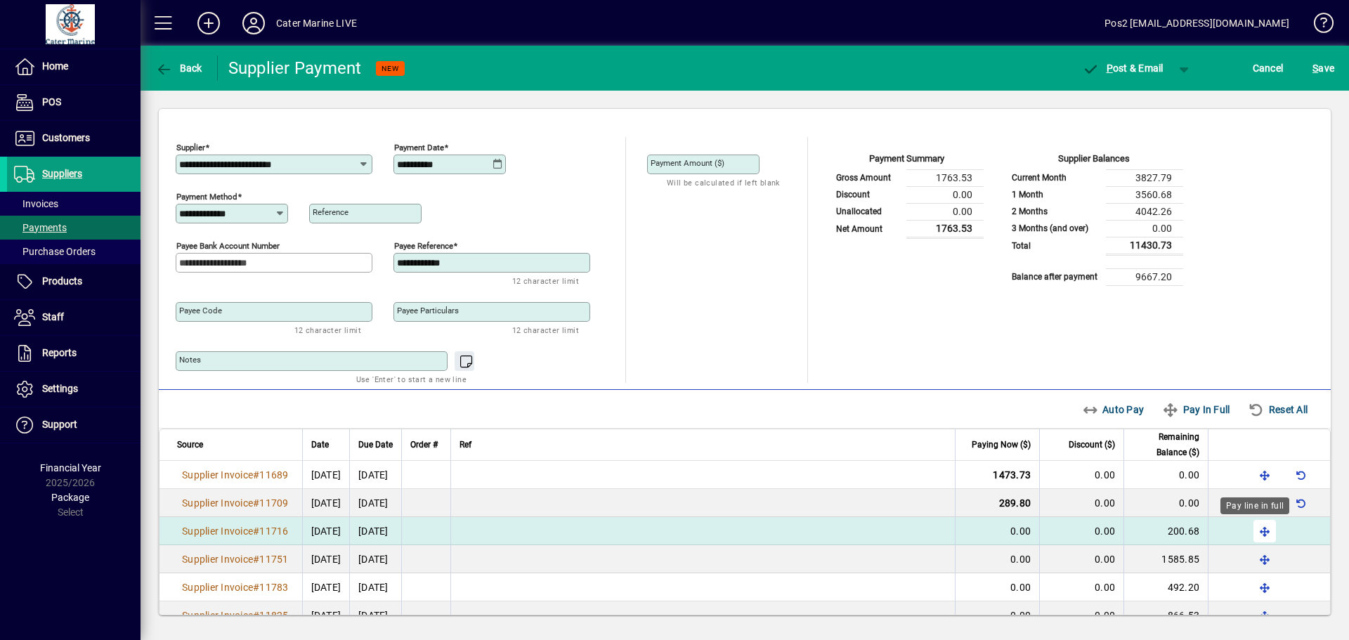
drag, startPoint x: 1249, startPoint y: 521, endPoint x: 1252, endPoint y: 531, distance: 9.4
click at [1249, 523] on span "button" at bounding box center [1265, 531] width 34 height 34
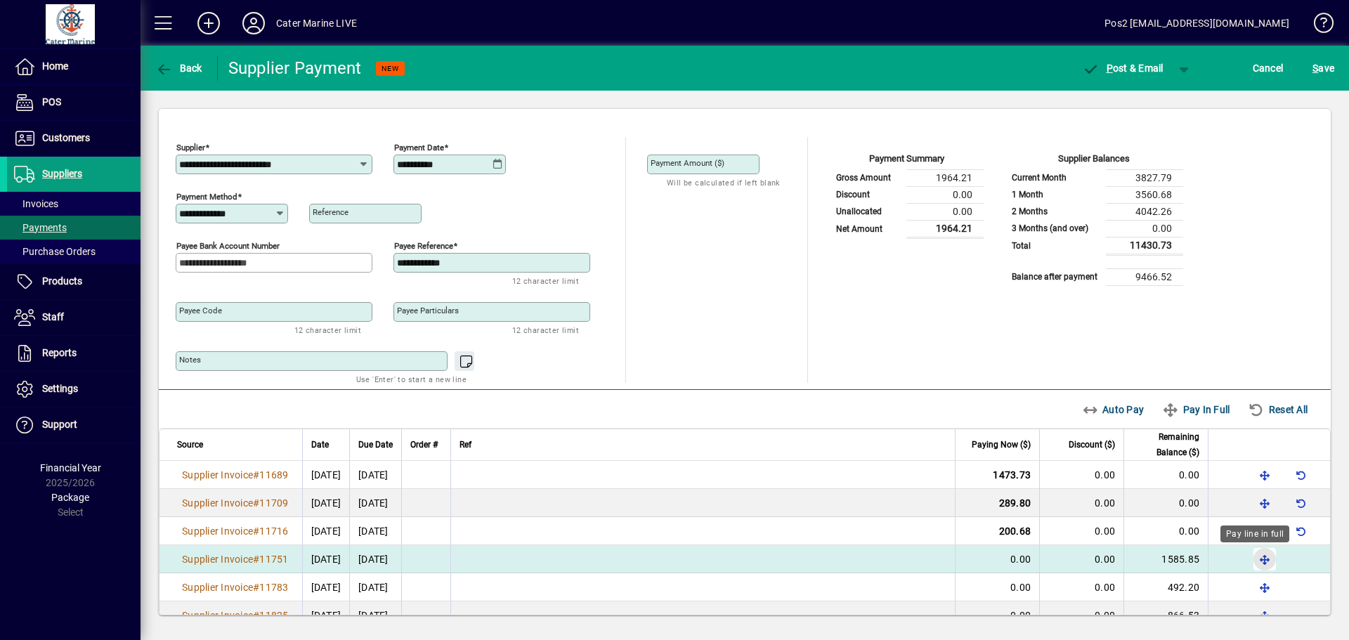
click at [1254, 554] on span "button" at bounding box center [1265, 559] width 34 height 34
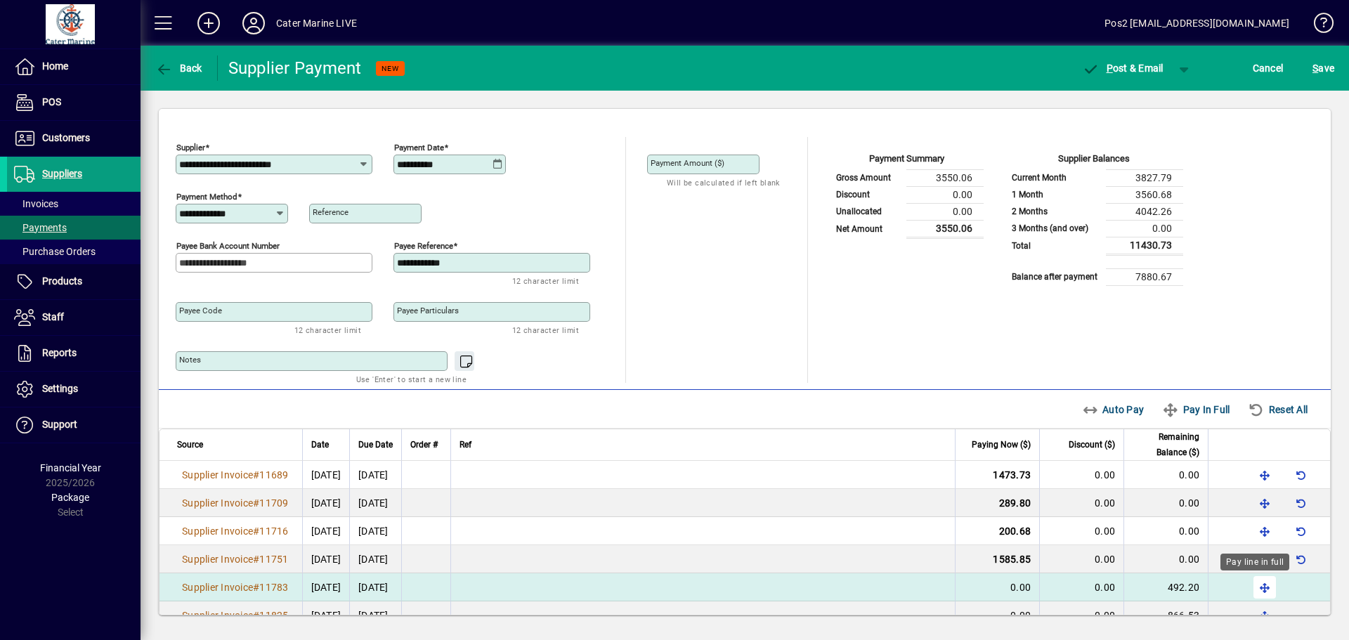
click at [1257, 584] on span "button" at bounding box center [1265, 588] width 34 height 34
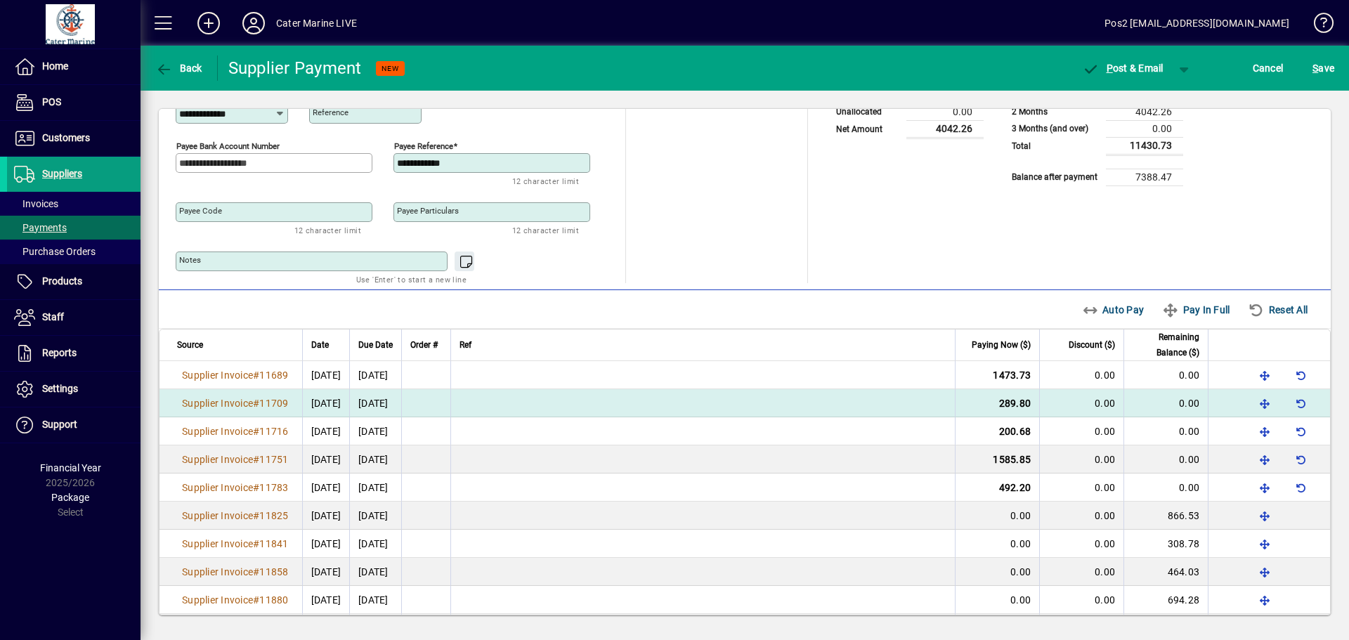
scroll to position [141, 0]
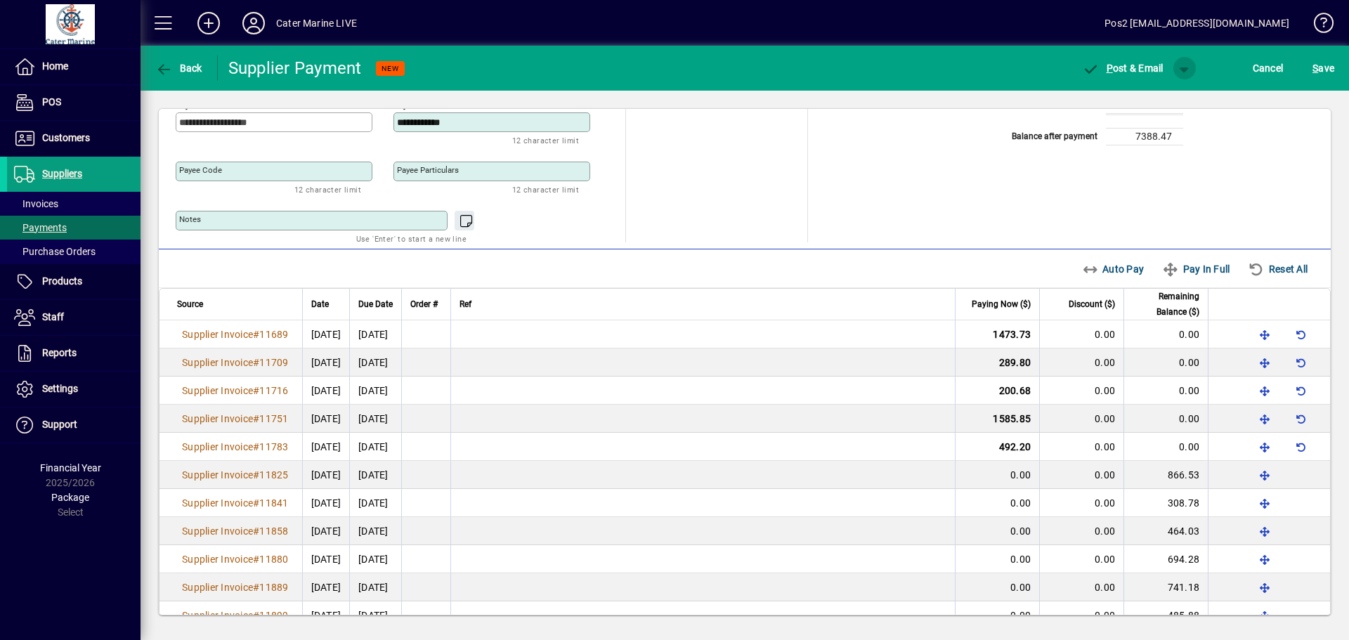
click at [1180, 67] on span "button" at bounding box center [1185, 68] width 34 height 34
click at [1150, 95] on span "P ost" at bounding box center [1140, 97] width 50 height 11
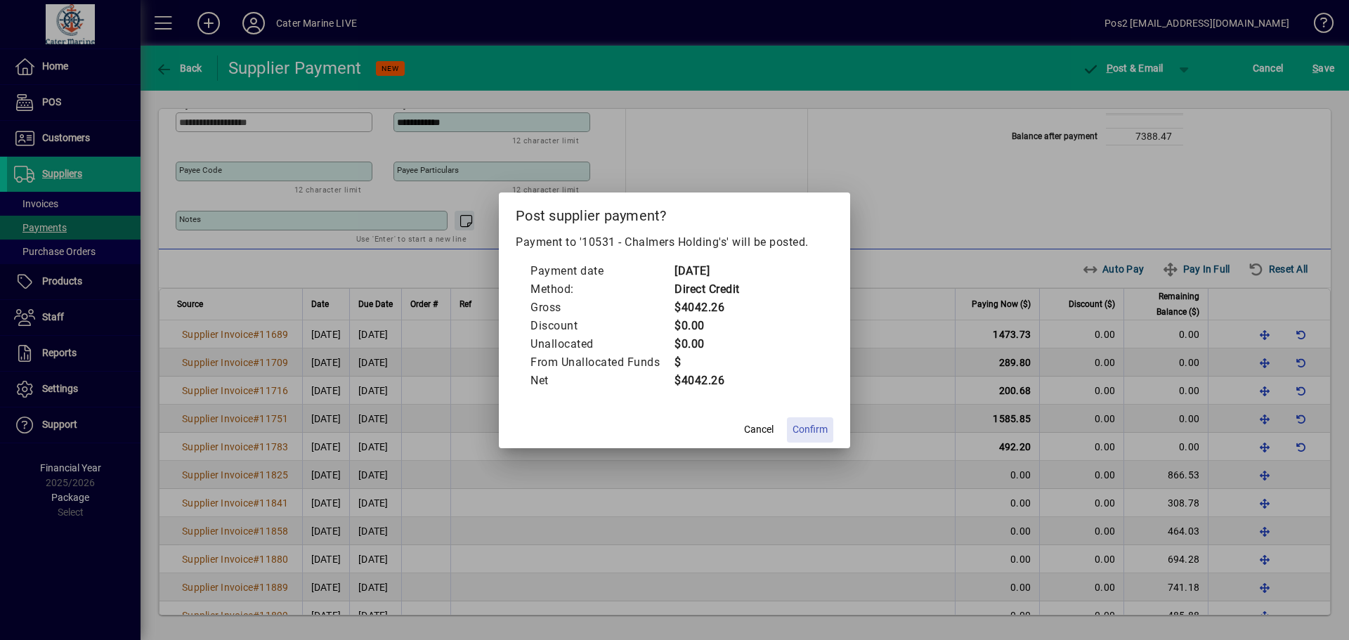
click at [814, 428] on span "Confirm" at bounding box center [810, 429] width 35 height 15
type input "********"
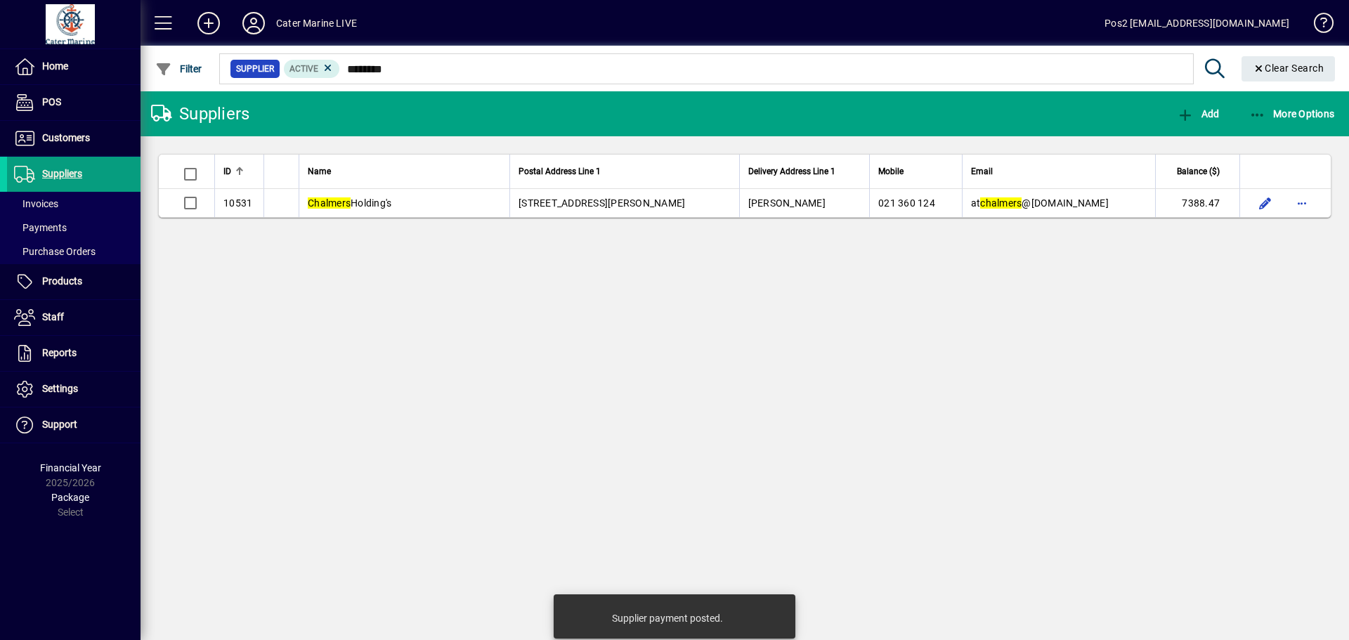
click at [901, 269] on div "Suppliers Add More Options ID Name Postal Address Line 1 Delivery Address Line …" at bounding box center [745, 365] width 1209 height 549
click at [234, 238] on div "Suppliers Add More Options ID Name Postal Address Line 1 Delivery Address Line …" at bounding box center [745, 365] width 1209 height 549
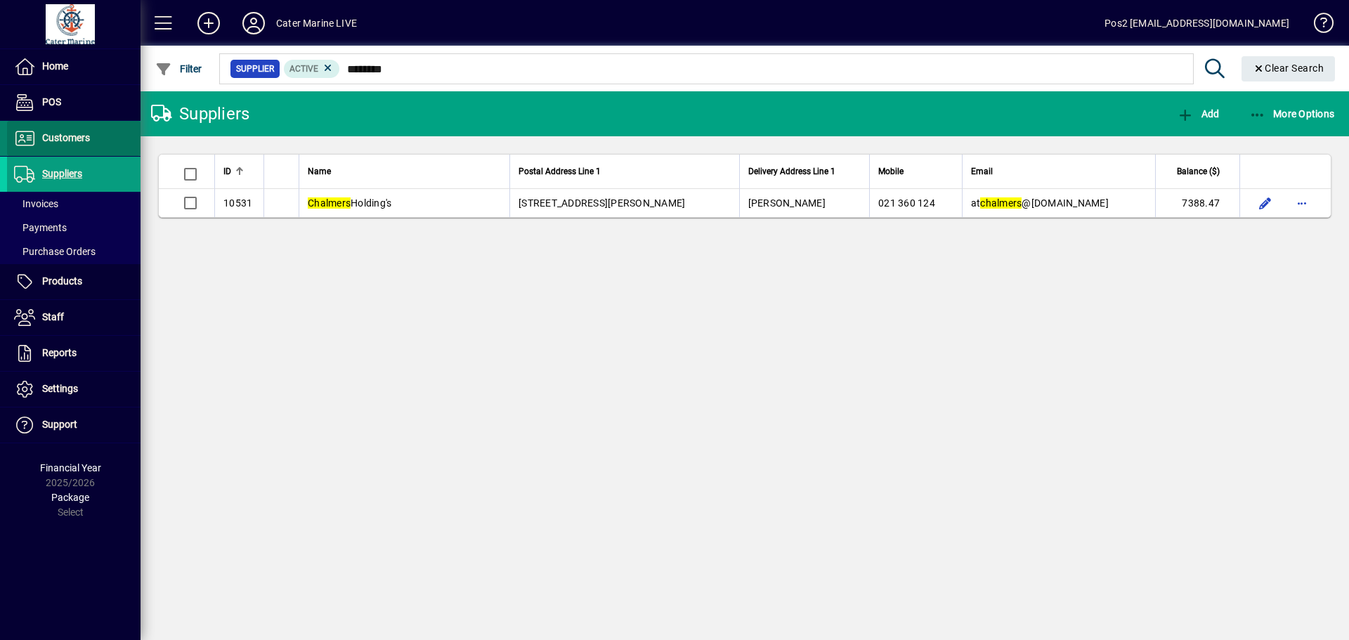
click at [55, 143] on span "Customers" at bounding box center [66, 137] width 48 height 11
